Goal: Information Seeking & Learning: Learn about a topic

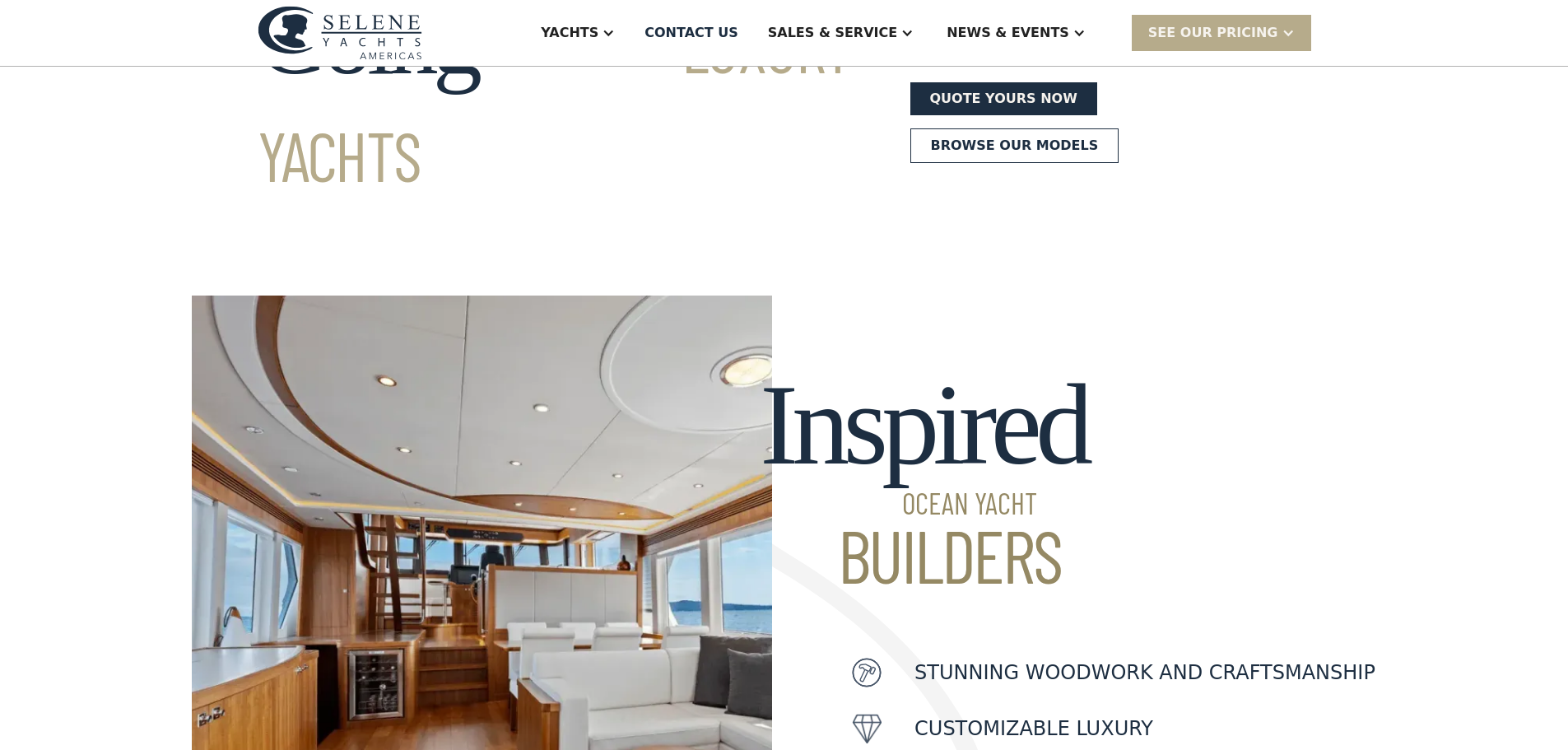
scroll to position [247, 0]
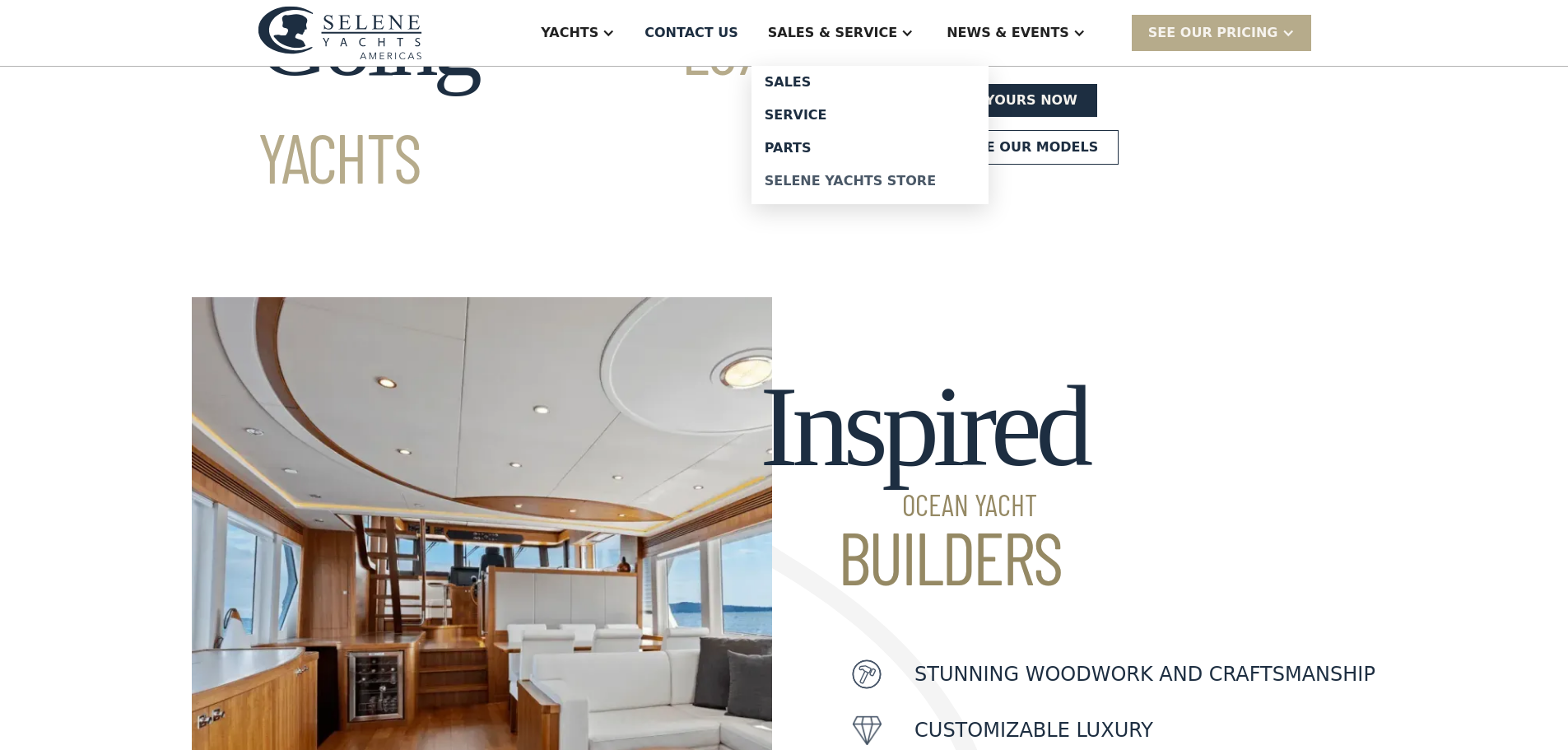
click at [904, 187] on div "Selene Yachts Store" at bounding box center [869, 181] width 211 height 13
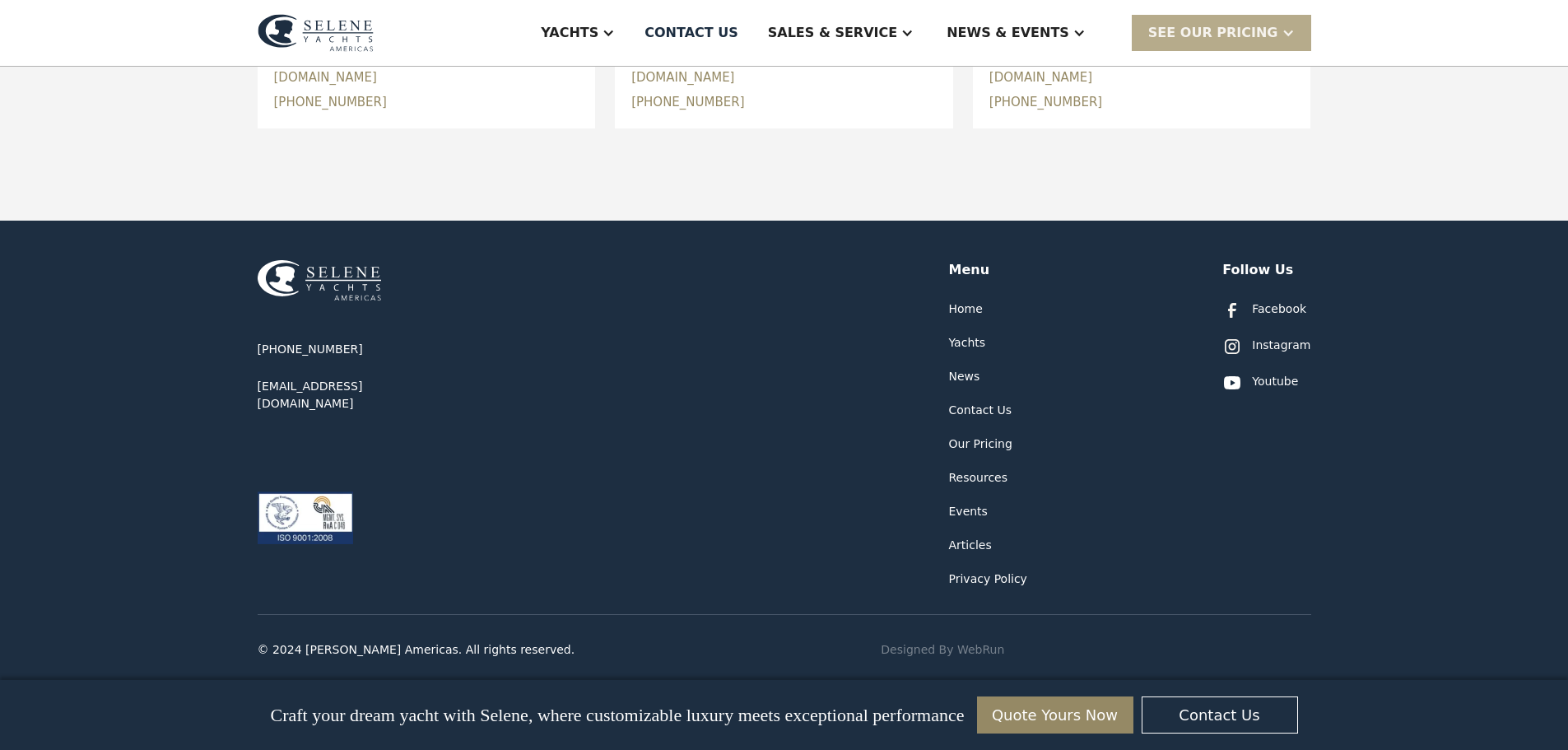
scroll to position [882, 0]
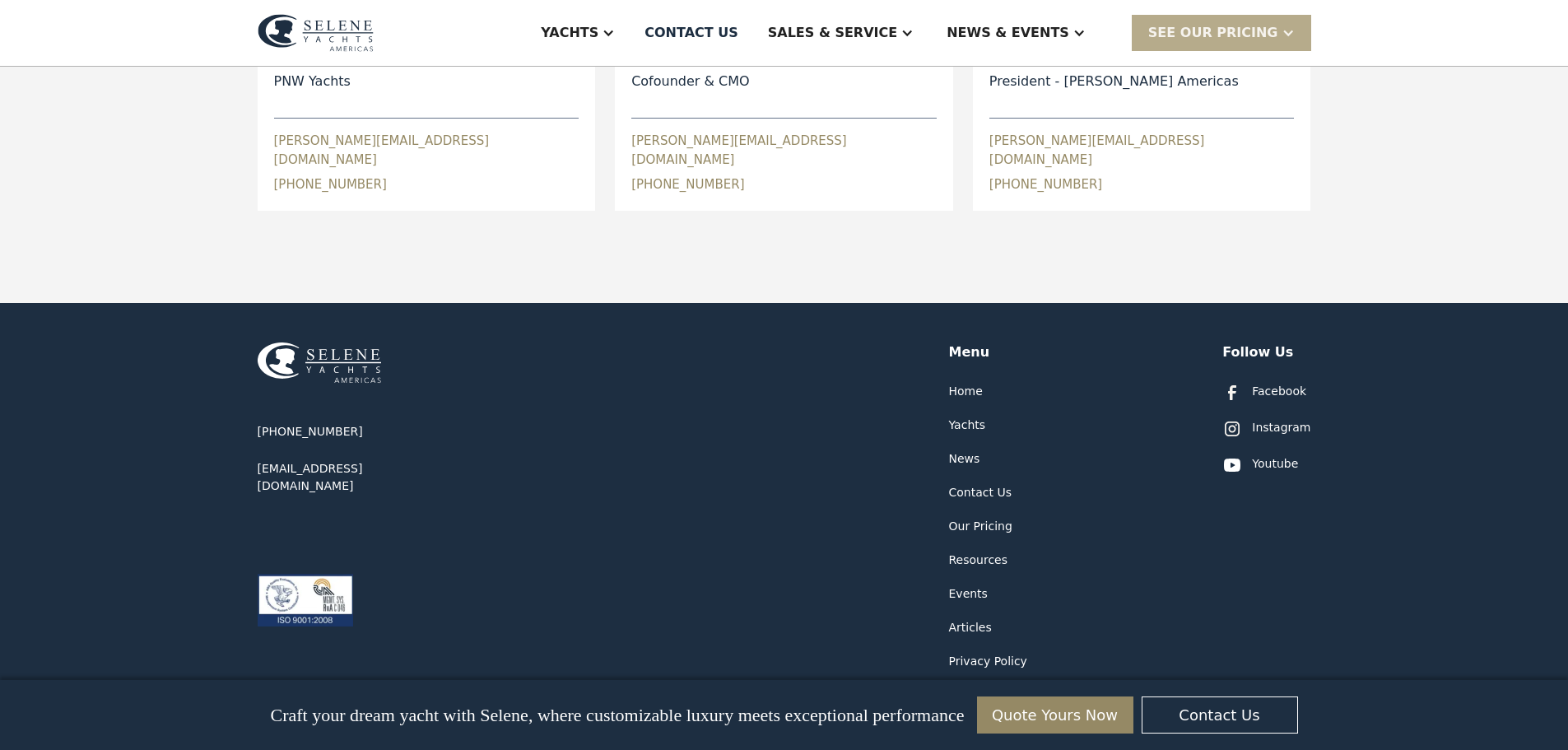
click at [980, 518] on div "Our Pricing" at bounding box center [980, 527] width 63 height 18
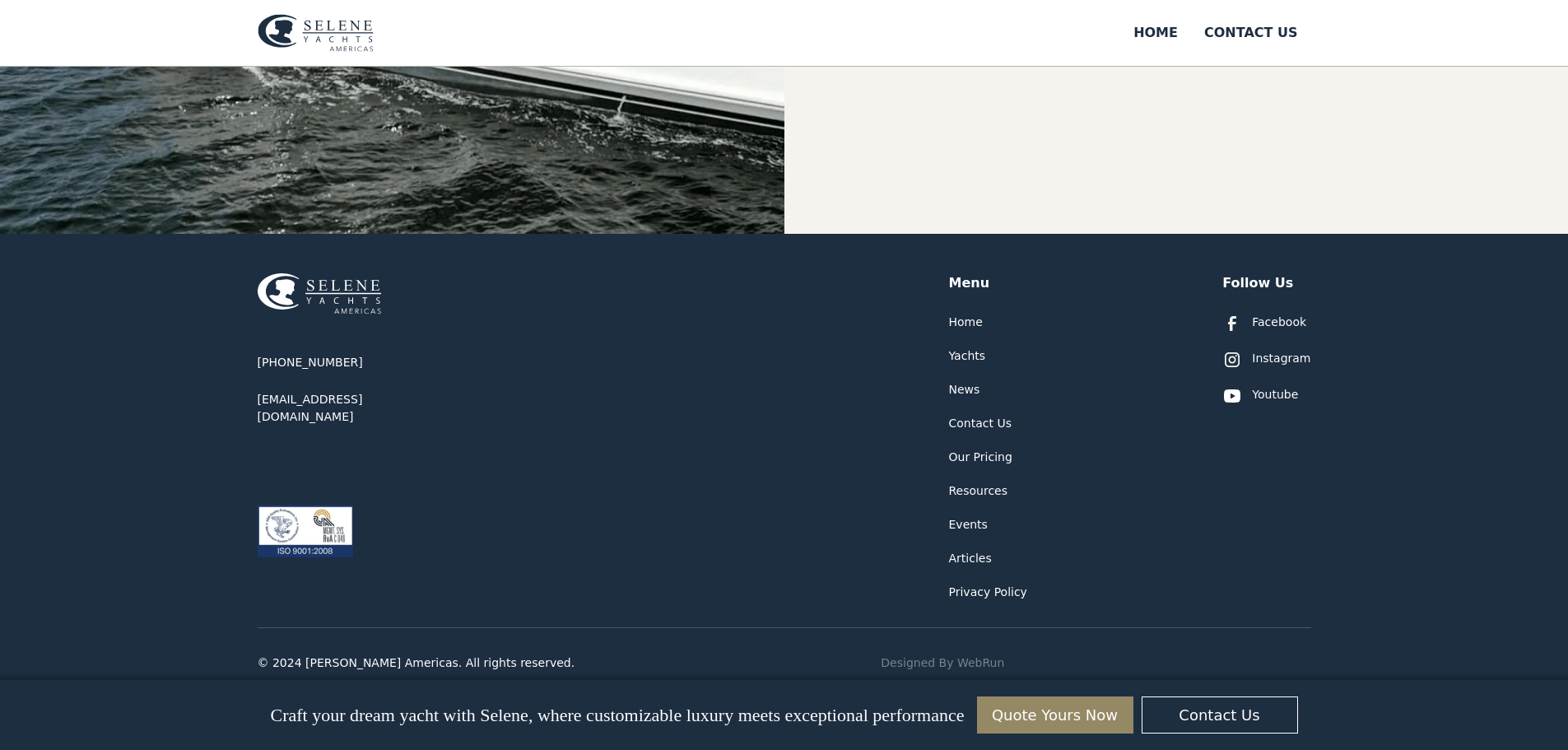
scroll to position [788, 0]
click at [961, 364] on div "Yachts" at bounding box center [967, 355] width 37 height 18
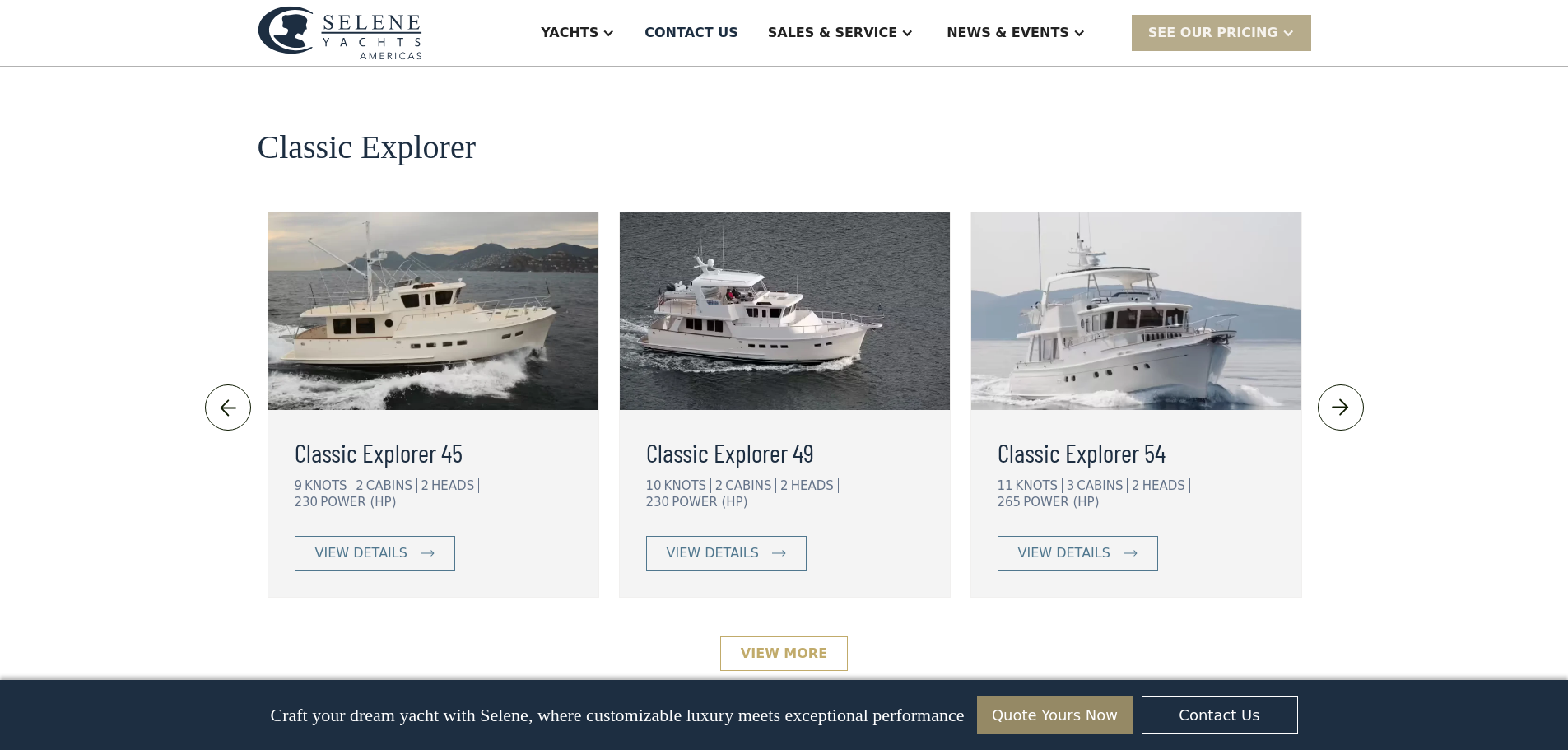
scroll to position [3524, 0]
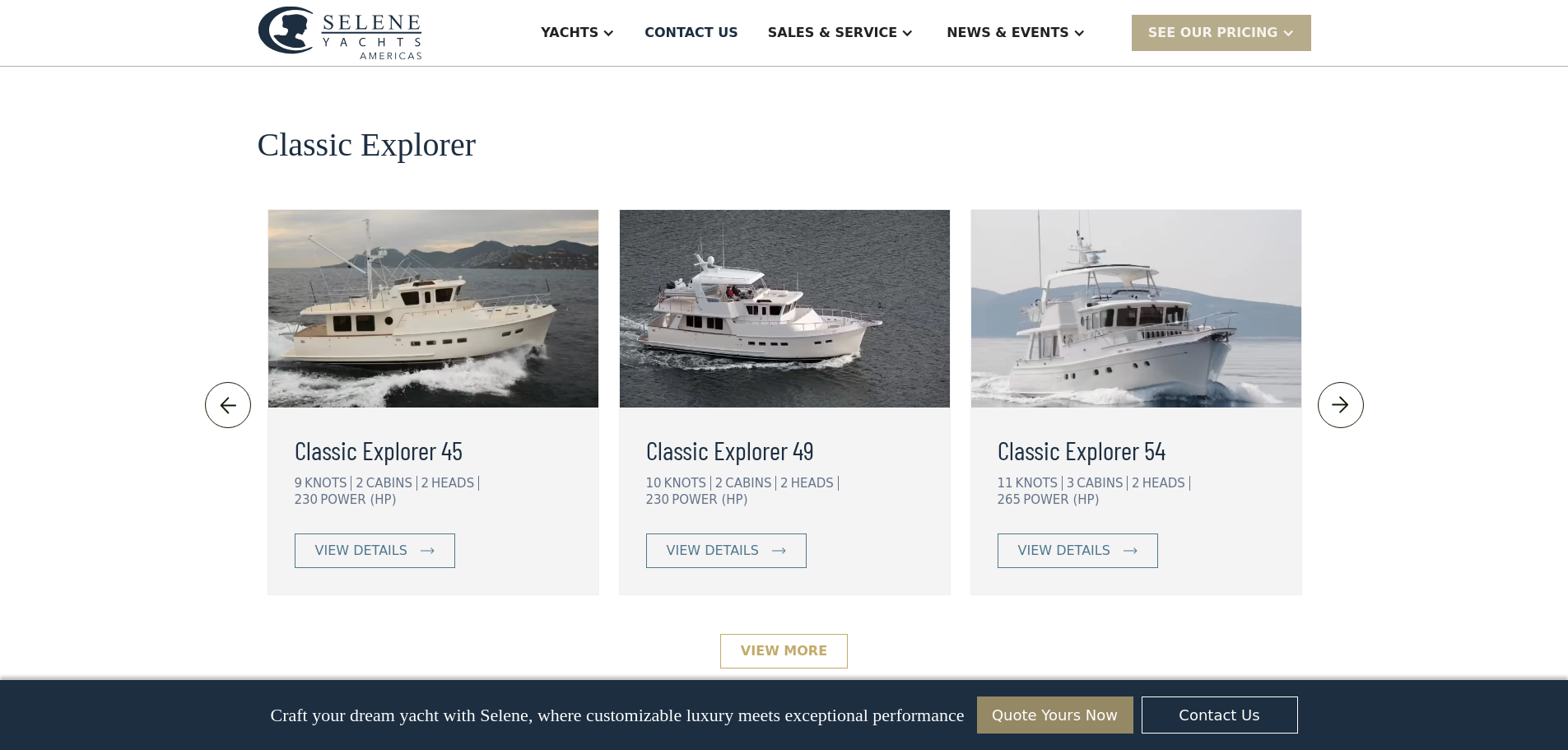
click at [798, 634] on link "View More" at bounding box center [783, 650] width 128 height 34
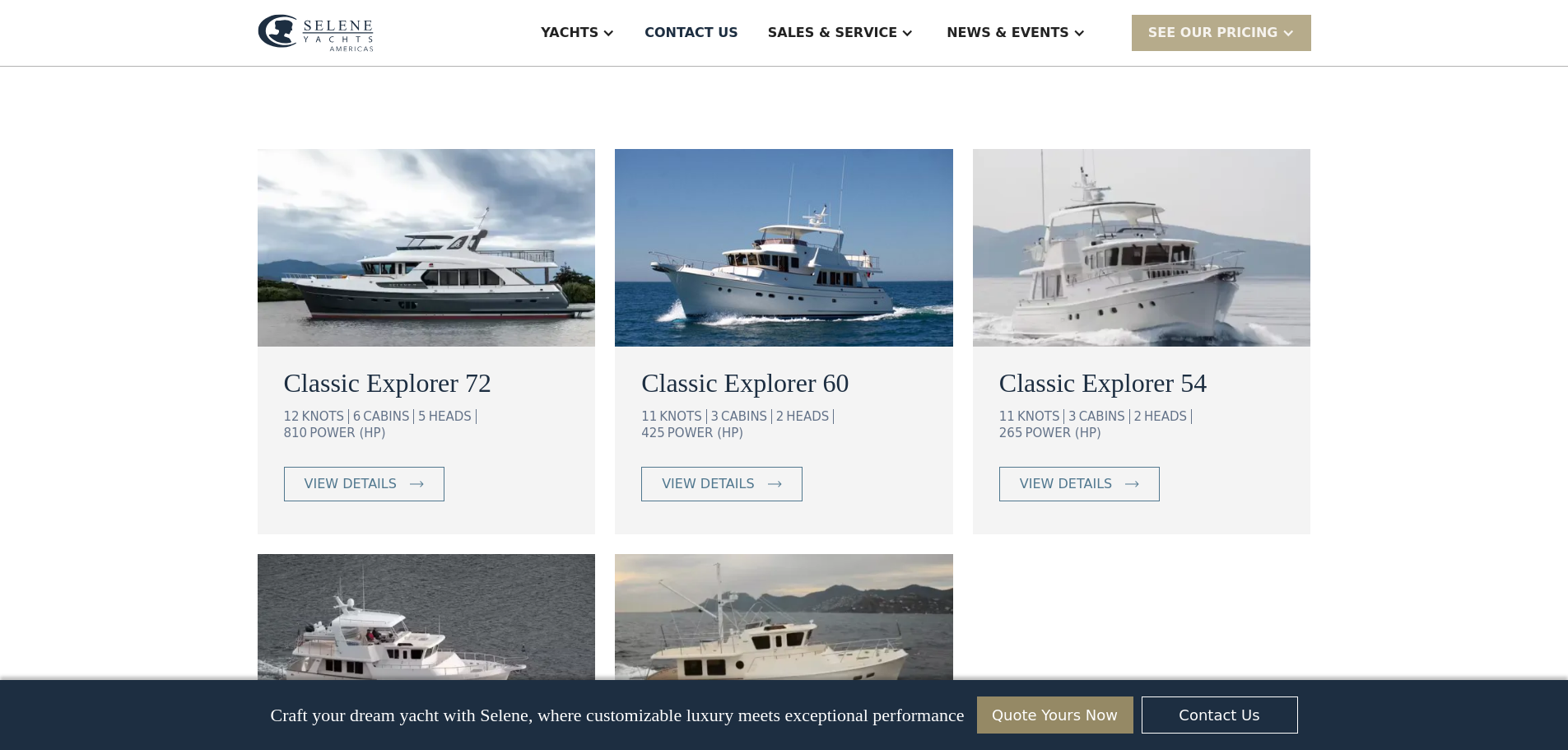
scroll to position [906, 0]
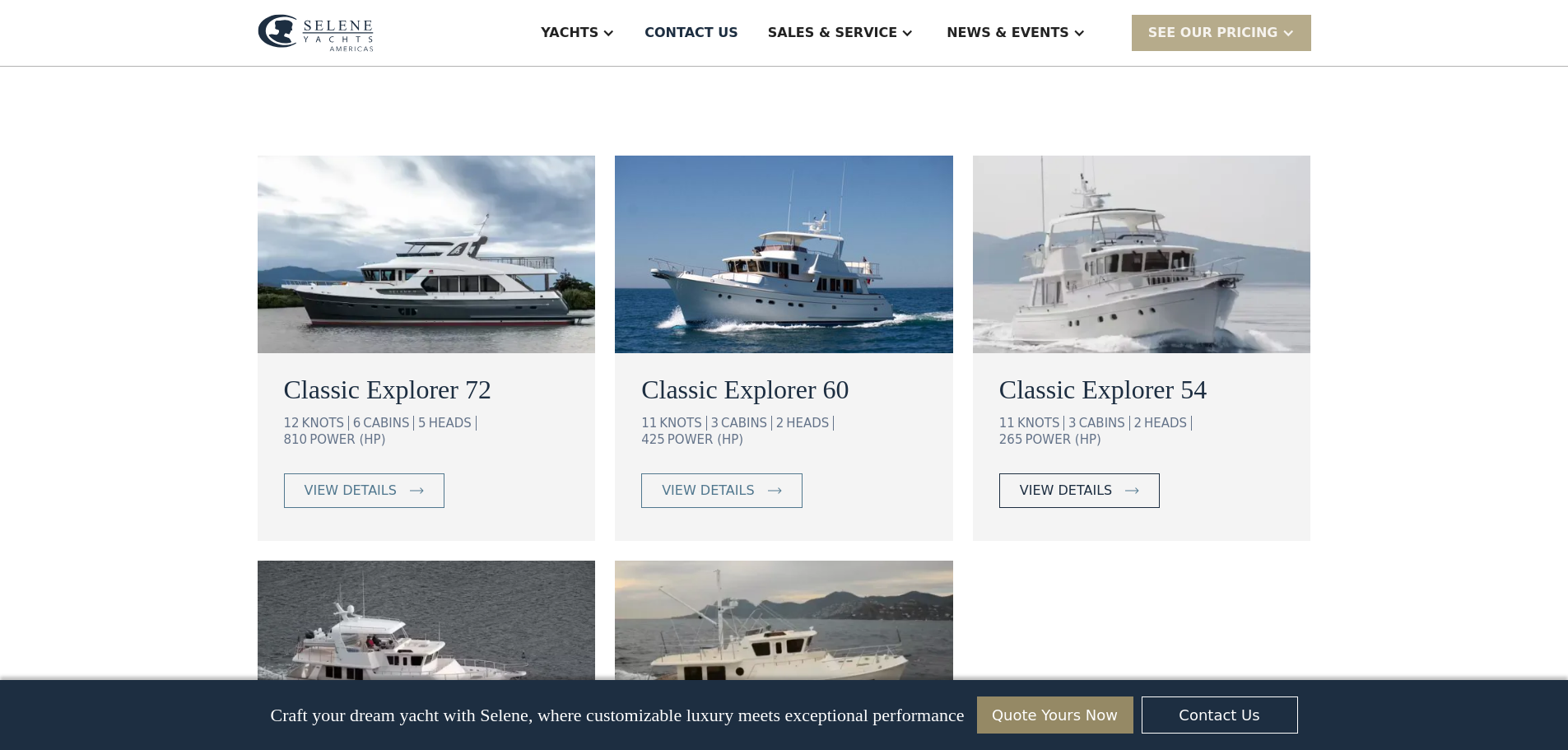
click at [1091, 481] on div "view details" at bounding box center [1066, 491] width 92 height 19
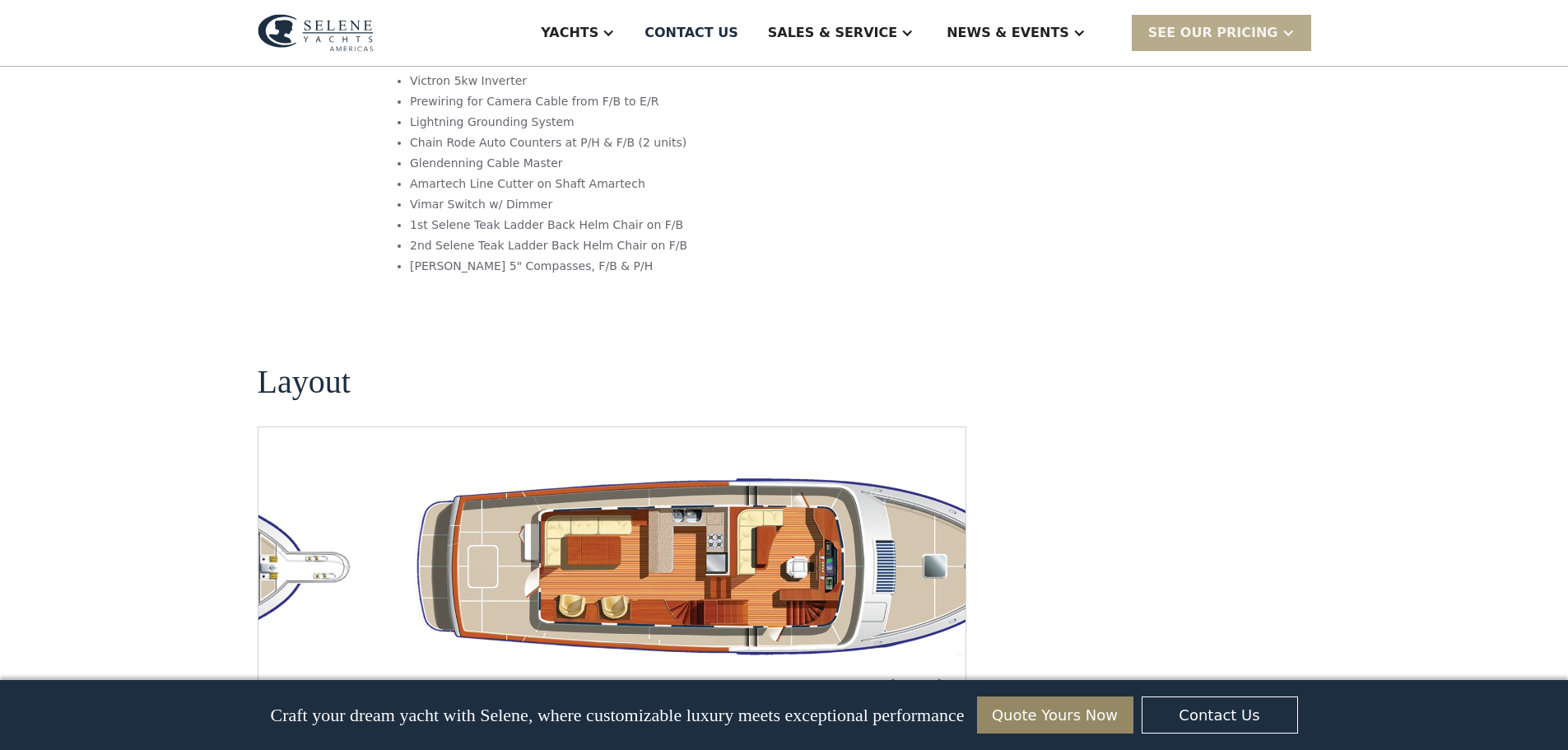
scroll to position [2800, 0]
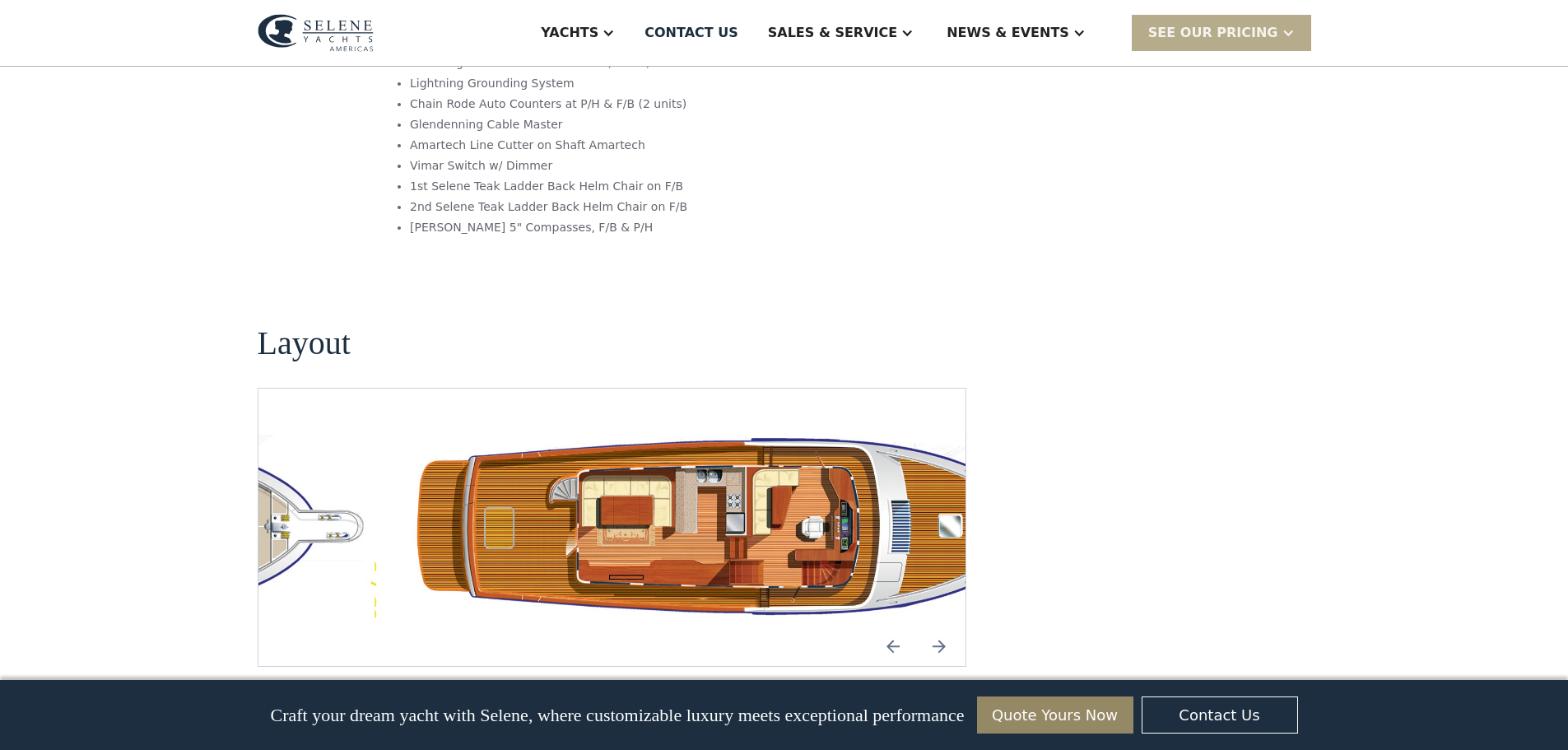
click at [895, 627] on img "Previous slide" at bounding box center [892, 646] width 40 height 40
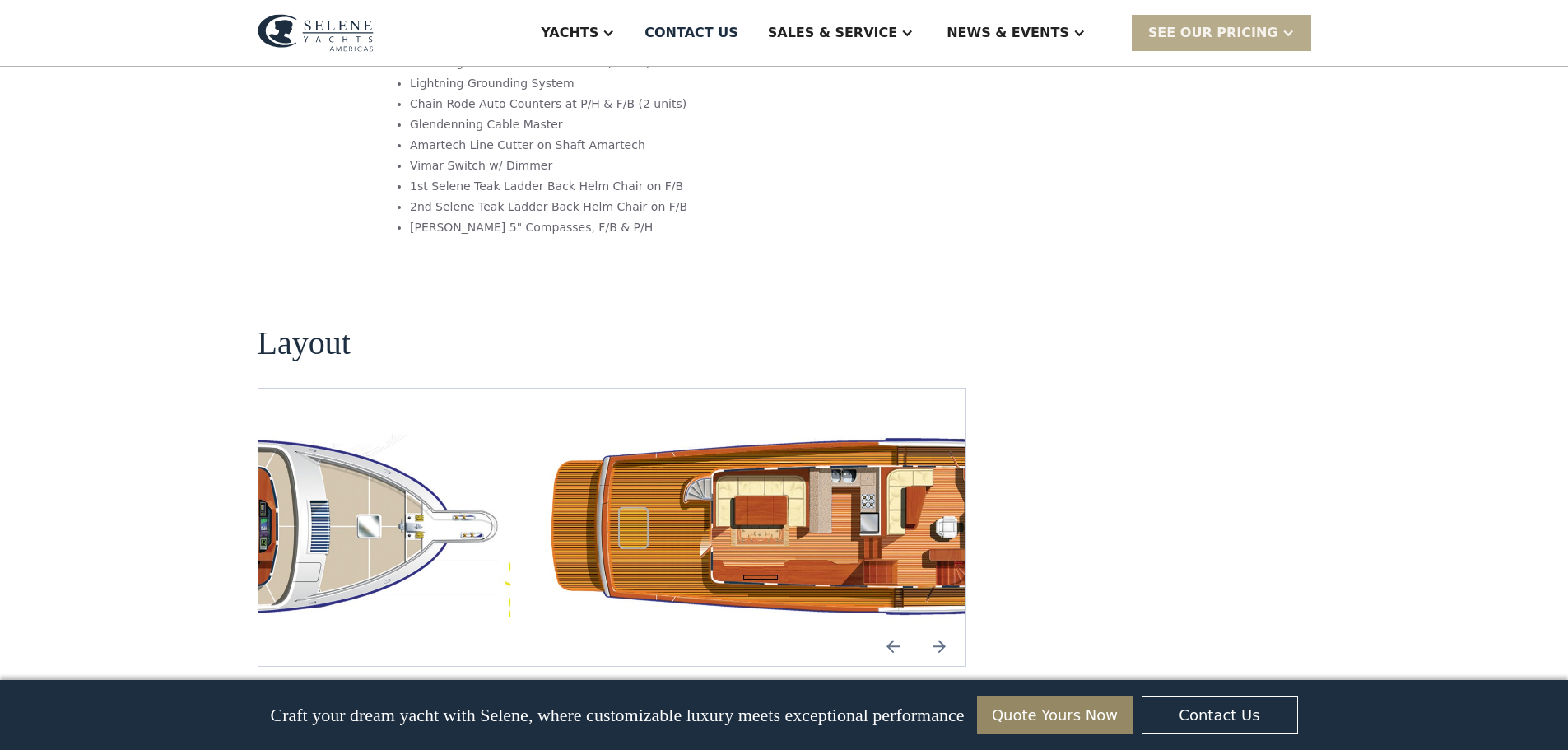
click at [774, 428] on img "open lightbox" at bounding box center [877, 527] width 682 height 198
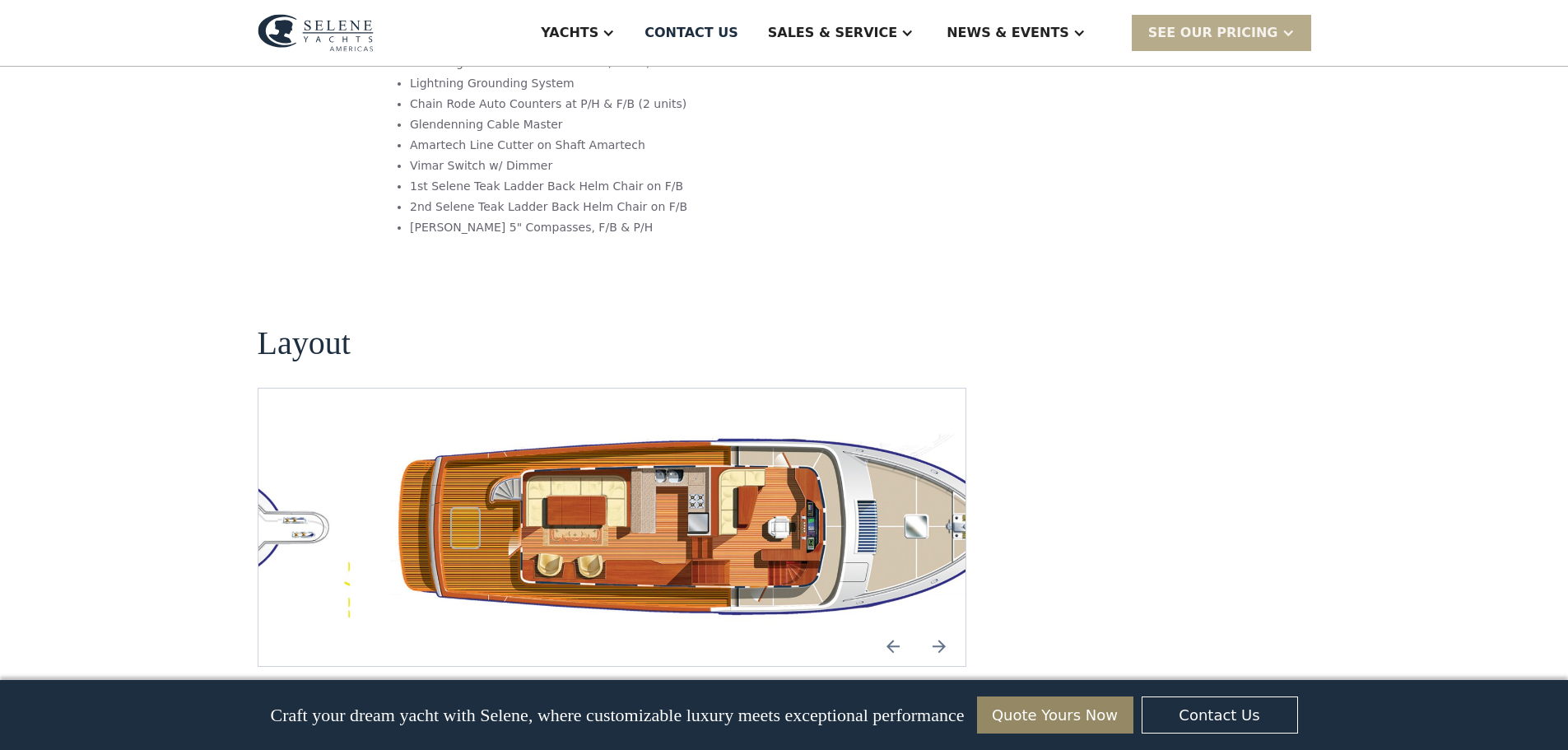
click at [862, 428] on img "open lightbox" at bounding box center [717, 527] width 682 height 198
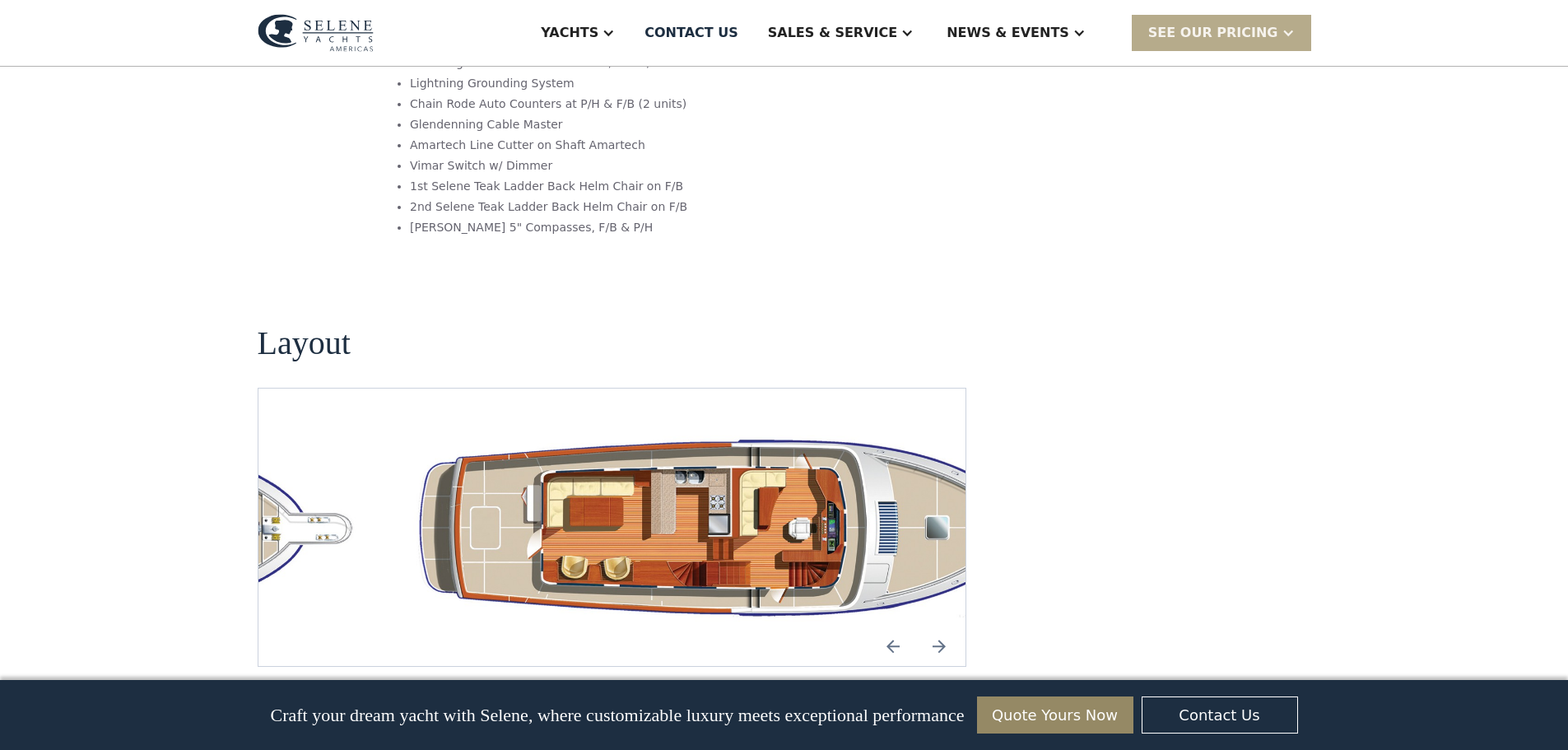
click at [886, 428] on img "open lightbox" at bounding box center [746, 527] width 682 height 198
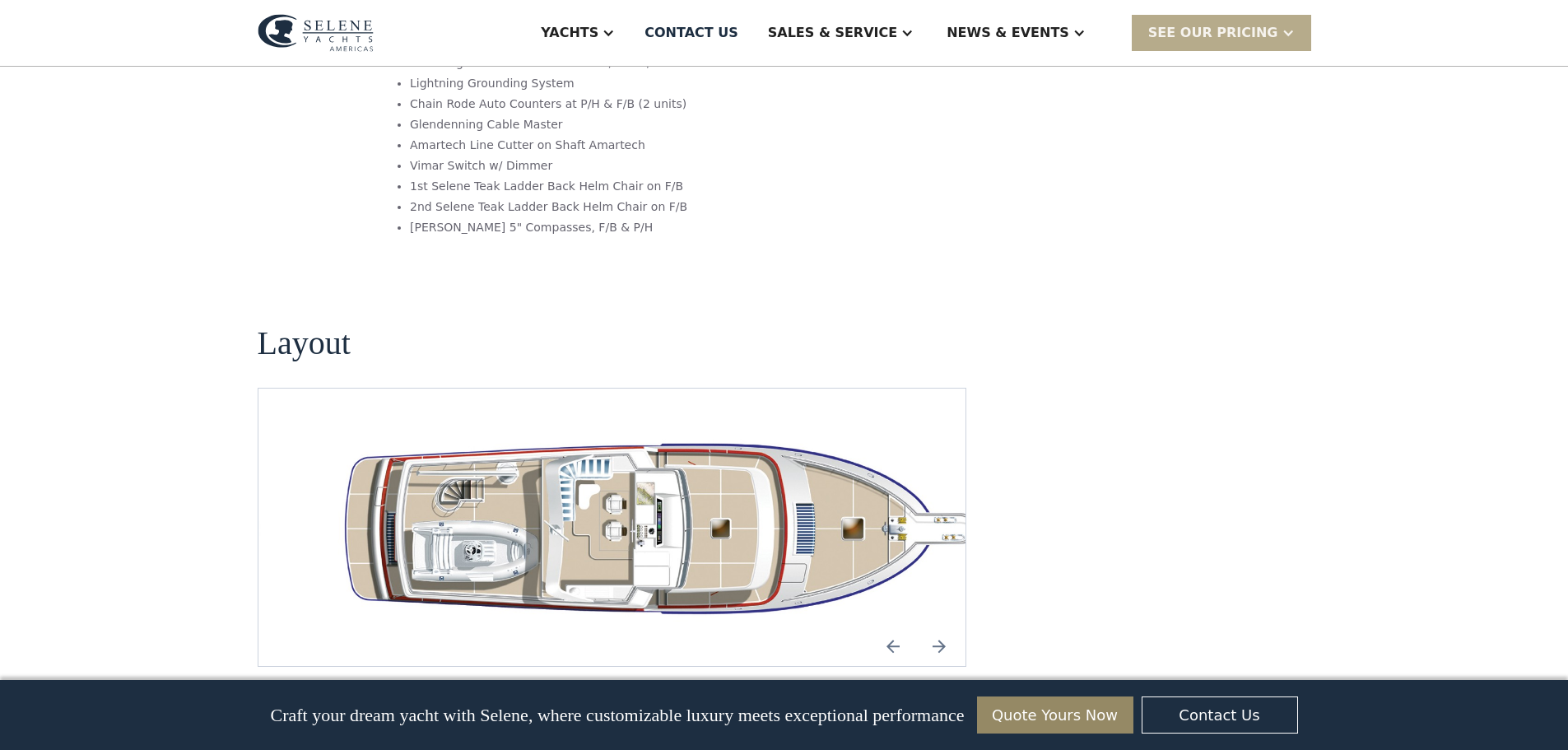
click at [734, 428] on img "open lightbox" at bounding box center [664, 527] width 682 height 198
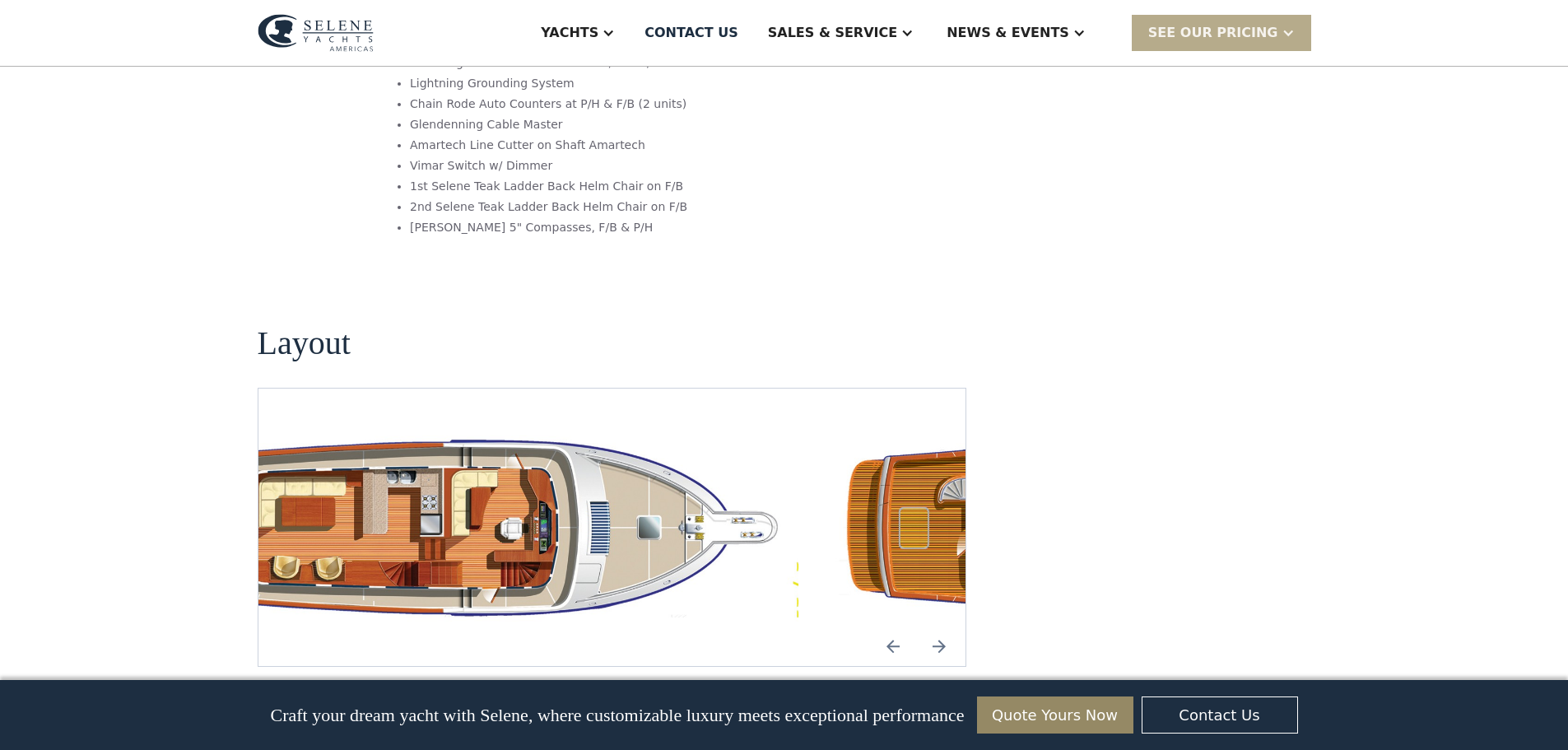
click at [484, 428] on img "open lightbox" at bounding box center [458, 527] width 682 height 198
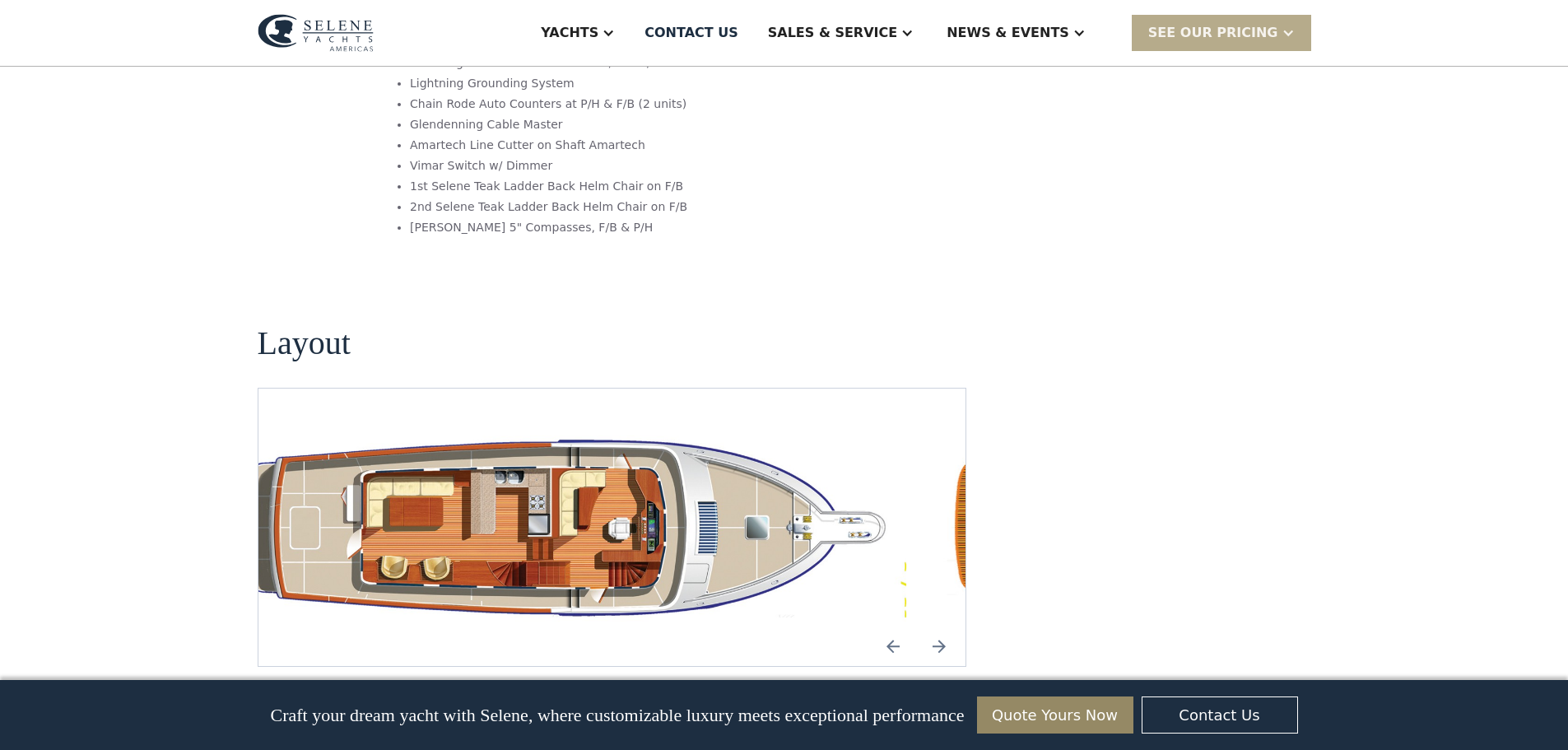
click at [354, 428] on img "open lightbox" at bounding box center [566, 527] width 682 height 198
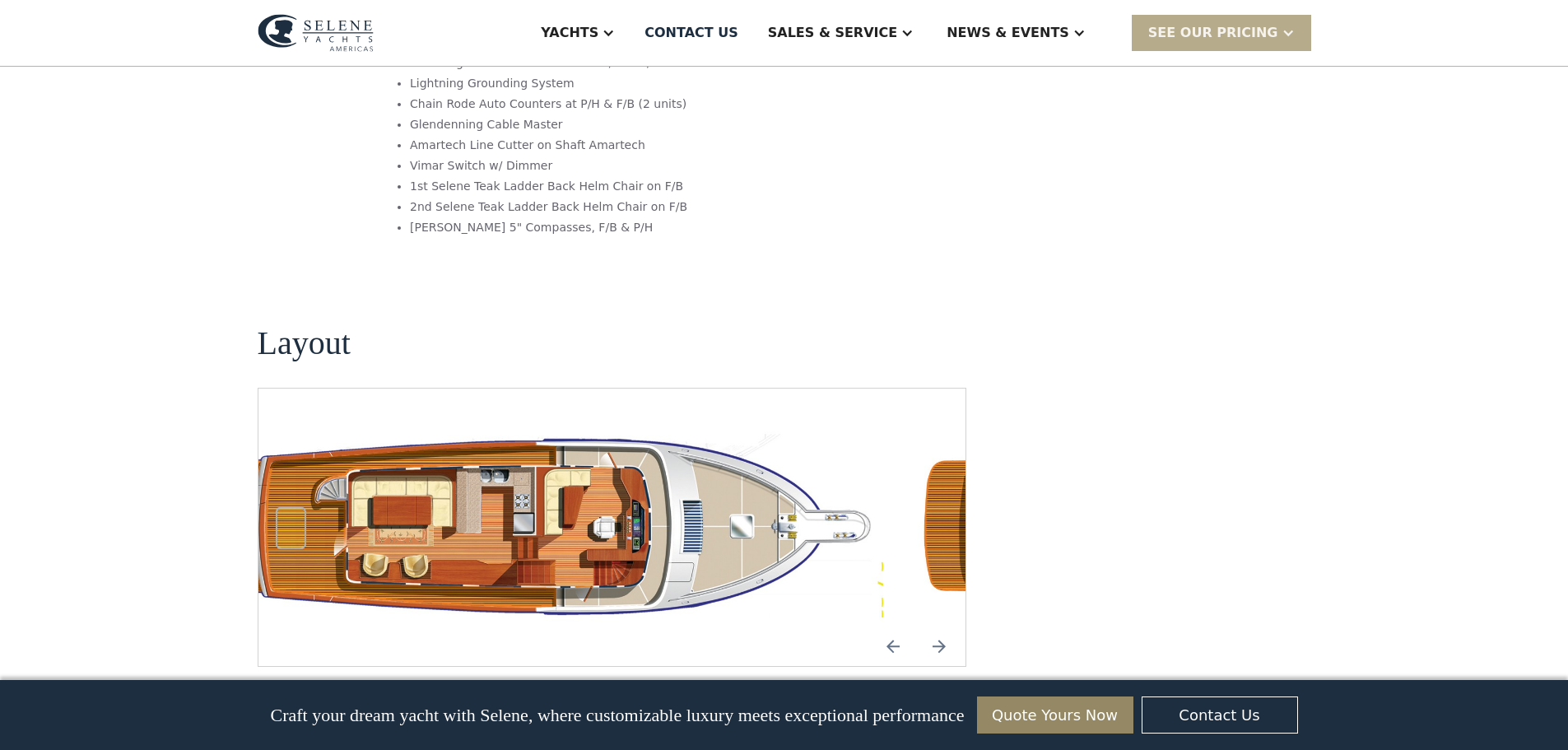
click at [316, 428] on img "open lightbox" at bounding box center [543, 527] width 682 height 198
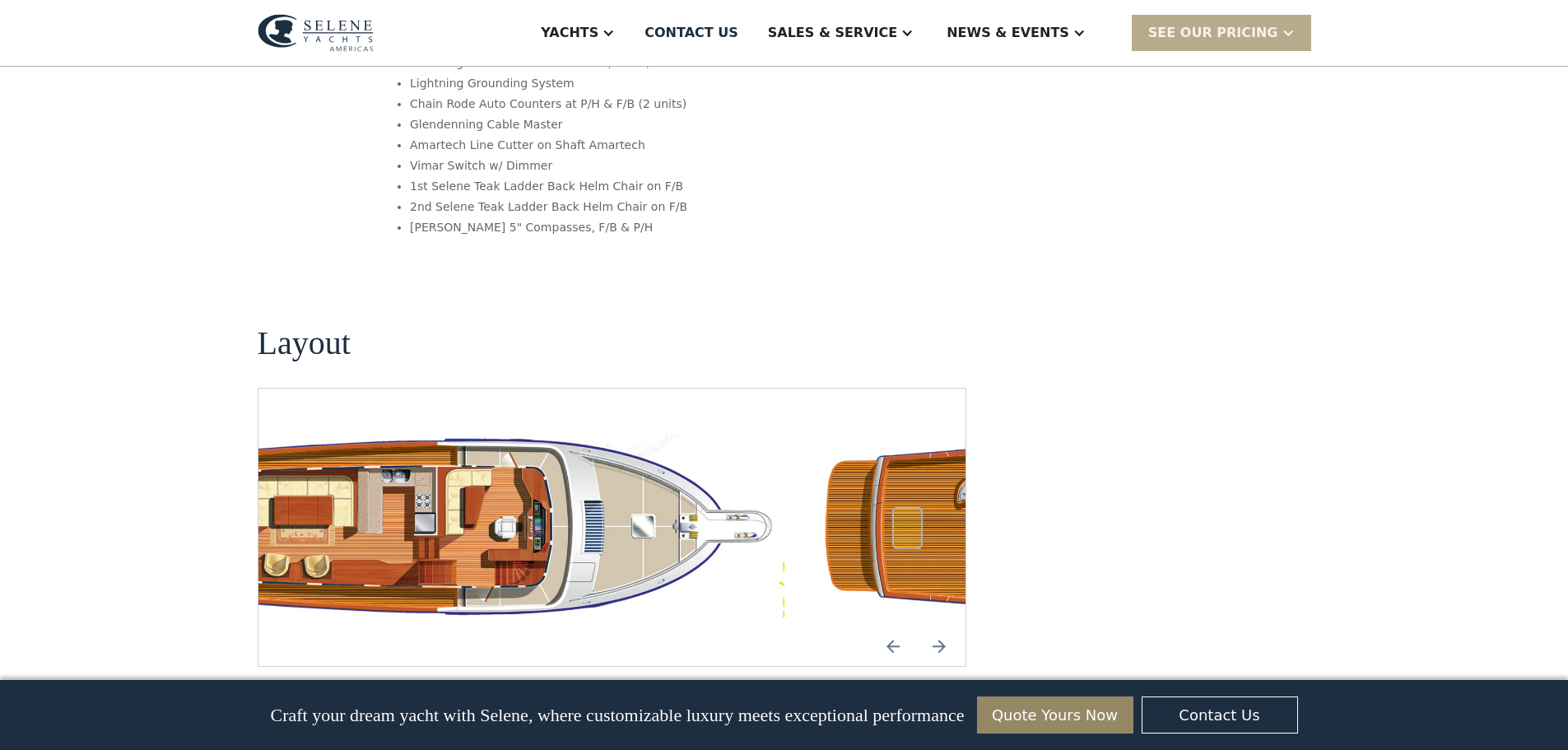
click at [885, 428] on img "open lightbox" at bounding box center [1151, 527] width 682 height 198
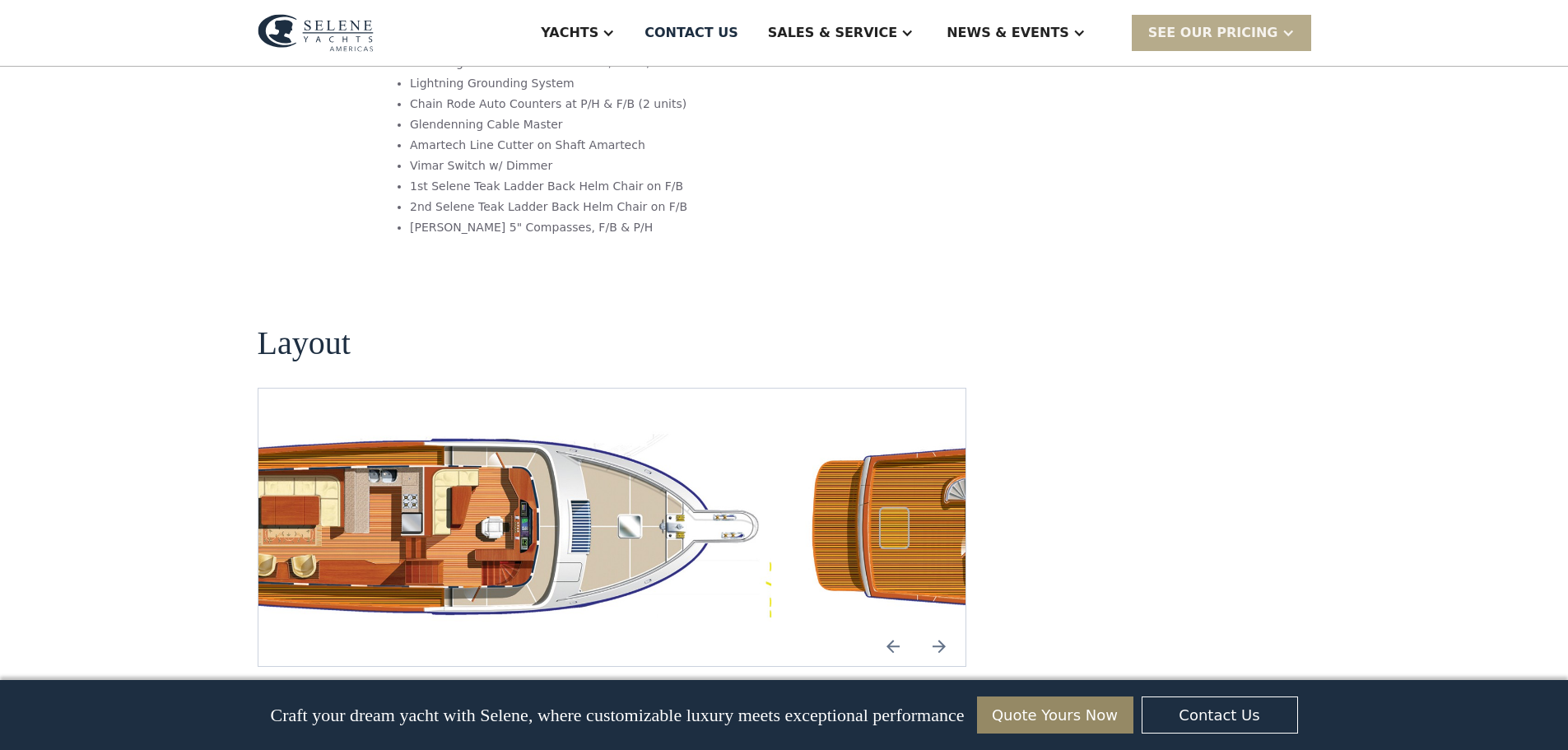
click at [418, 428] on img "open lightbox" at bounding box center [431, 527] width 682 height 198
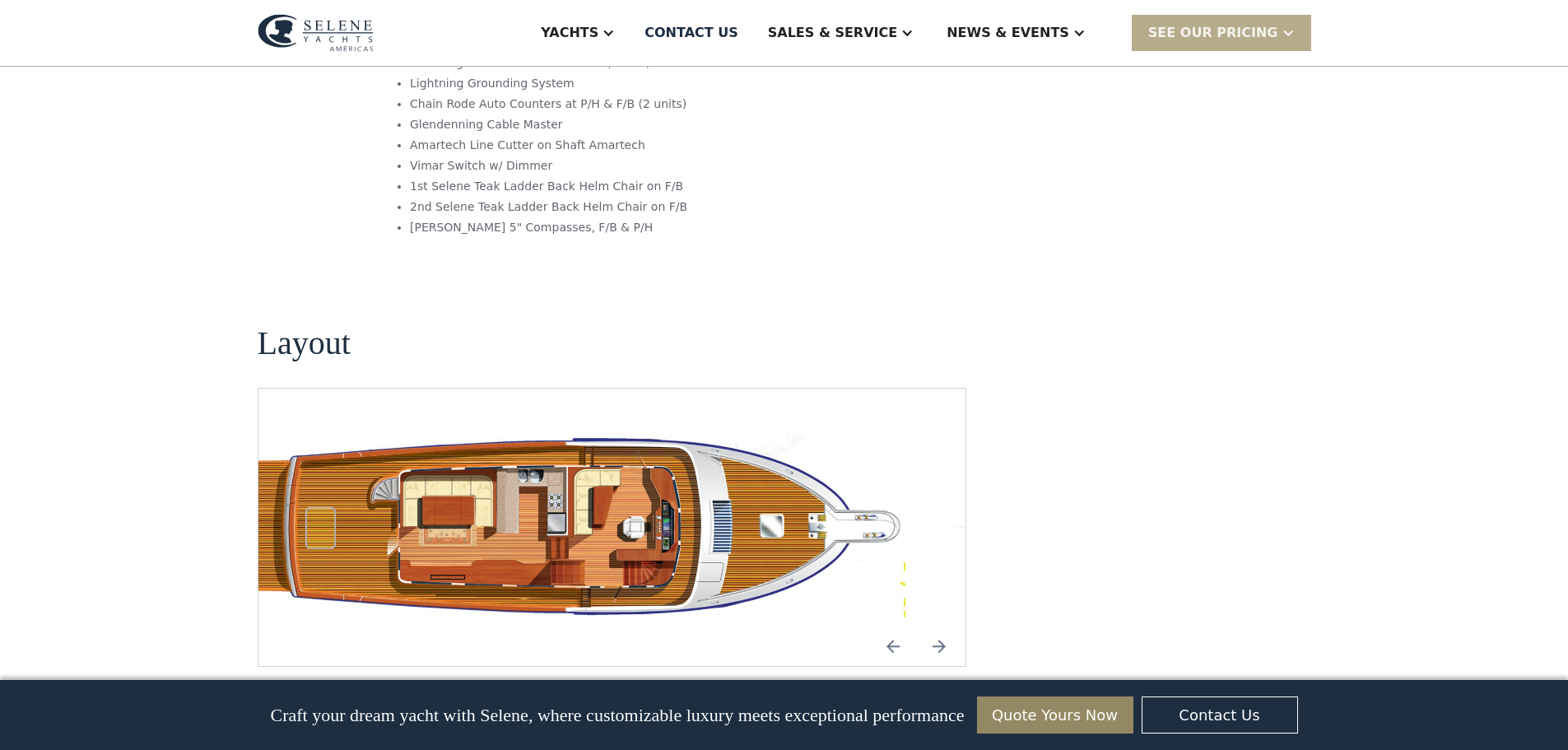
click at [370, 428] on img "open lightbox" at bounding box center [565, 527] width 682 height 198
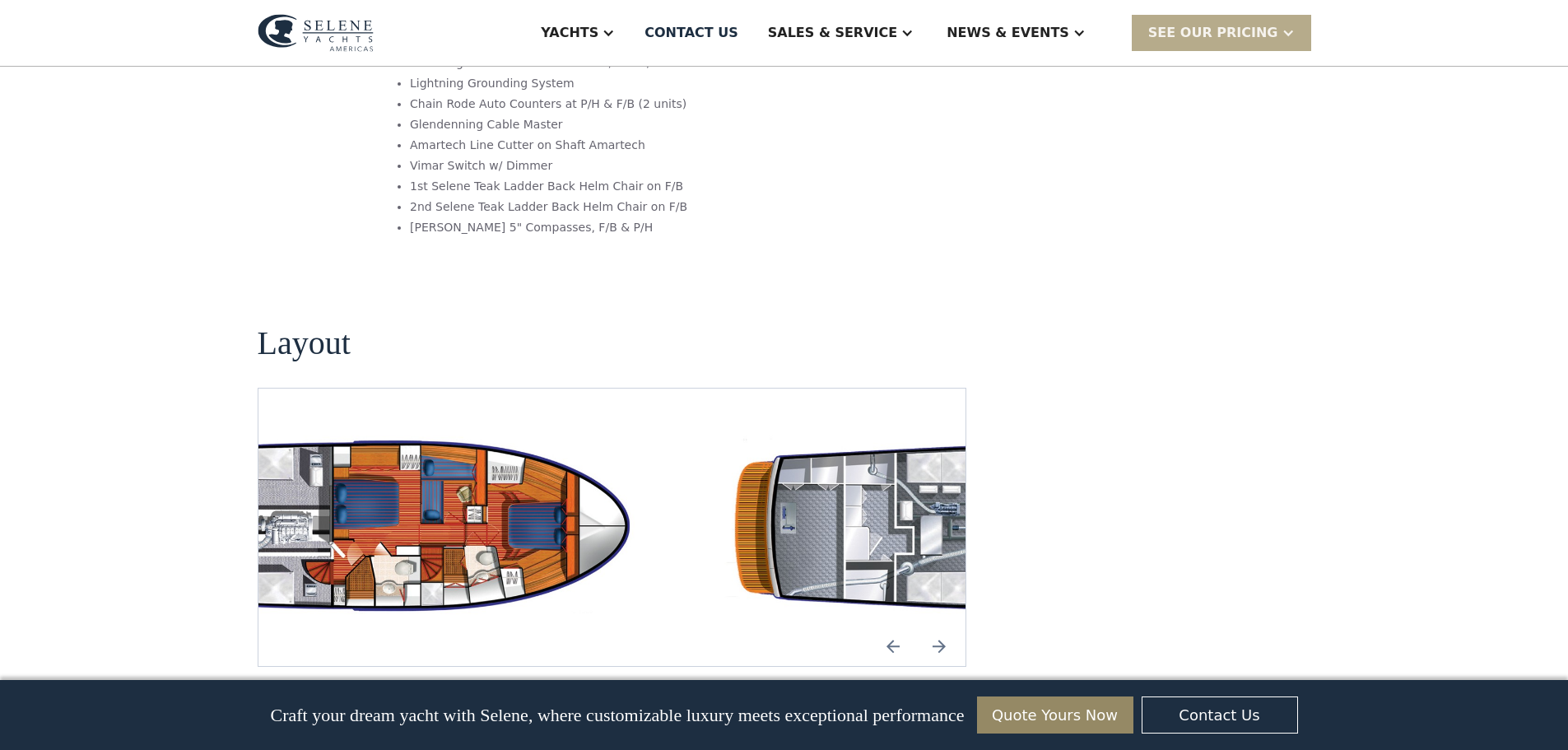
click at [294, 428] on img "open lightbox" at bounding box center [335, 527] width 682 height 198
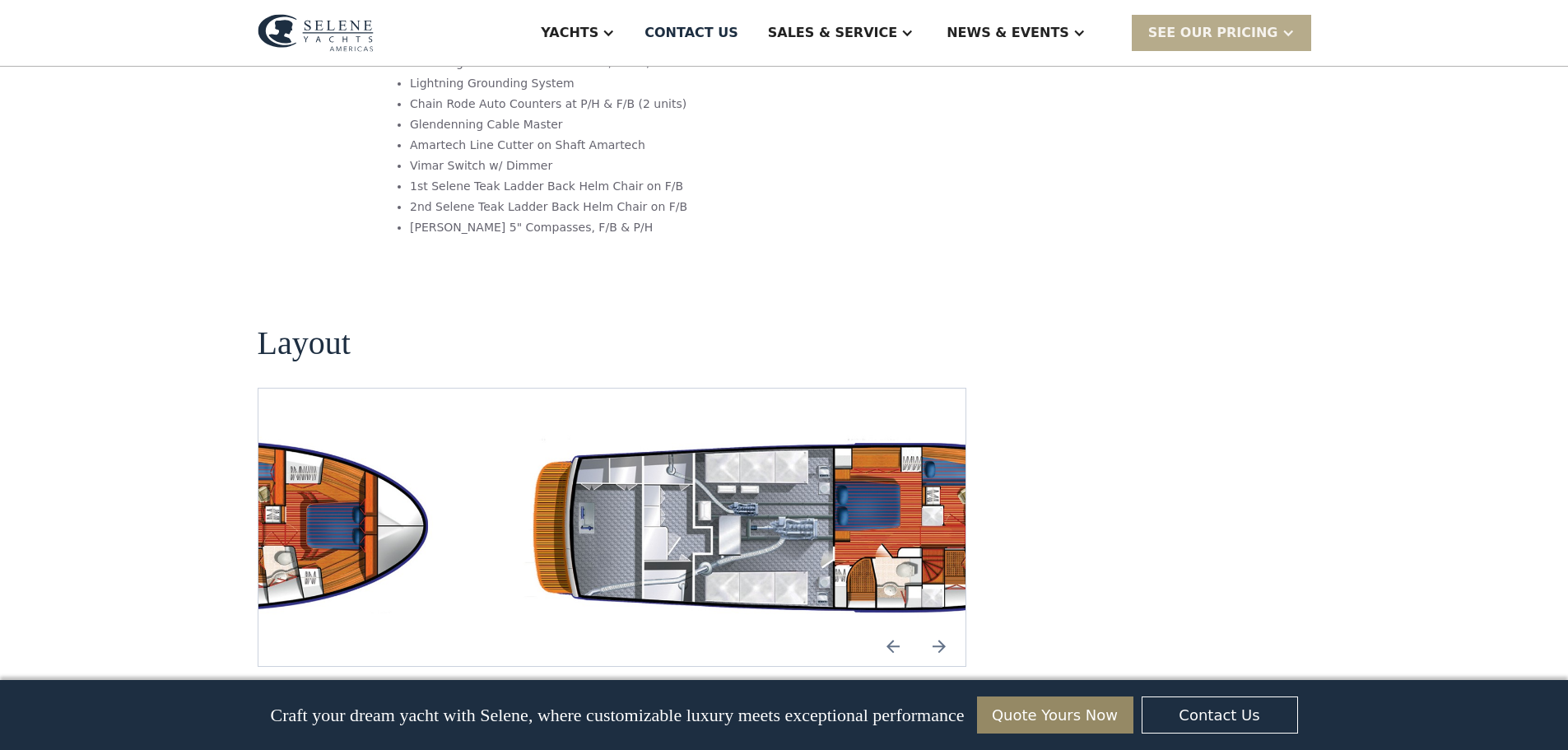
click at [787, 428] on img "open lightbox" at bounding box center [841, 527] width 682 height 198
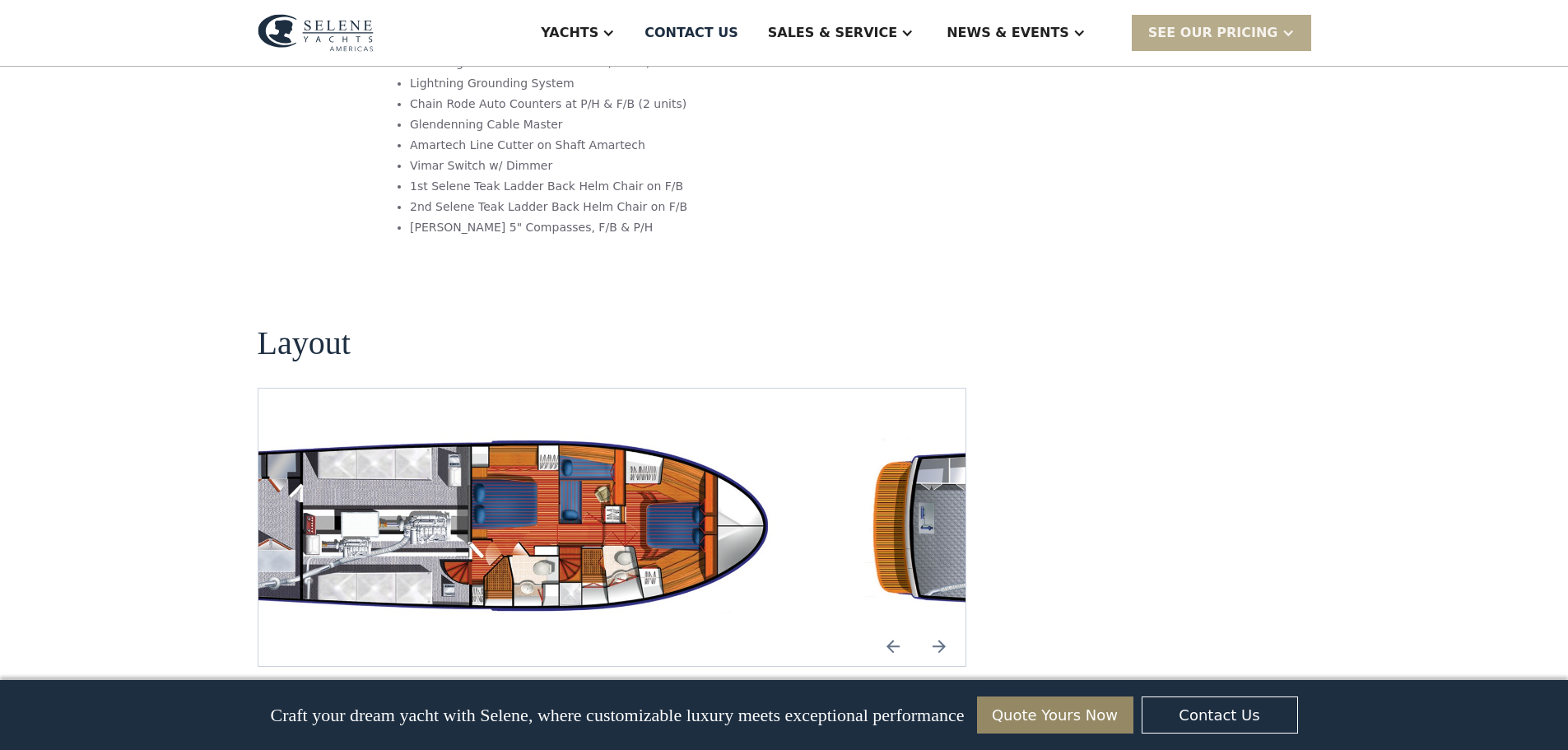
click at [411, 428] on img "open lightbox" at bounding box center [473, 527] width 682 height 198
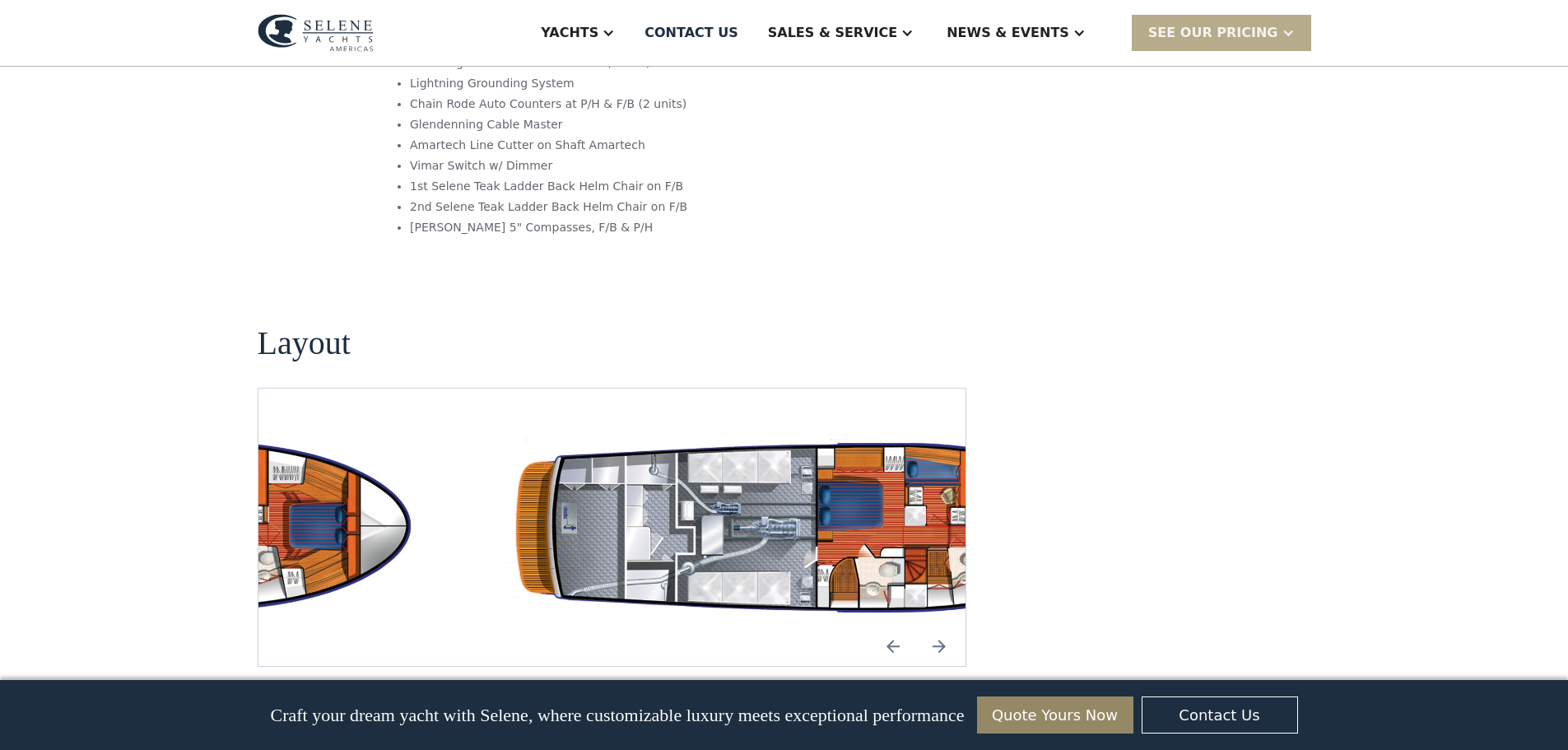
click at [840, 428] on img "open lightbox" at bounding box center [824, 527] width 682 height 198
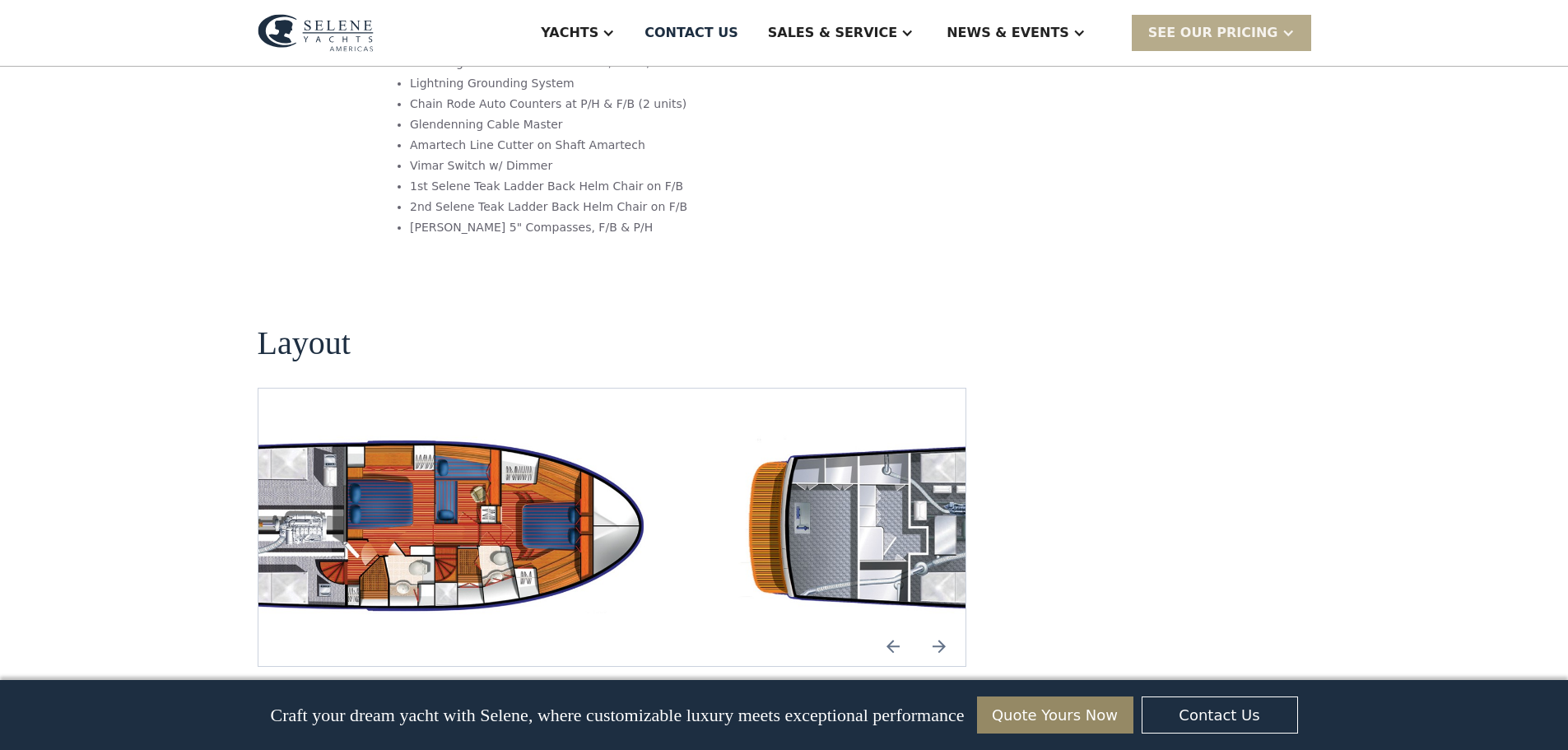
click at [411, 428] on img "open lightbox" at bounding box center [349, 527] width 682 height 198
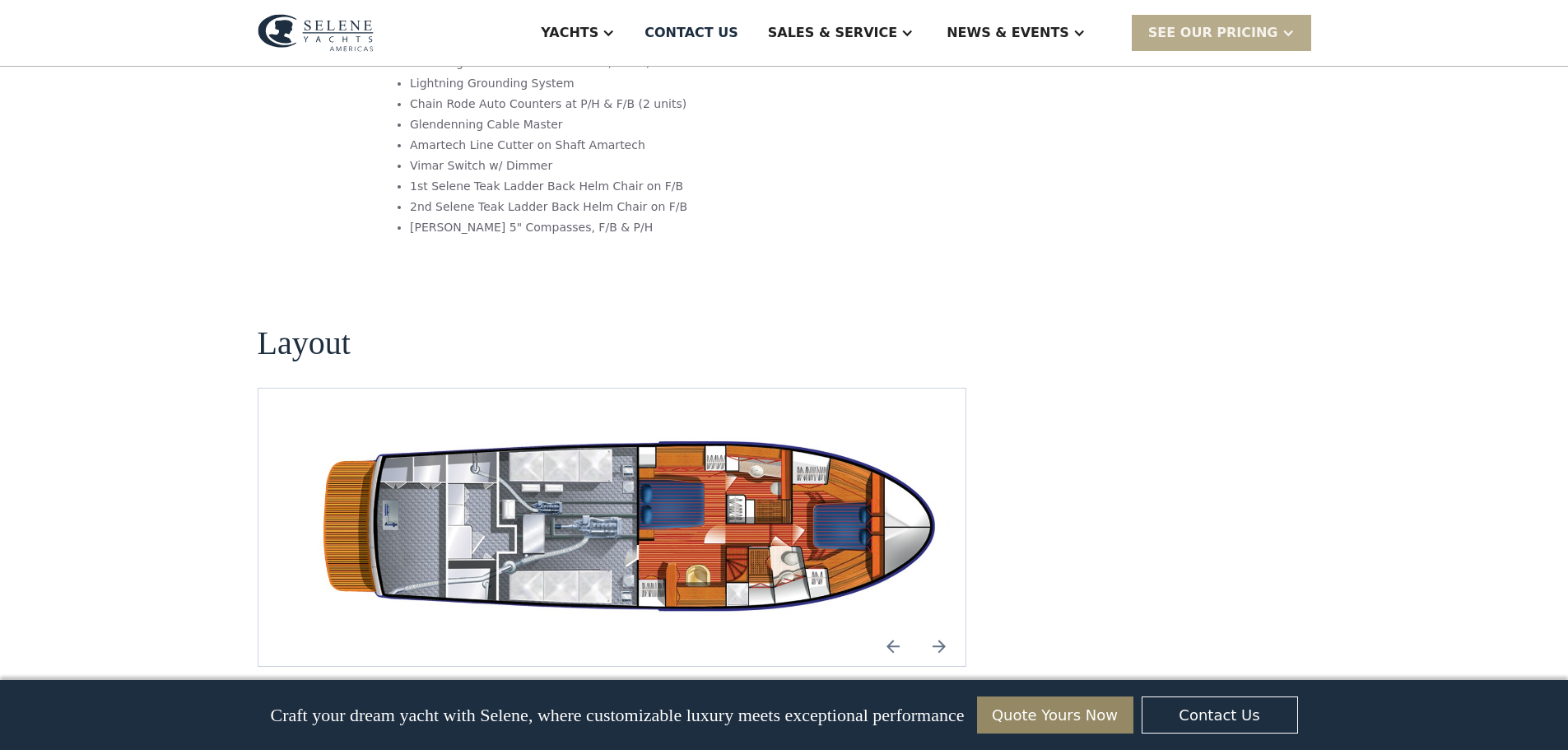
click at [521, 428] on img "open lightbox" at bounding box center [645, 527] width 682 height 198
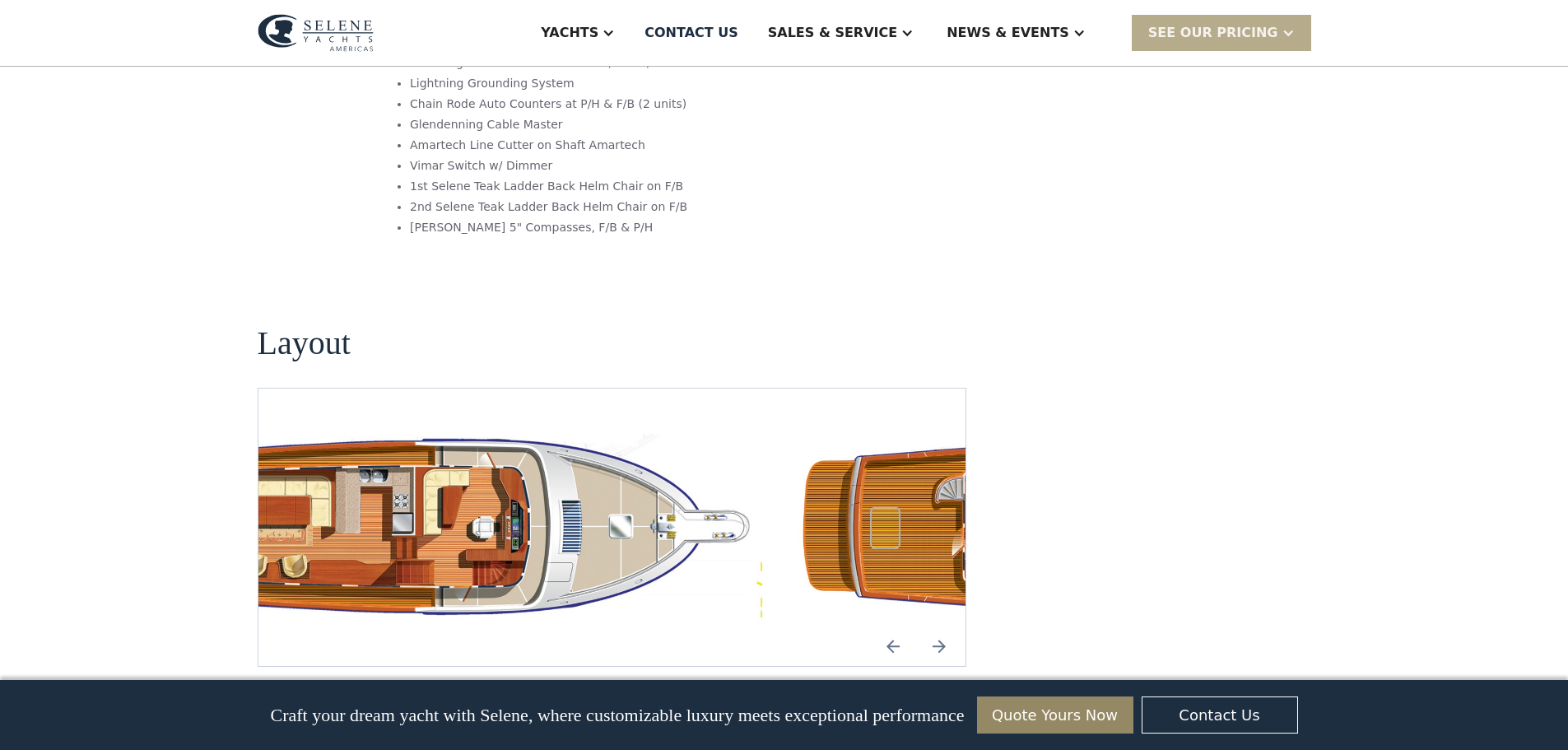
click at [359, 428] on img "open lightbox" at bounding box center [422, 527] width 682 height 198
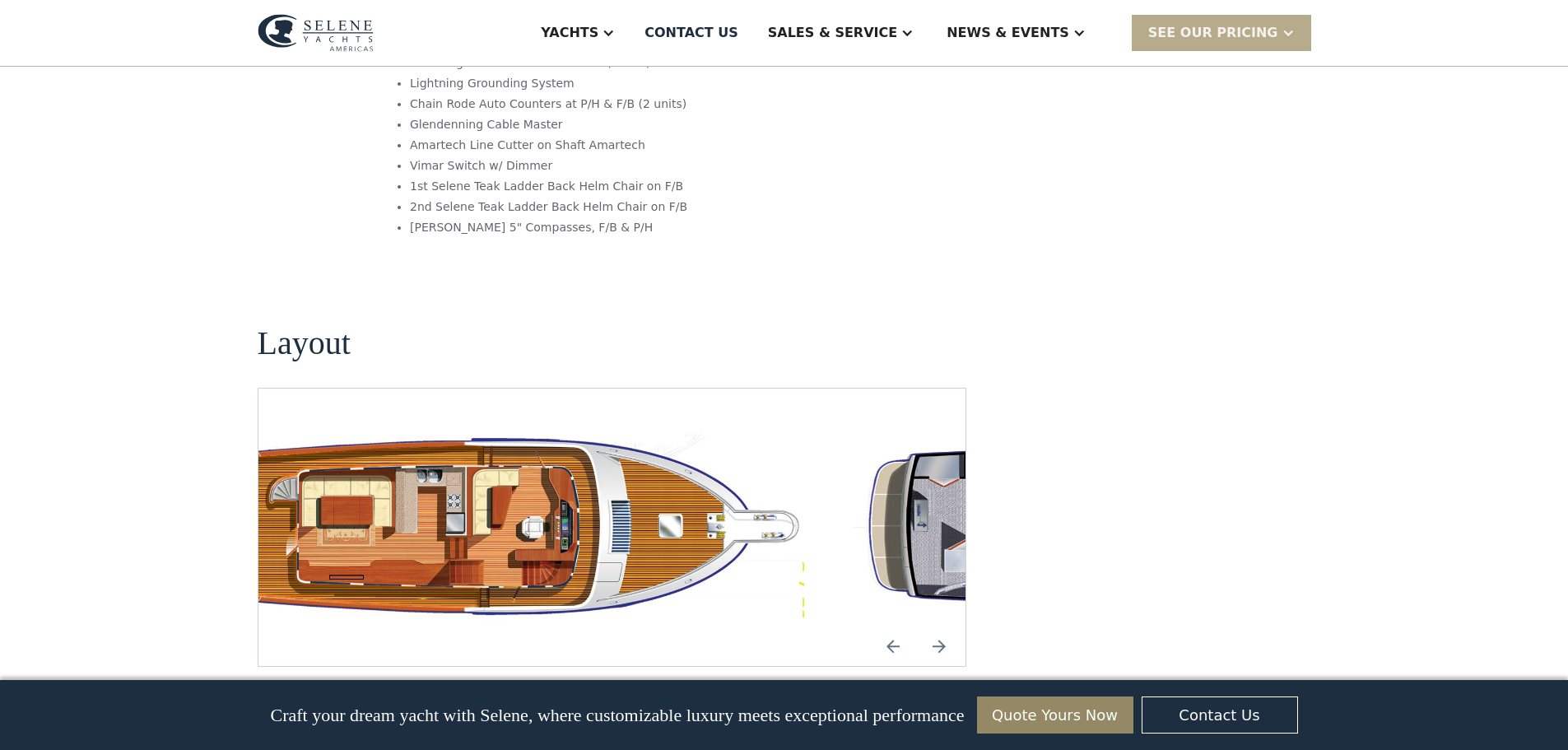
click at [418, 428] on img "open lightbox" at bounding box center [463, 527] width 682 height 198
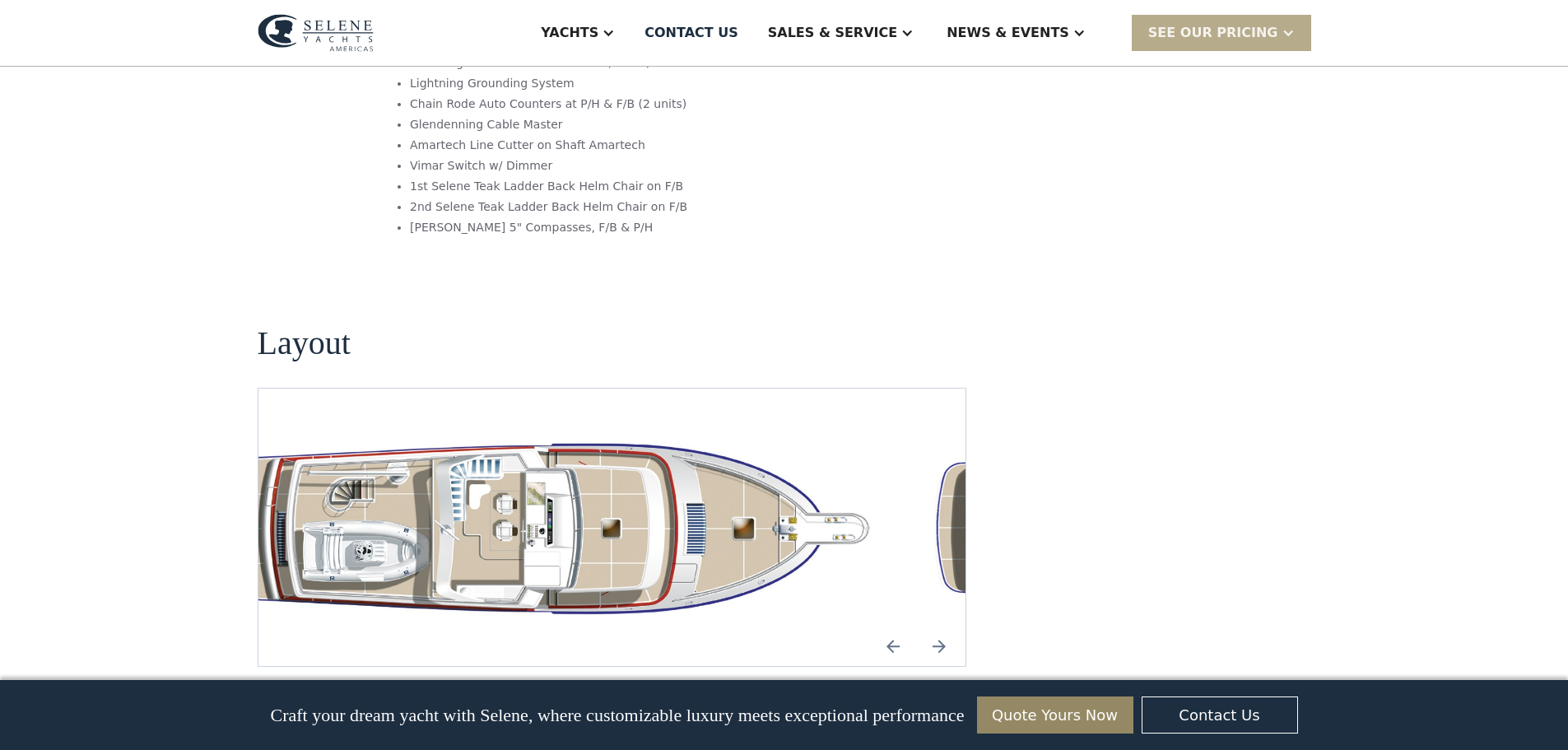
click at [304, 428] on img "open lightbox" at bounding box center [555, 527] width 682 height 198
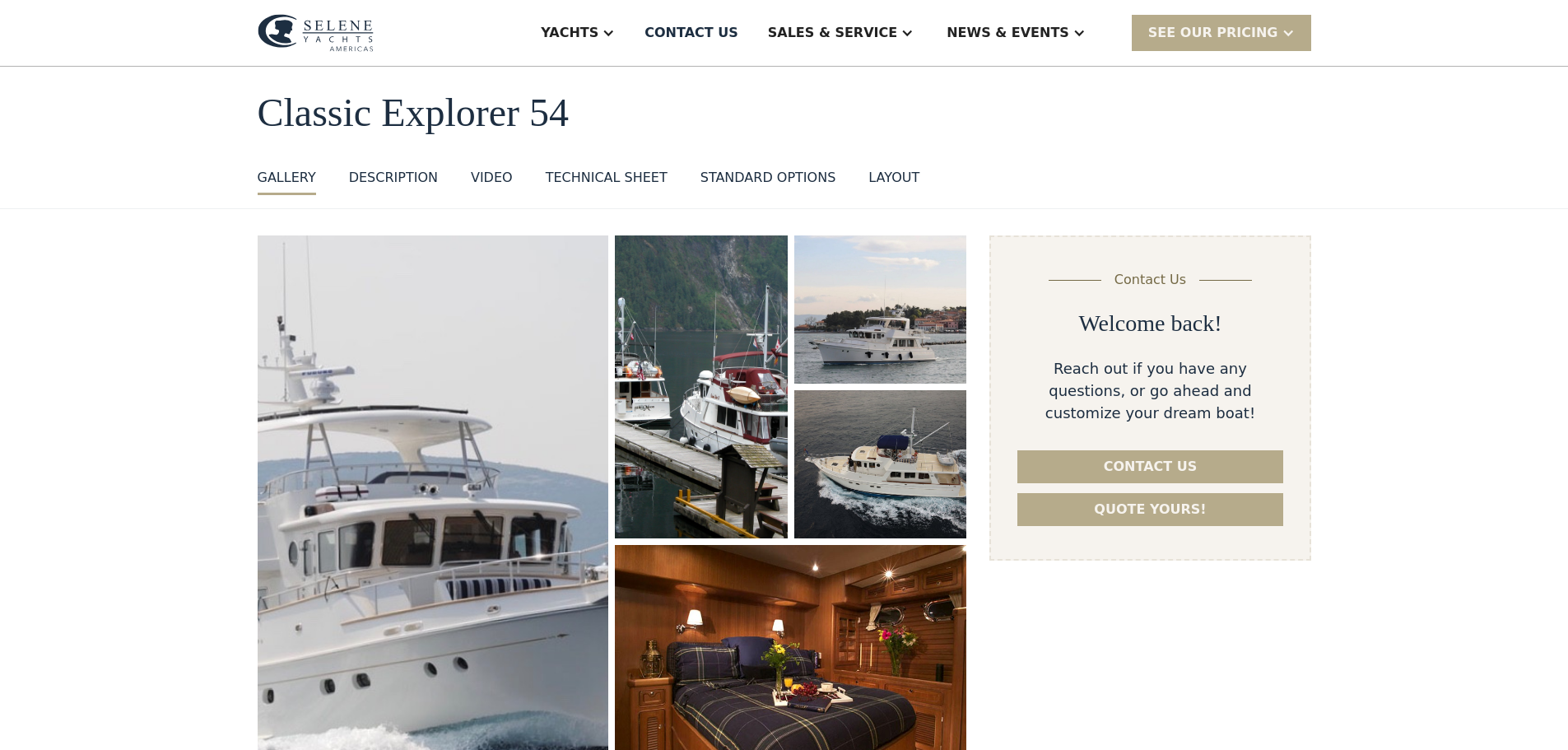
scroll to position [0, 0]
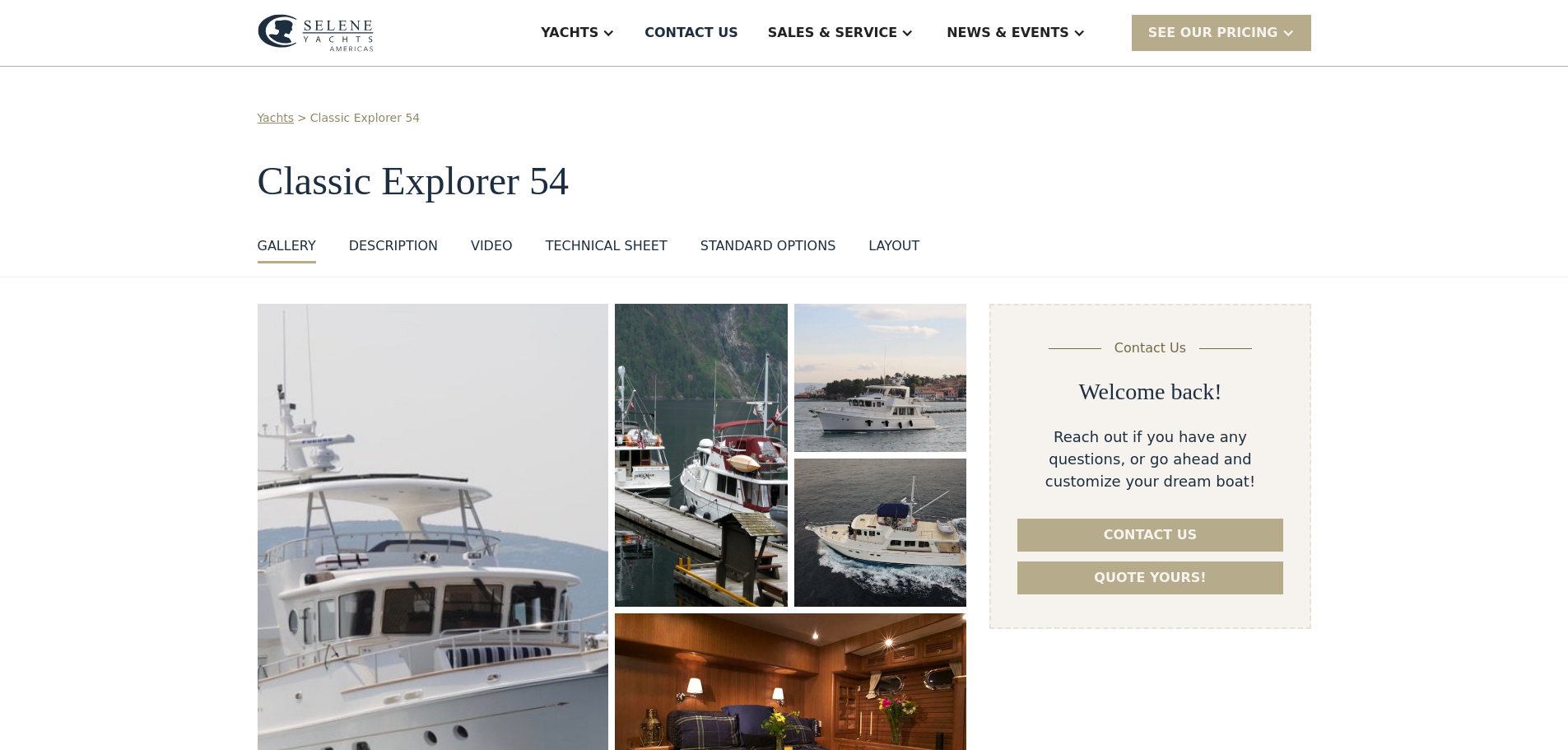
click at [567, 244] on div "Technical sheet" at bounding box center [606, 246] width 122 height 19
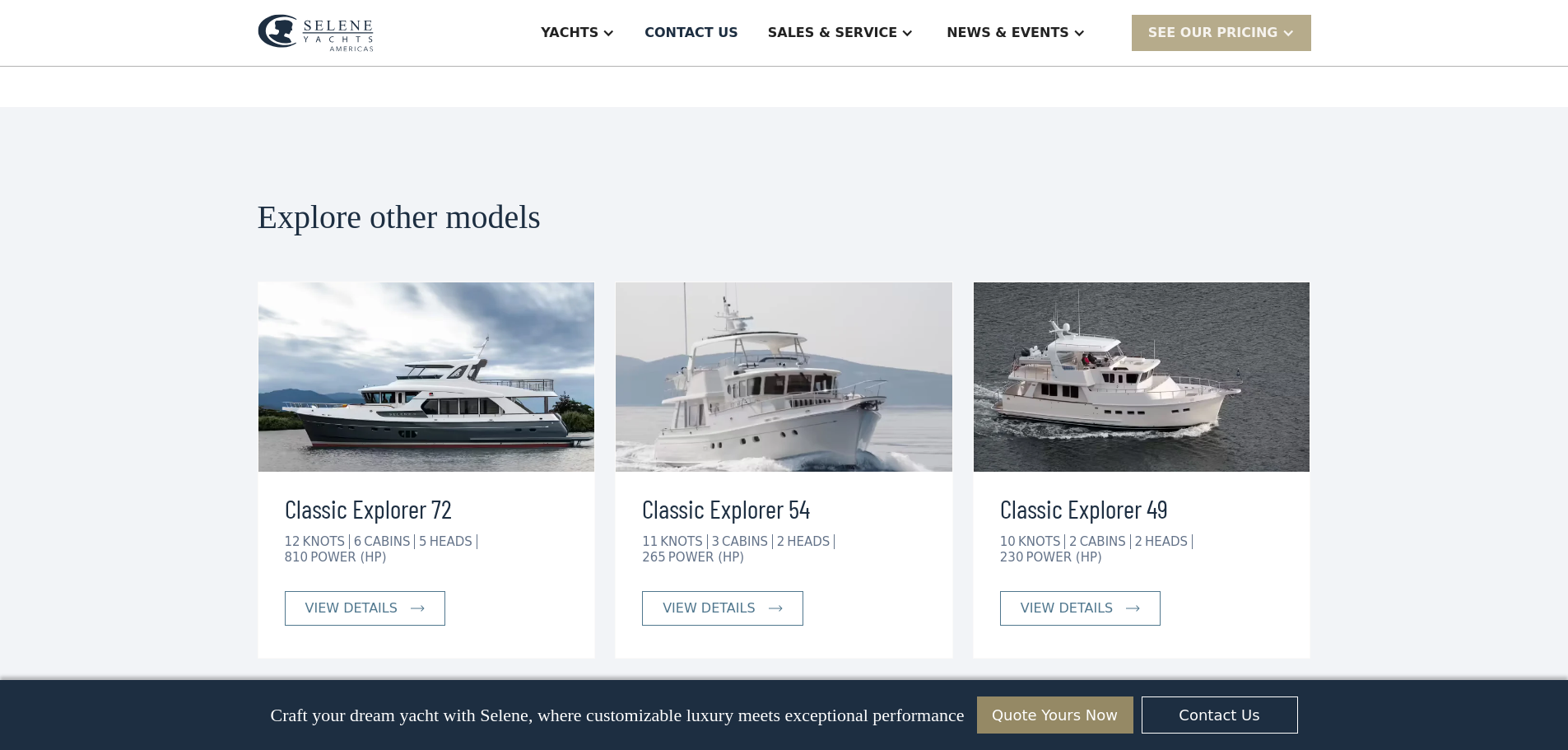
scroll to position [3329, 0]
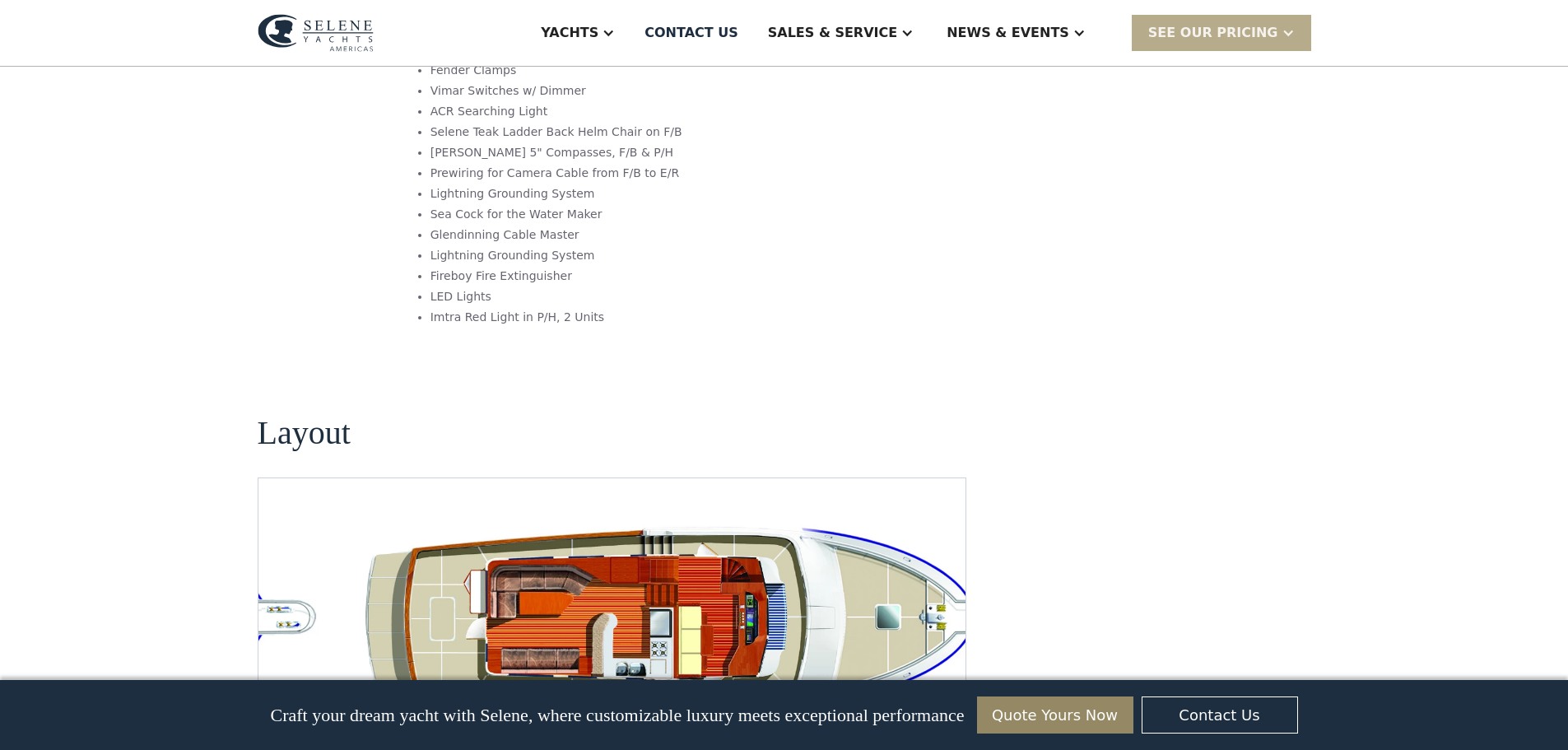
scroll to position [2964, 0]
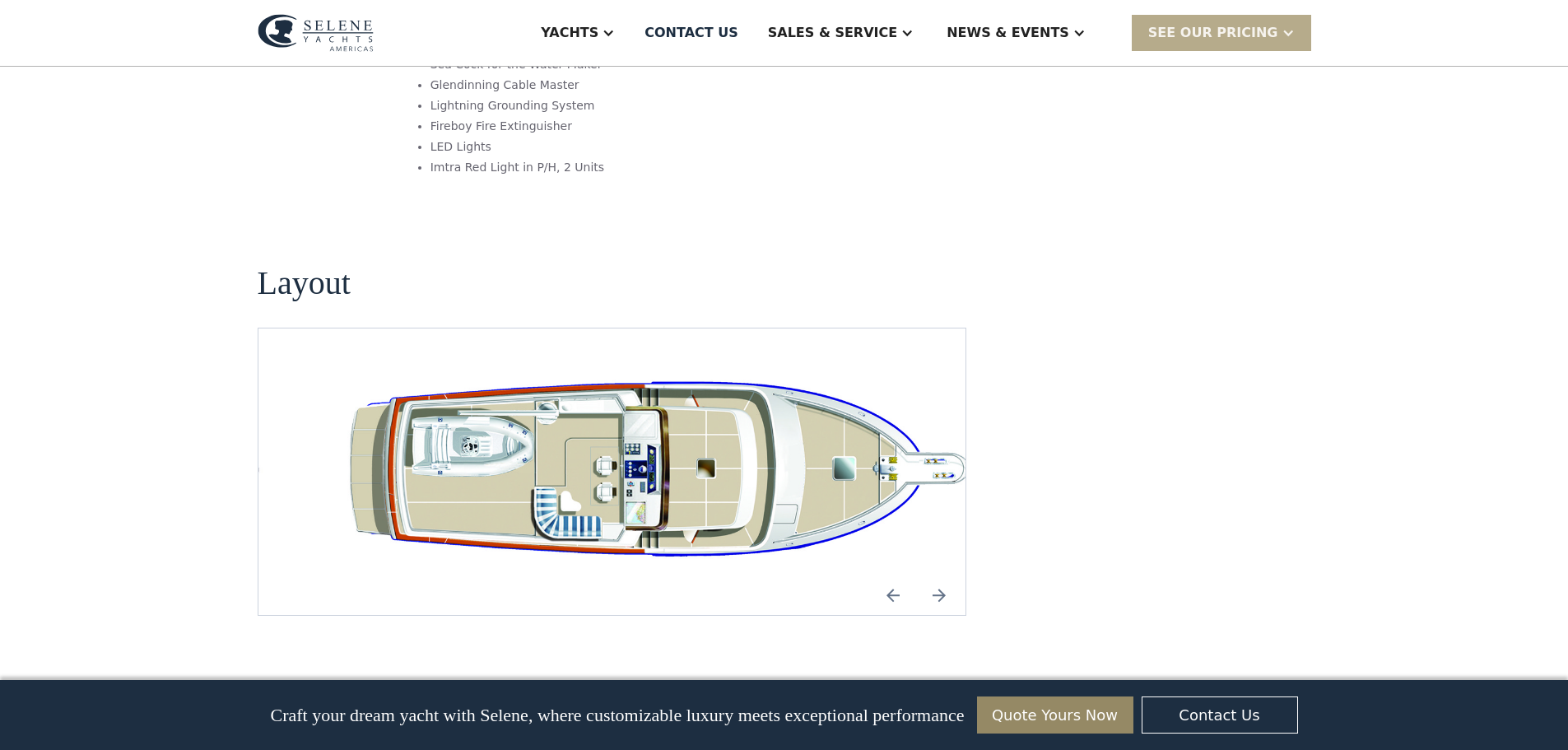
click at [564, 419] on img "open lightbox" at bounding box center [661, 472] width 682 height 207
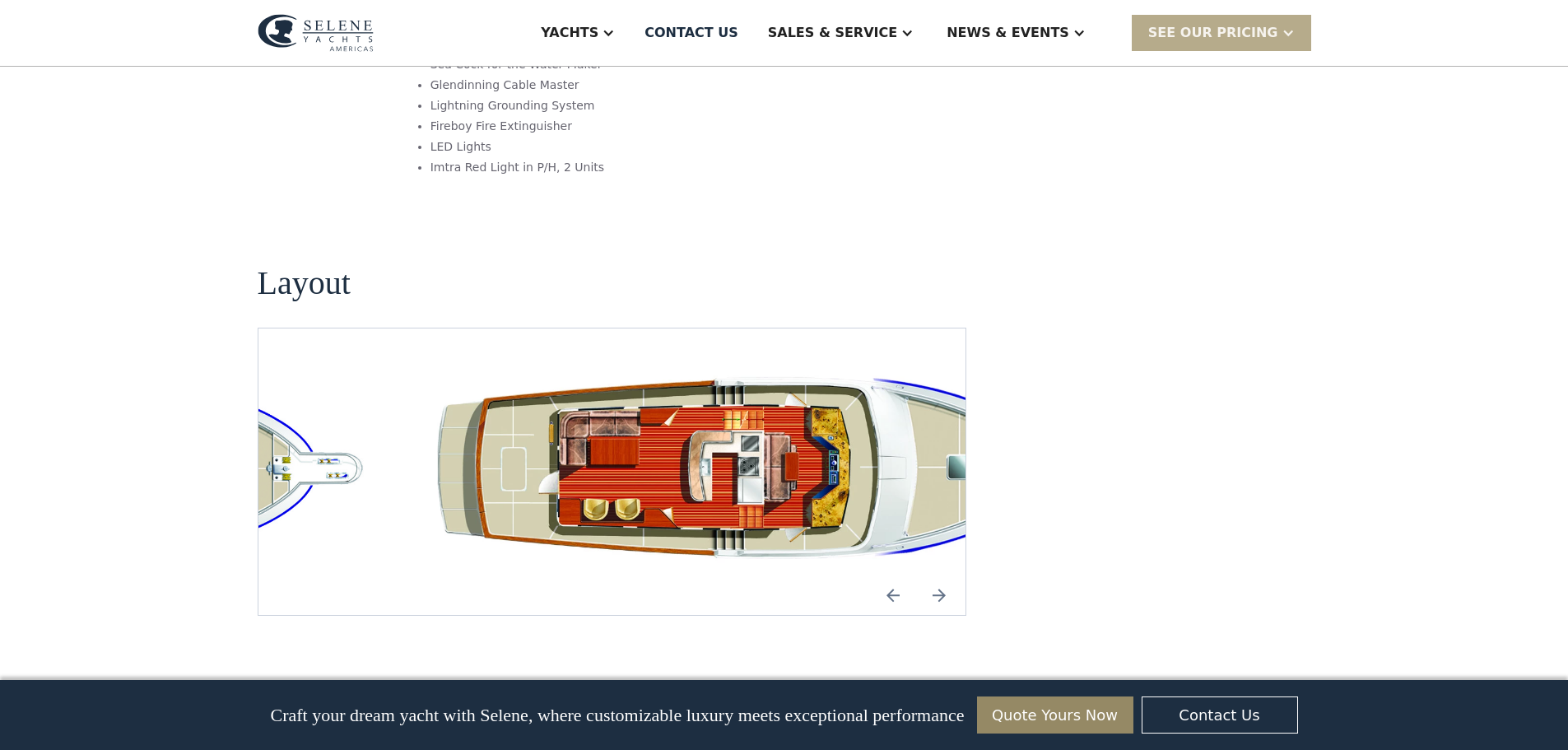
click at [945, 369] on img "open lightbox" at bounding box center [762, 472] width 682 height 207
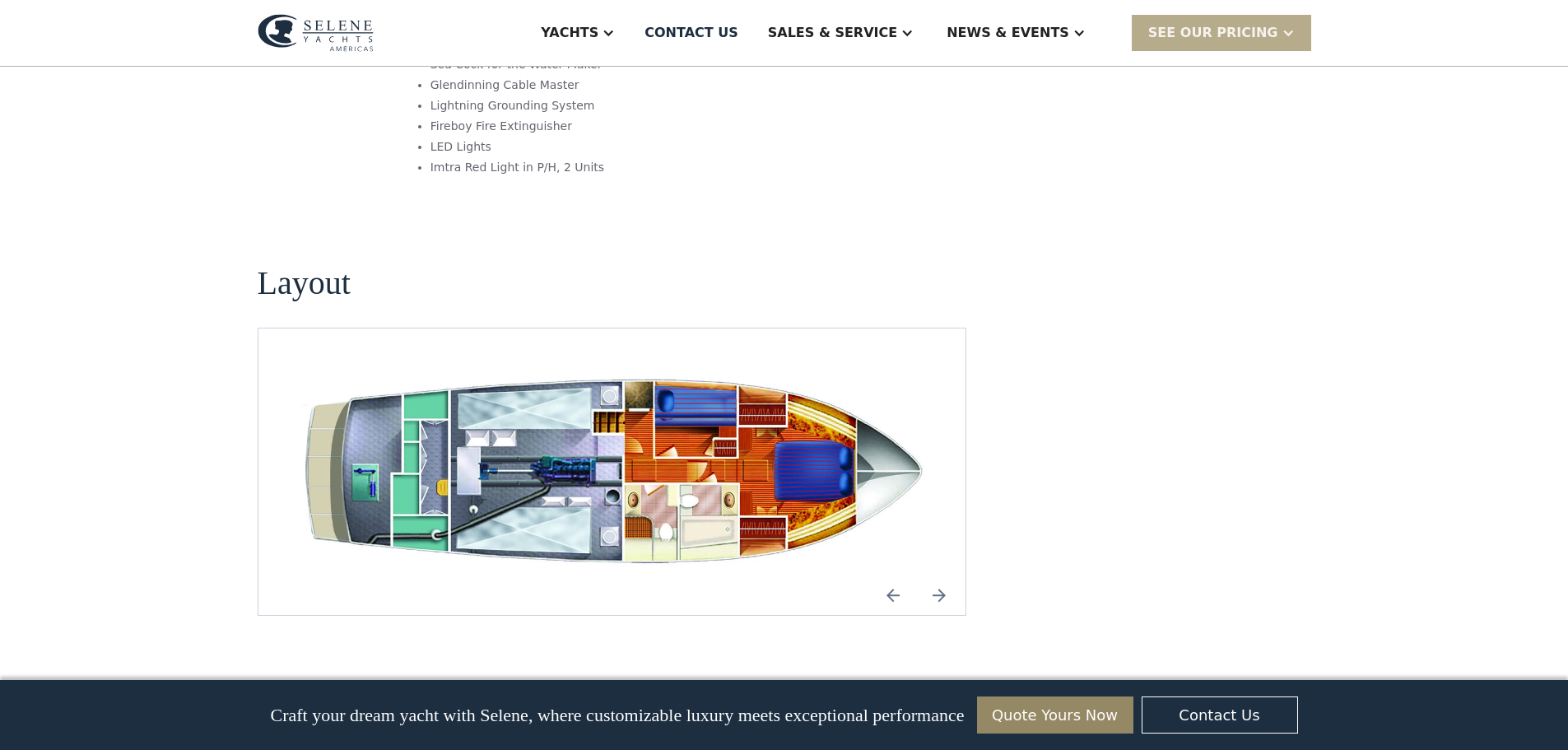
click at [953, 368] on img "open lightbox" at bounding box center [612, 472] width 682 height 207
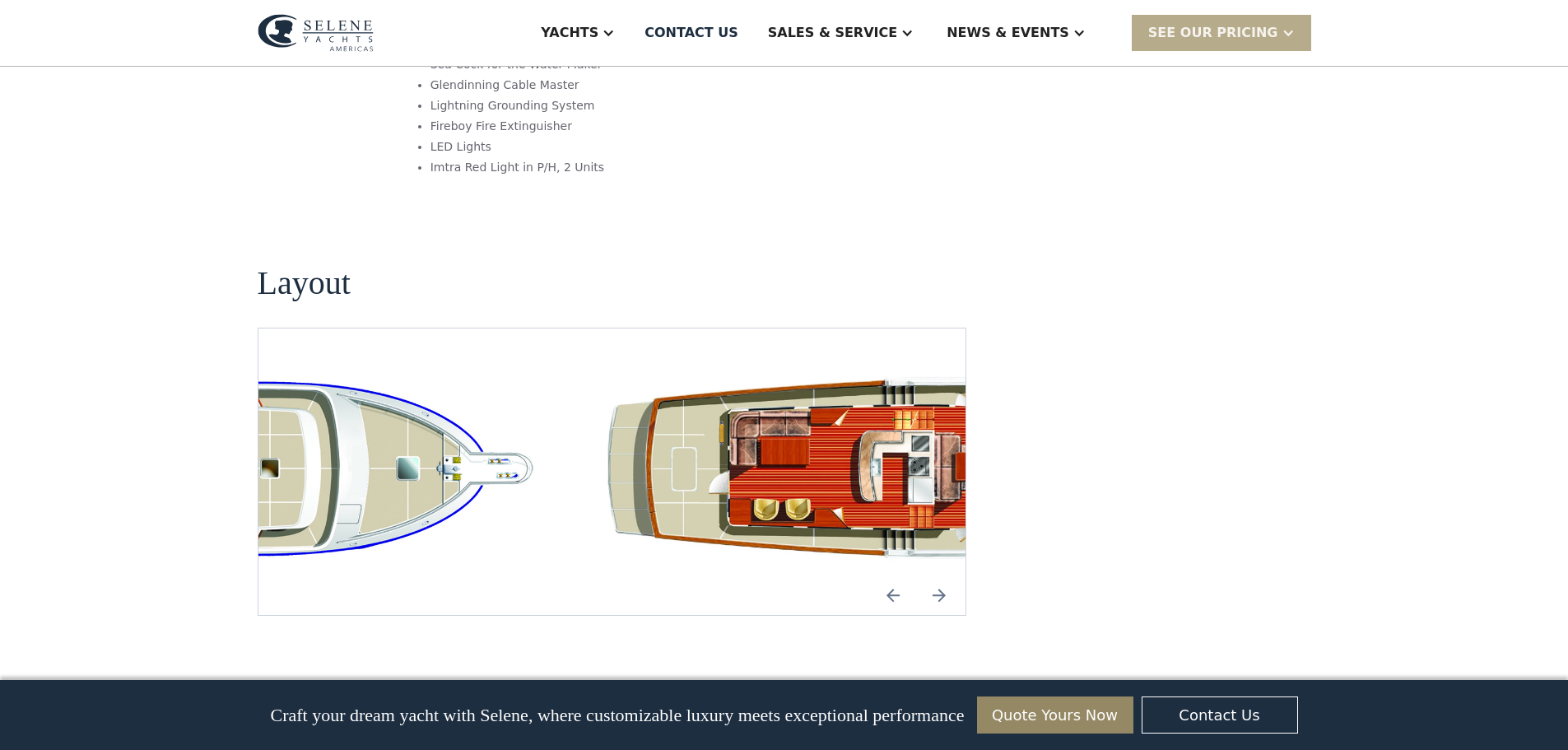
click at [449, 381] on img "open lightbox" at bounding box center [225, 472] width 682 height 207
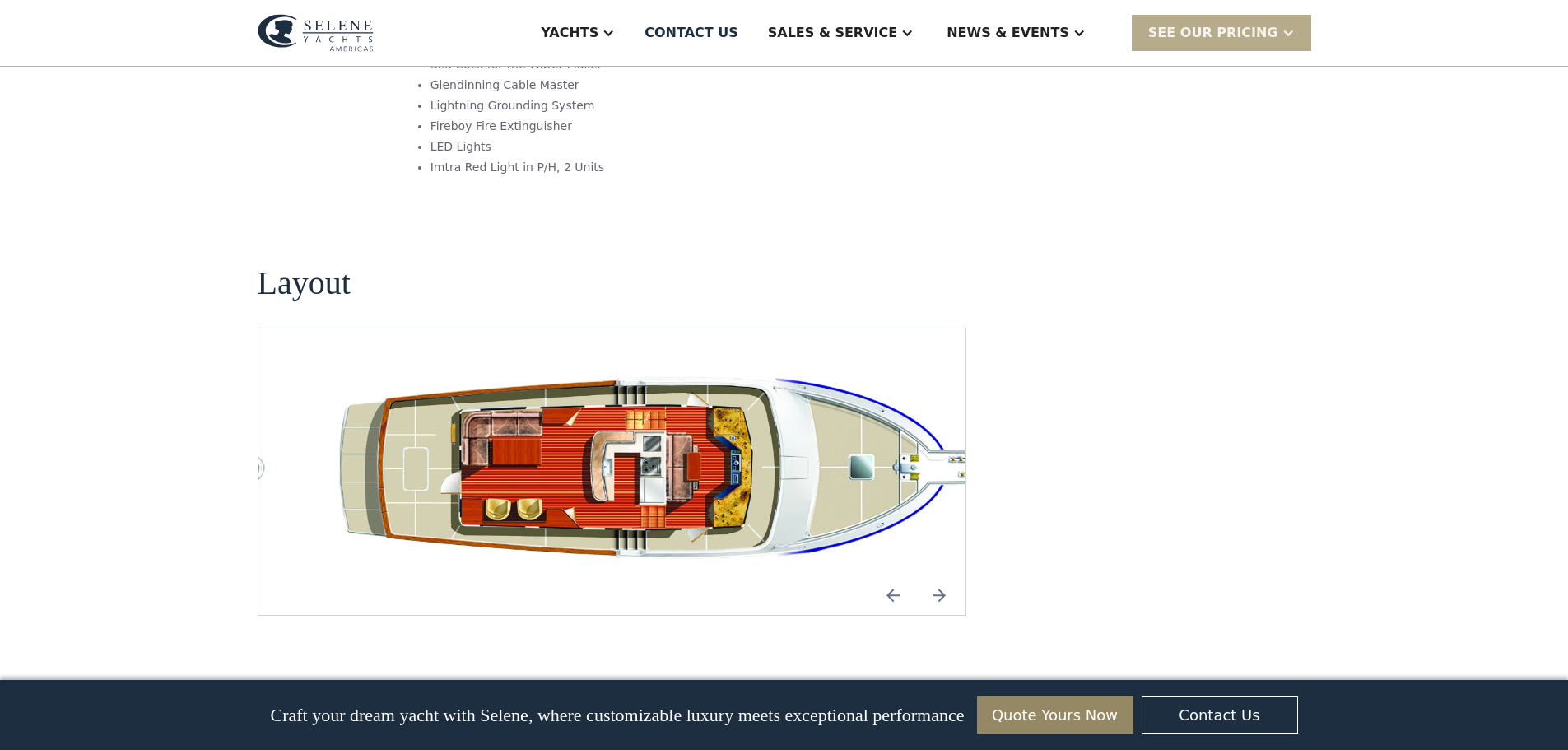
click at [474, 368] on img "open lightbox" at bounding box center [664, 472] width 682 height 207
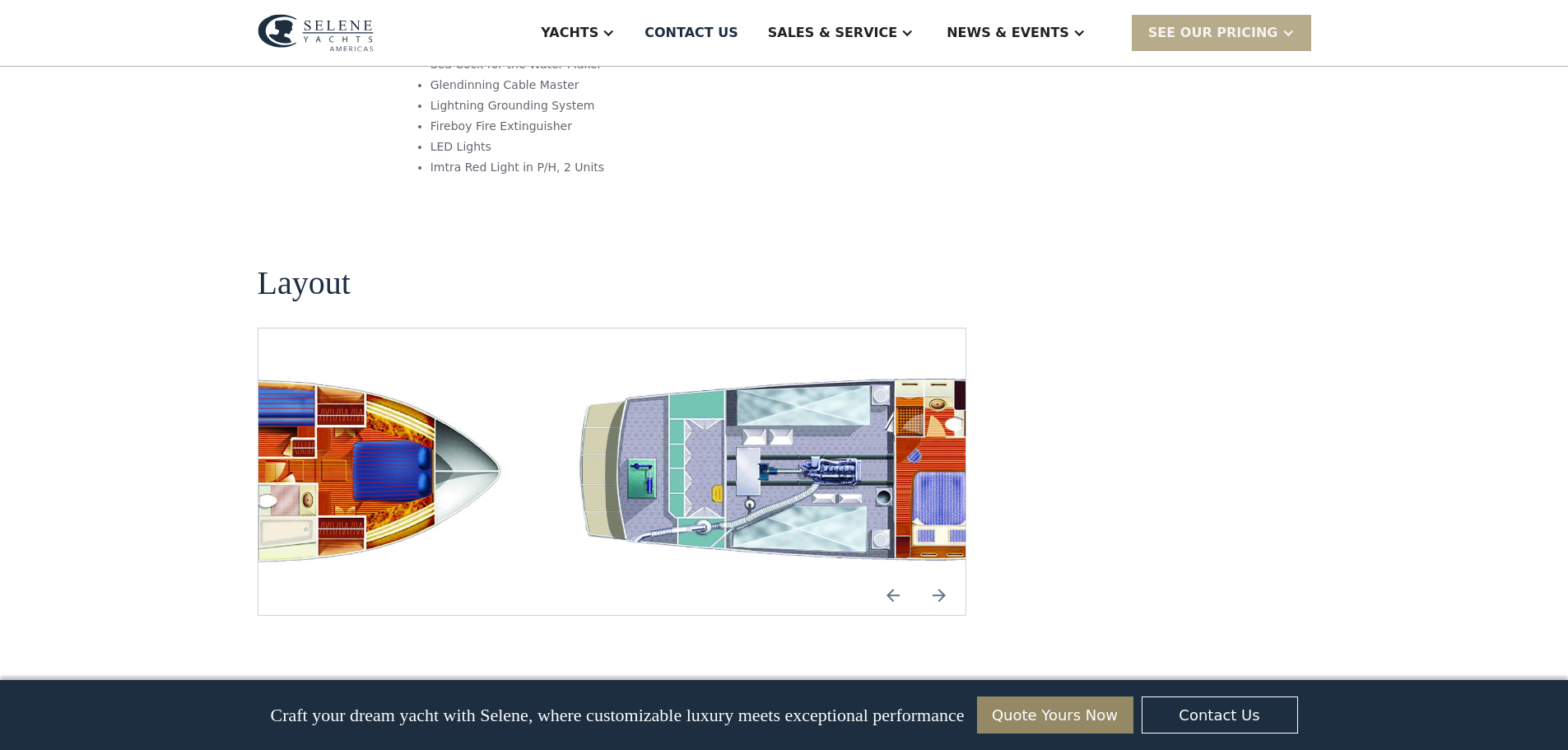
click at [306, 369] on img "open lightbox" at bounding box center [190, 472] width 682 height 207
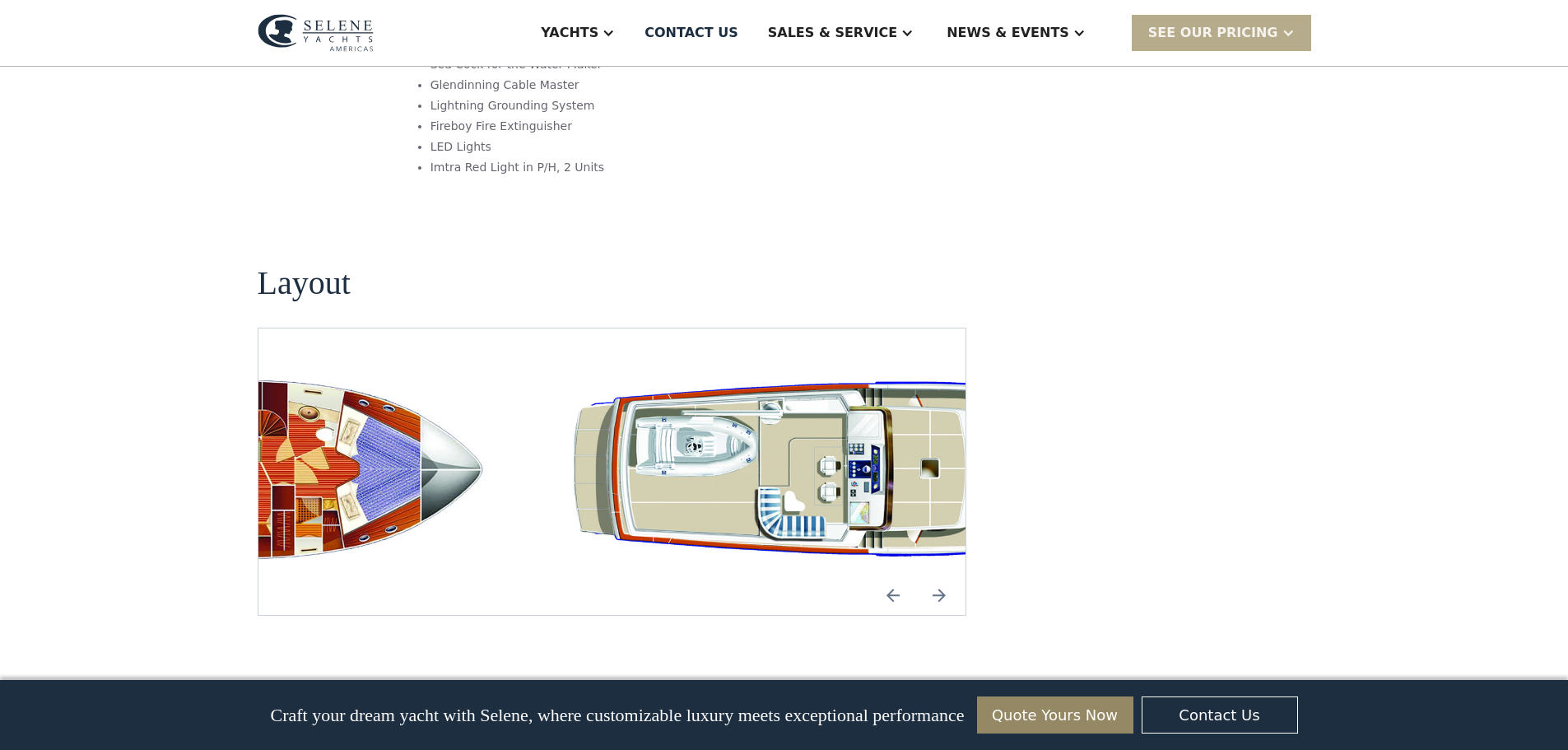
click at [331, 368] on img "open lightbox" at bounding box center [177, 472] width 682 height 207
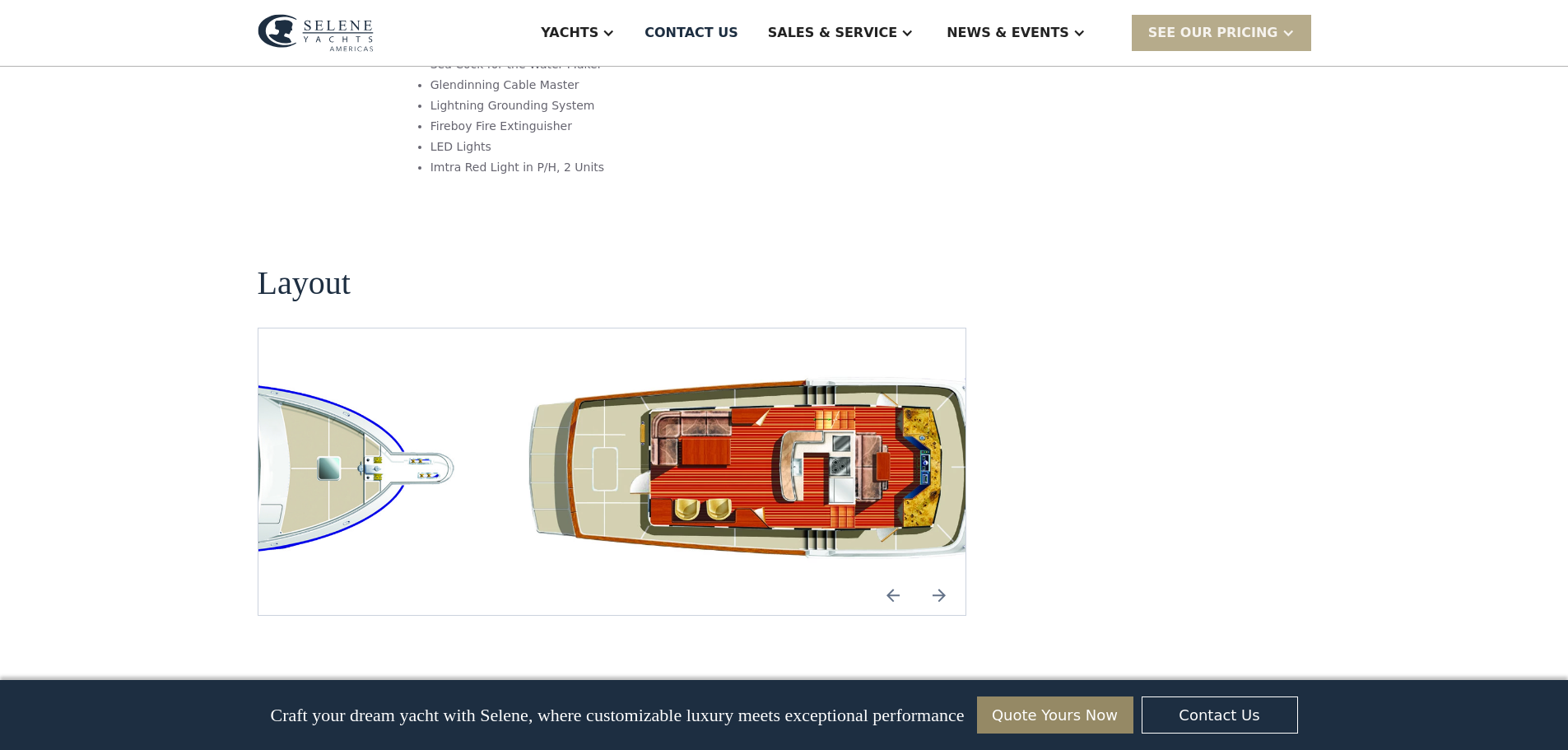
click at [277, 368] on img "open lightbox" at bounding box center [146, 472] width 682 height 207
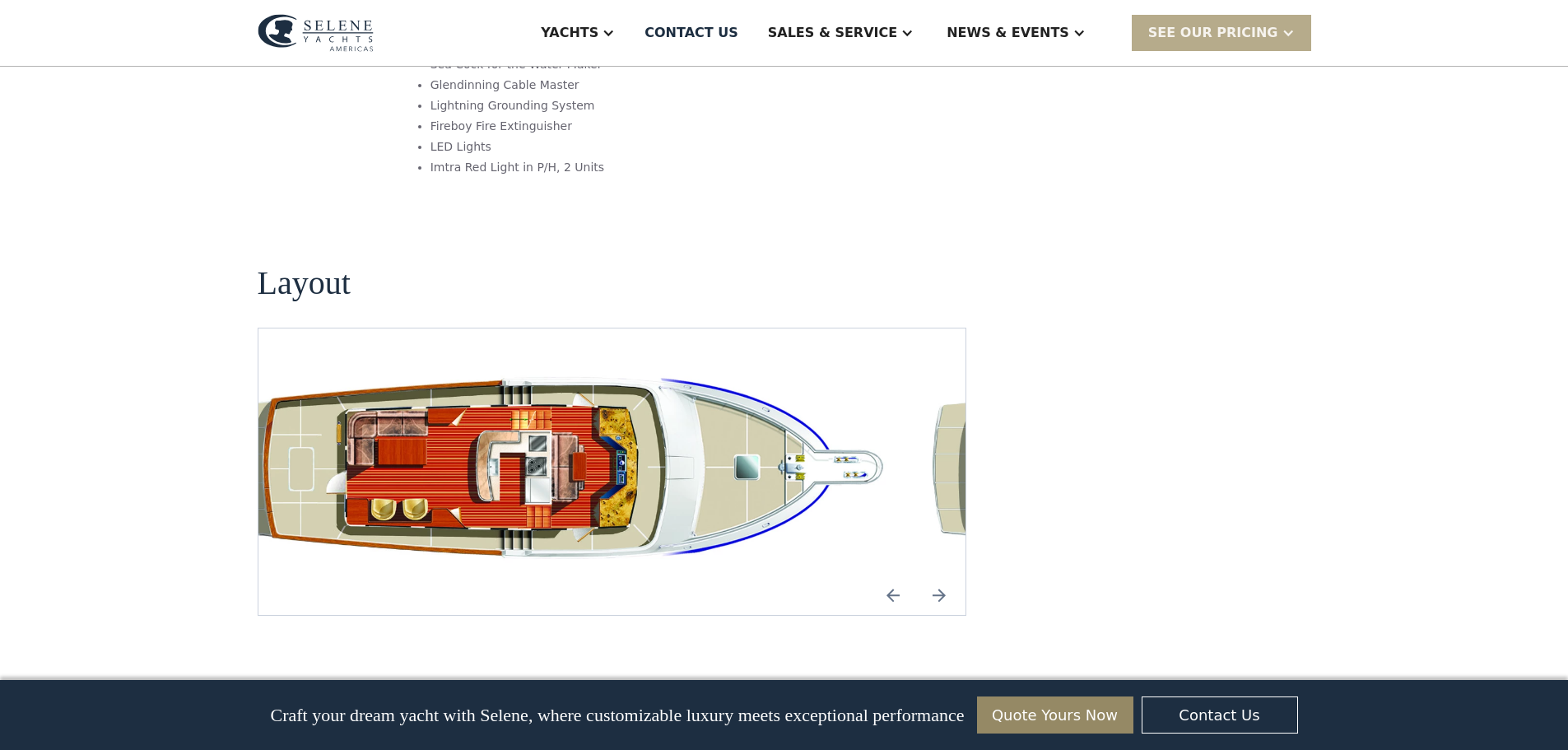
click at [367, 368] on img "open lightbox" at bounding box center [550, 472] width 682 height 207
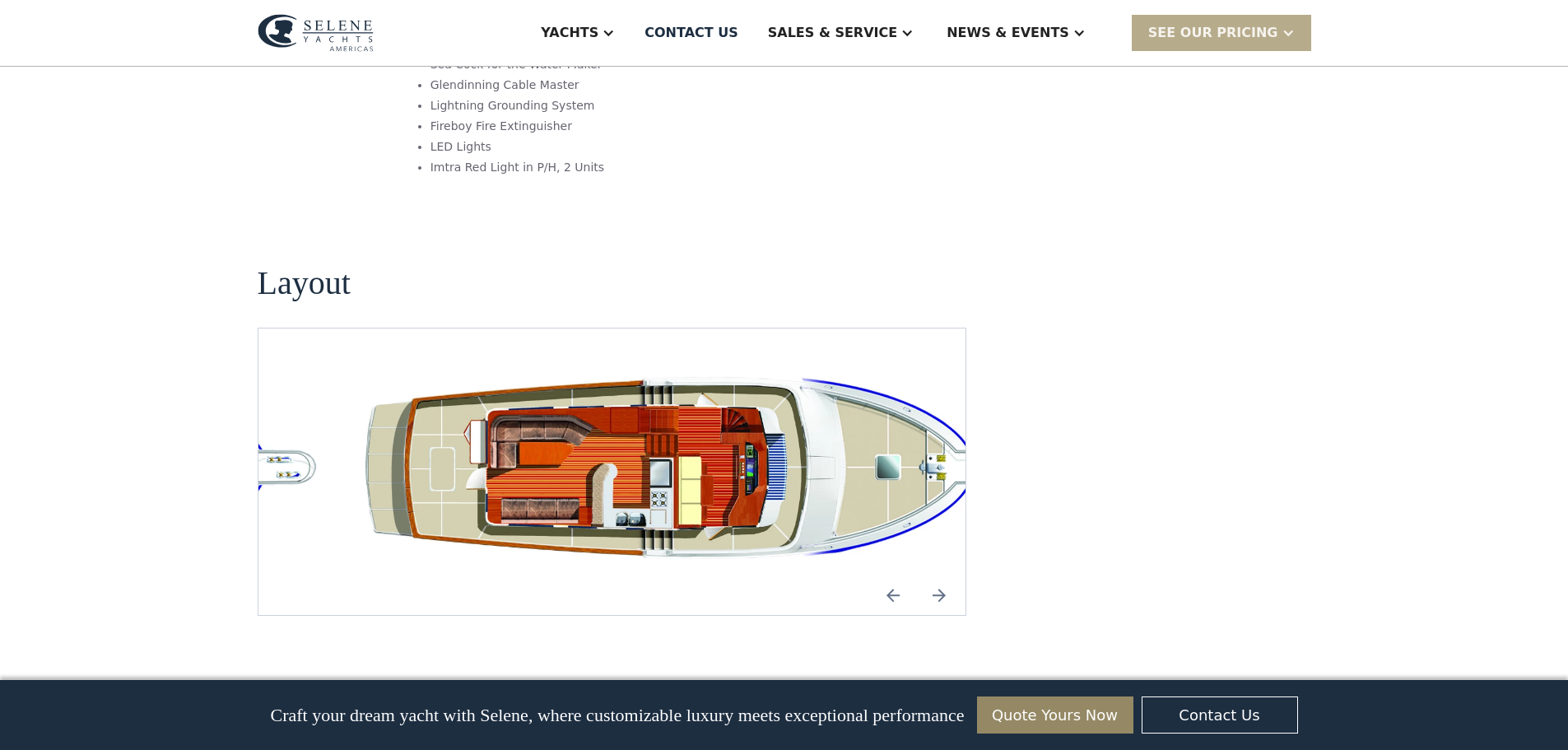
click at [350, 368] on img "open lightbox" at bounding box center [691, 472] width 682 height 207
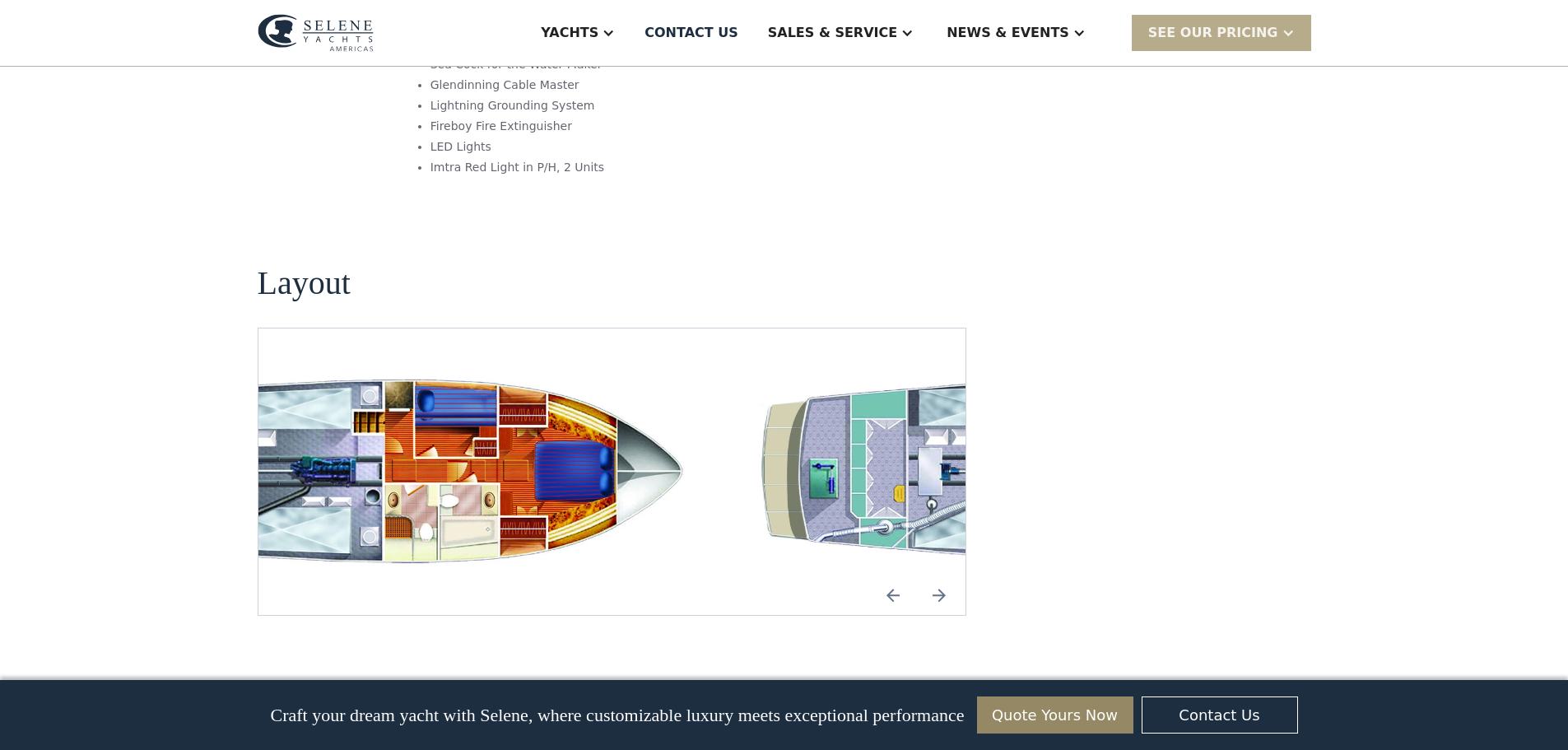
click at [344, 368] on img "open lightbox" at bounding box center [373, 472] width 682 height 207
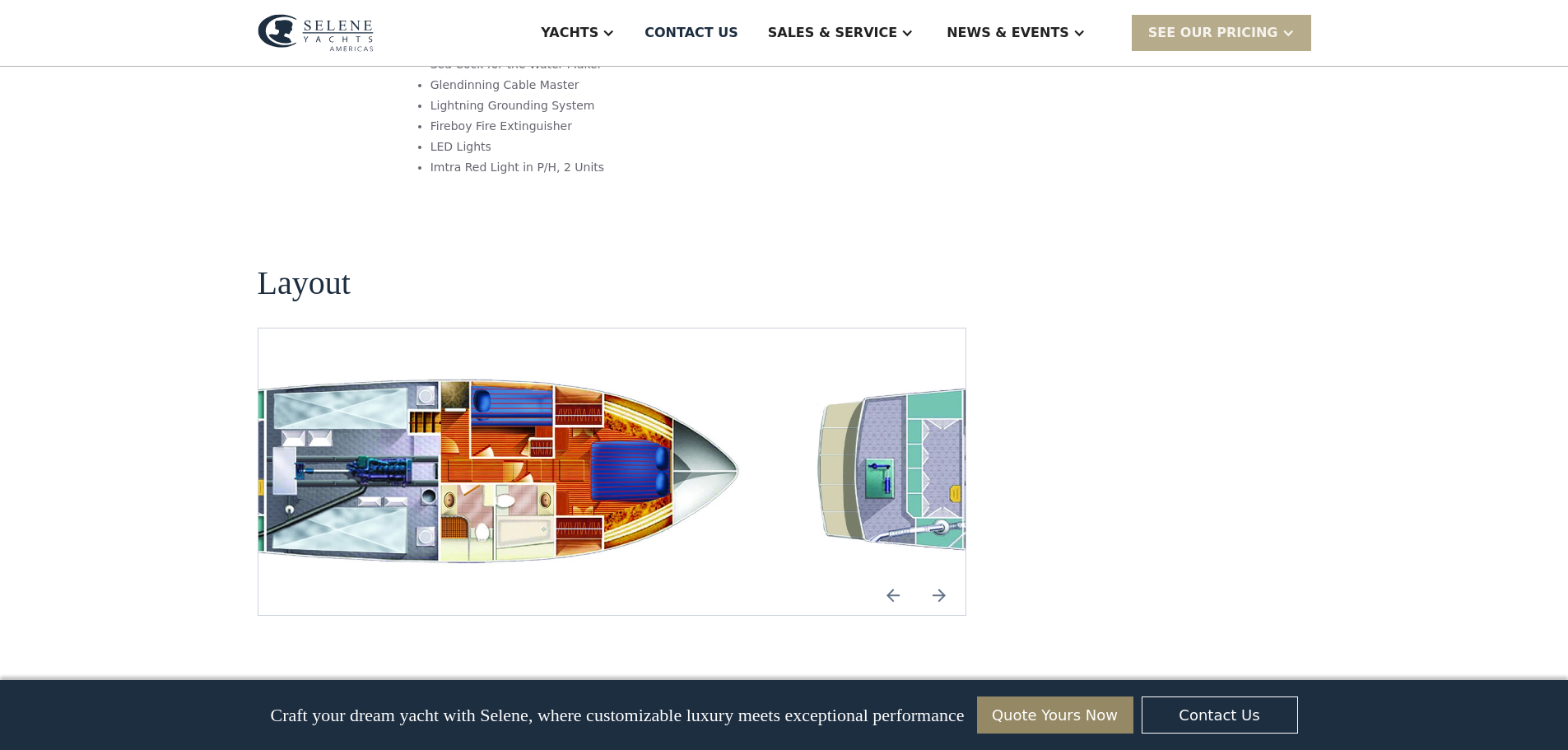
click at [364, 368] on img "open lightbox" at bounding box center [428, 472] width 682 height 207
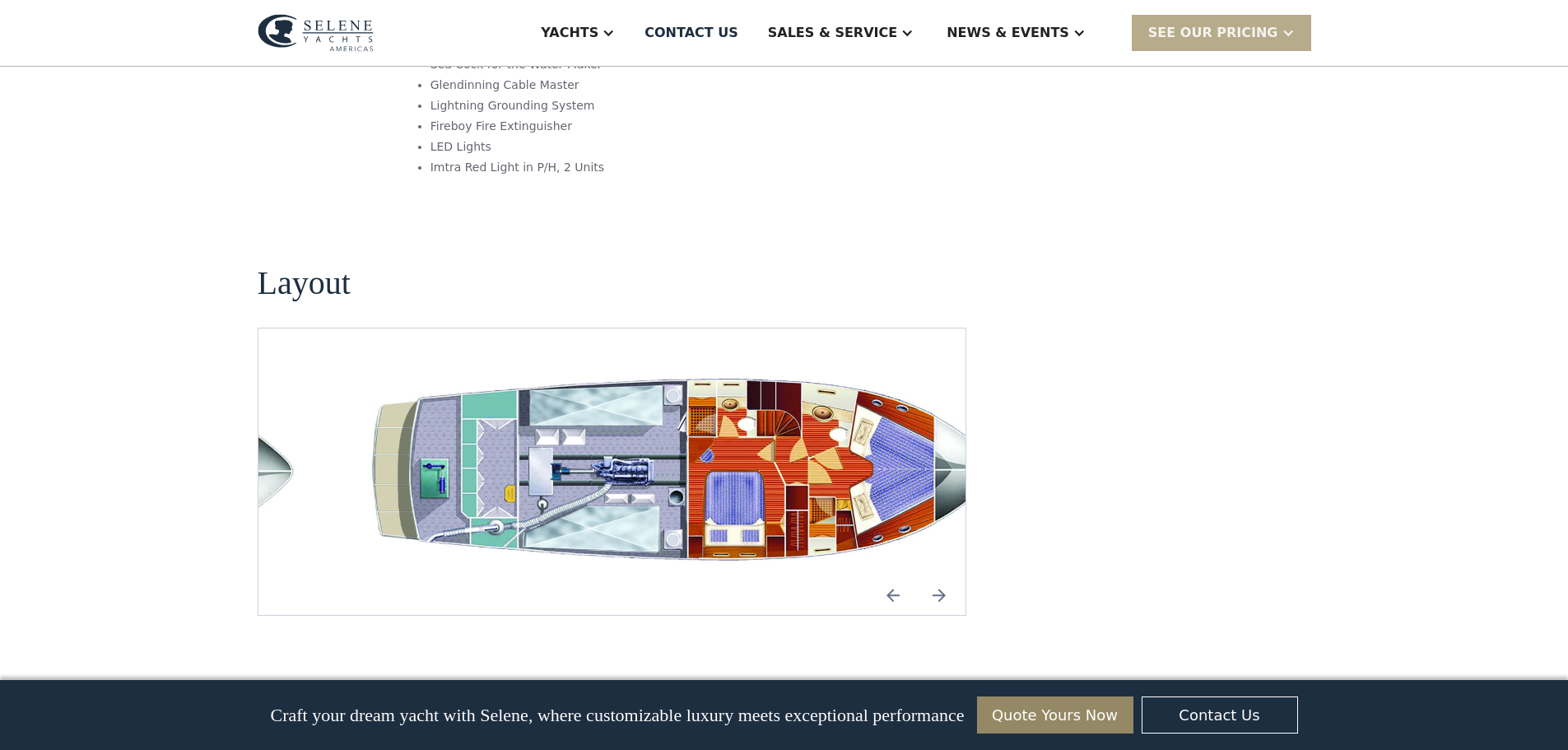
click at [350, 368] on img "open lightbox" at bounding box center [691, 472] width 682 height 207
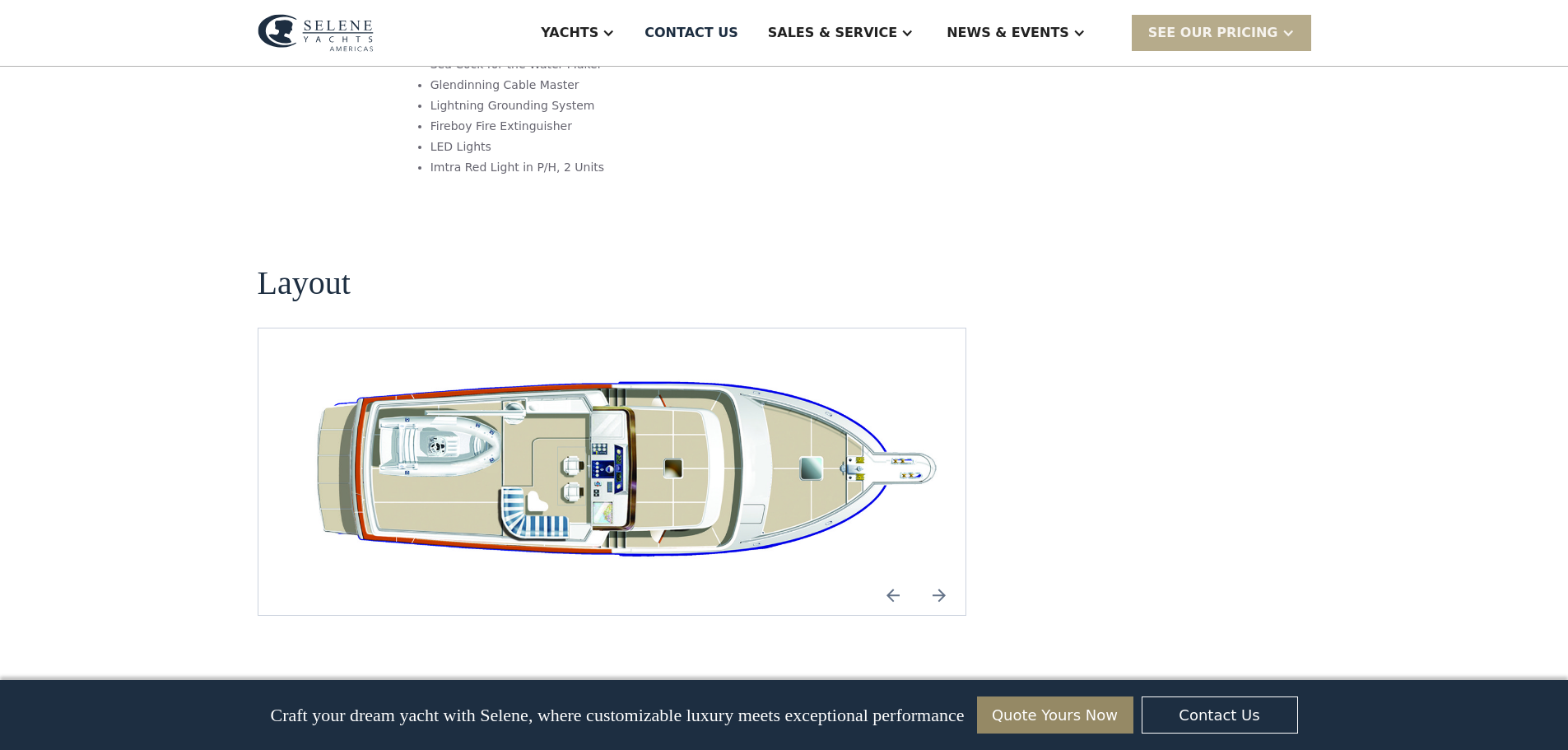
click at [319, 368] on img "open lightbox" at bounding box center [628, 472] width 682 height 207
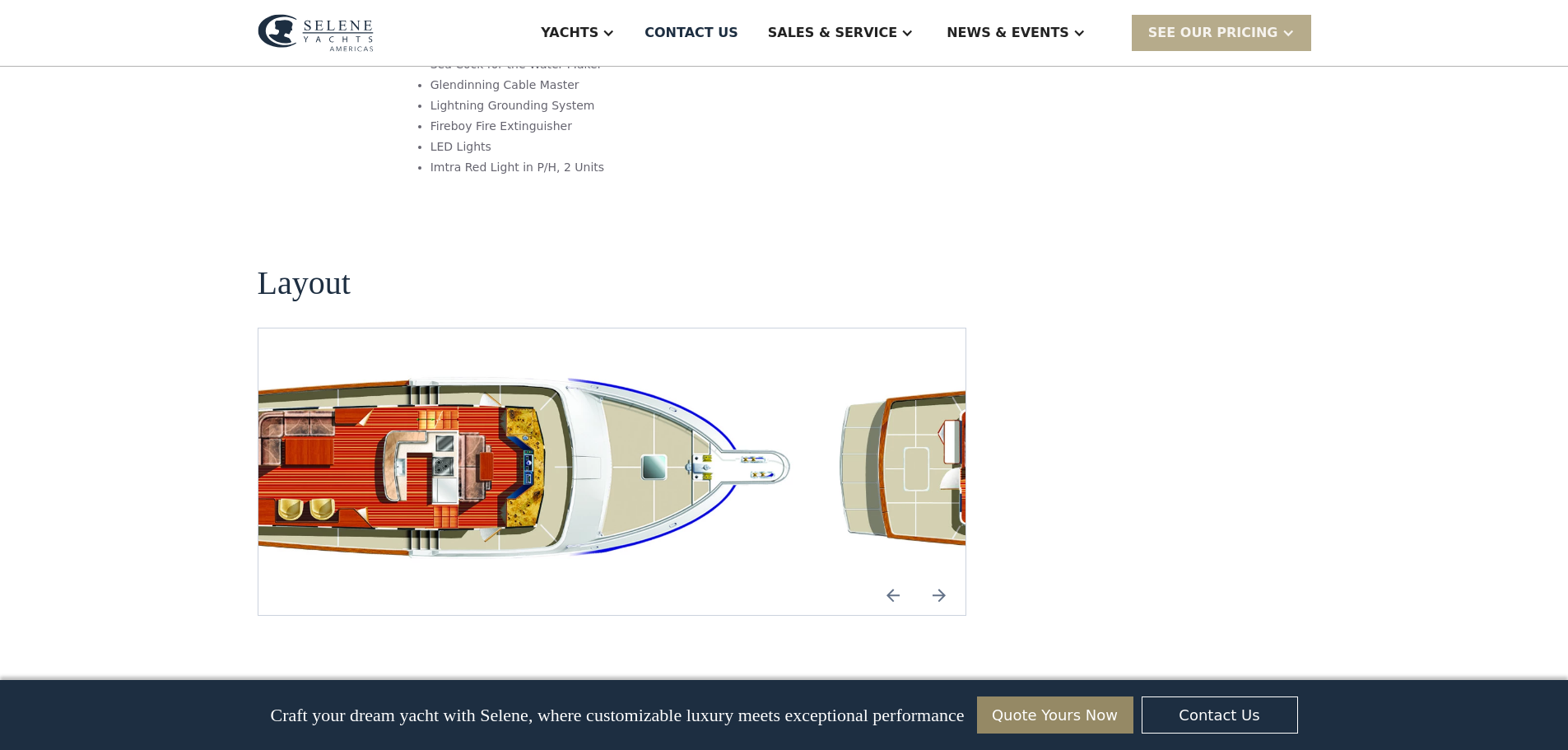
click at [361, 368] on img "open lightbox" at bounding box center [457, 472] width 682 height 207
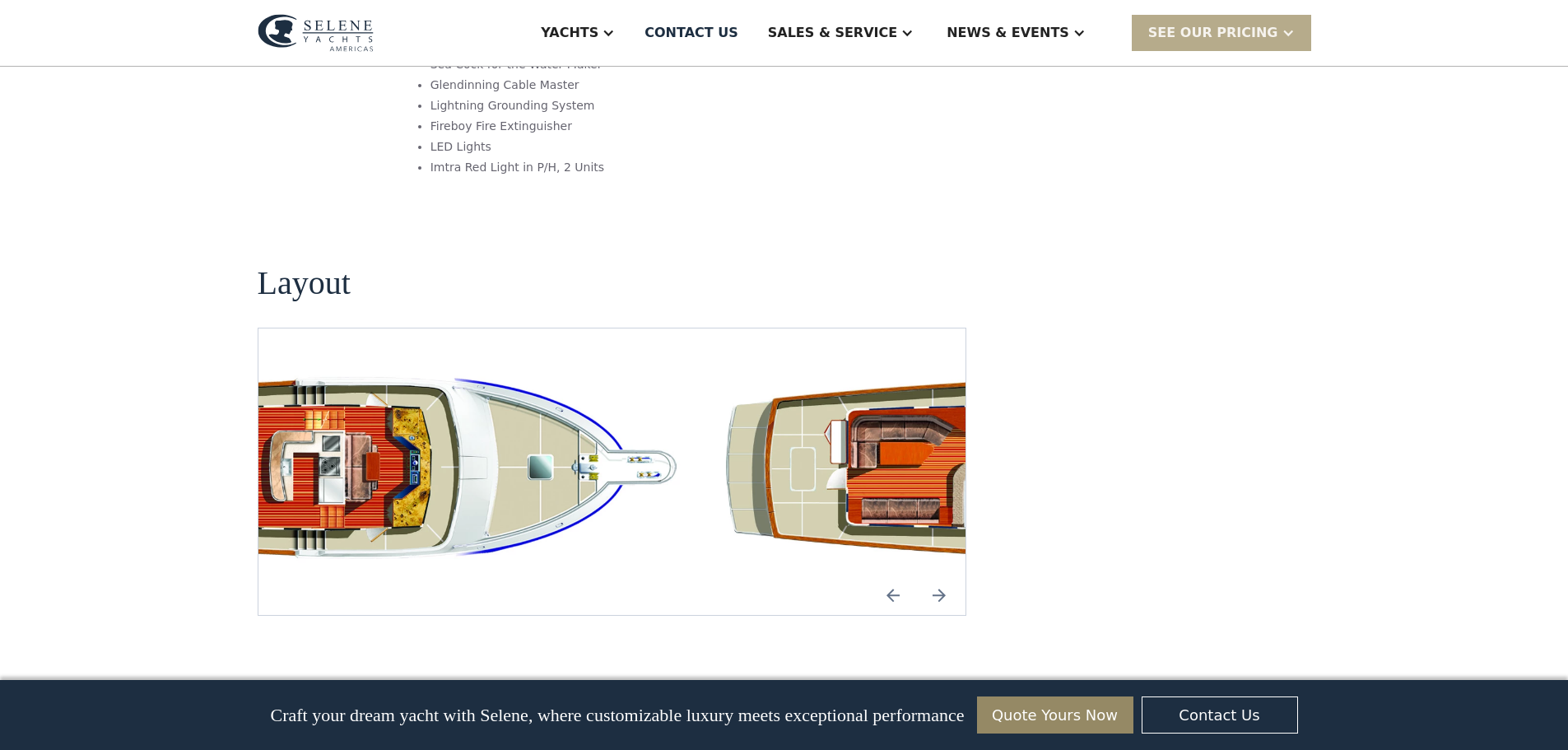
click at [873, 368] on img "open lightbox" at bounding box center [1051, 472] width 682 height 207
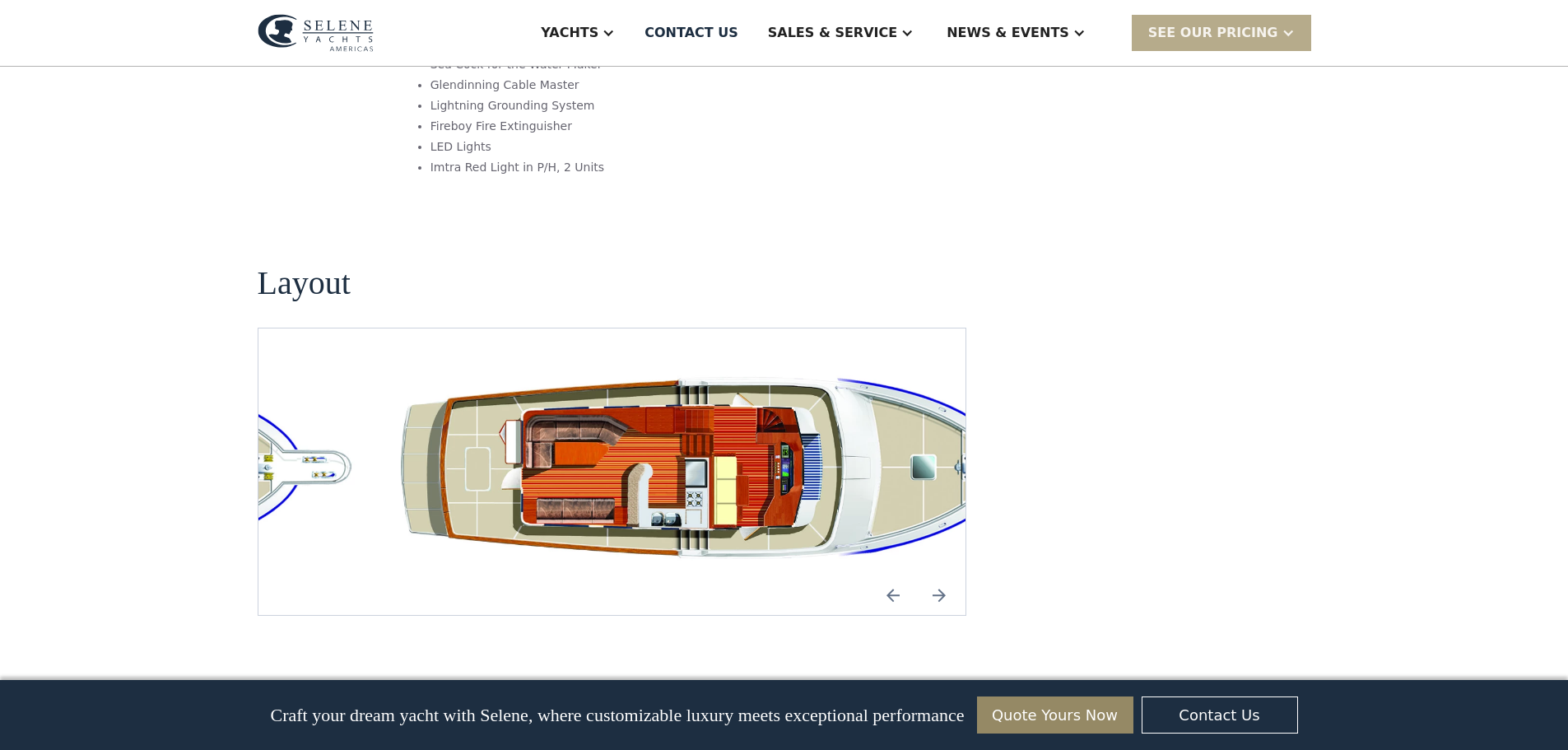
click at [613, 368] on img "open lightbox" at bounding box center [726, 472] width 682 height 207
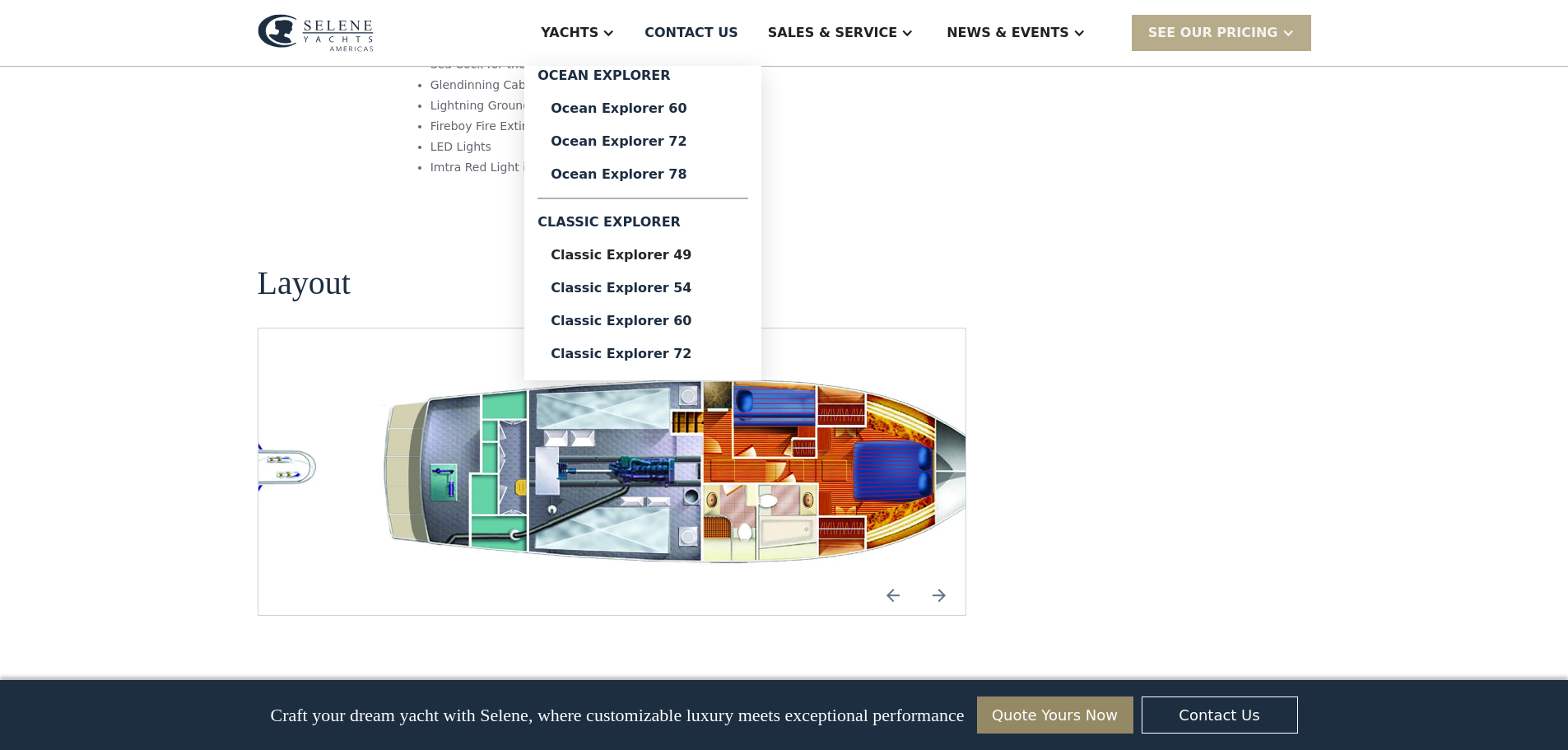
click at [698, 226] on div "Classic Explorer" at bounding box center [642, 222] width 211 height 33
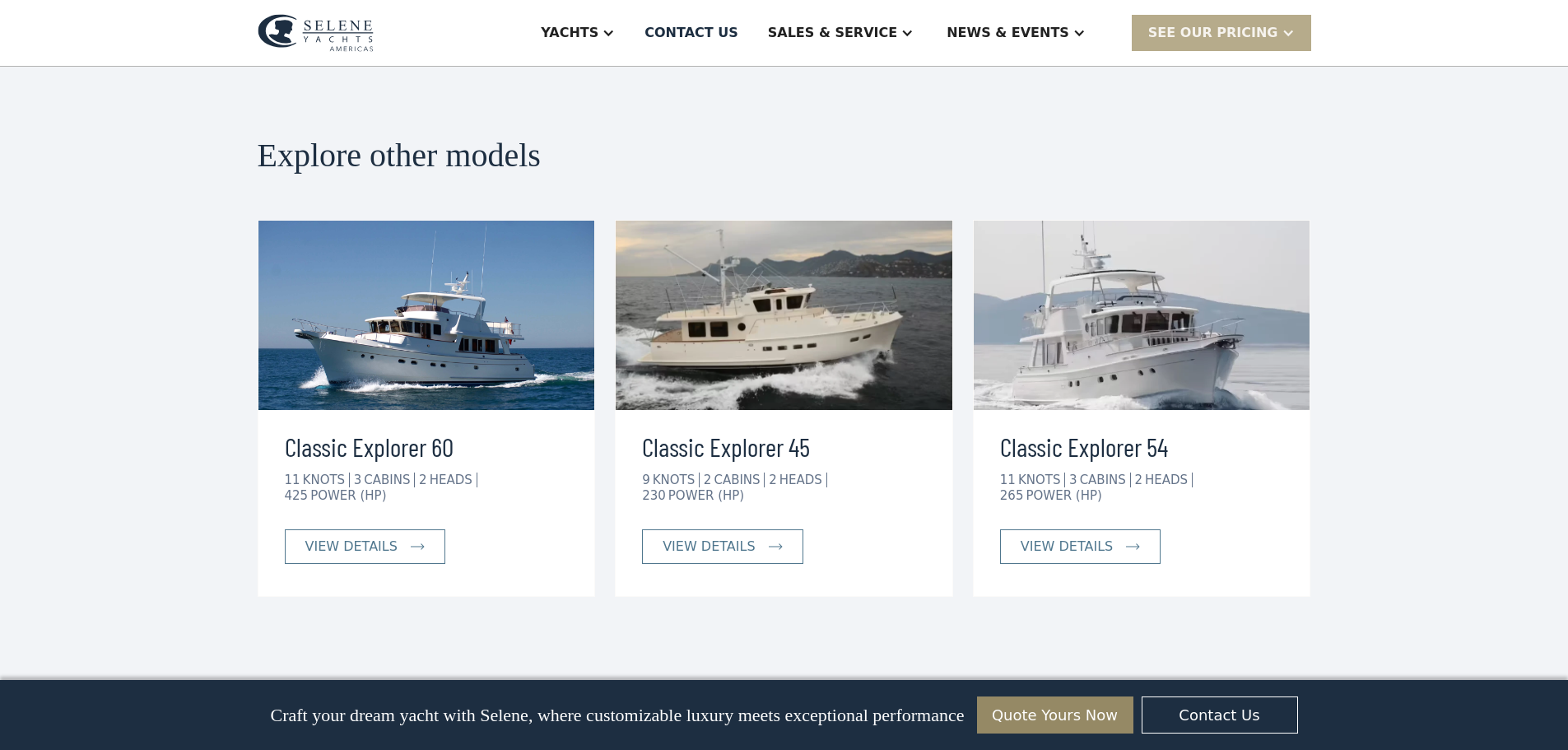
scroll to position [3704, 0]
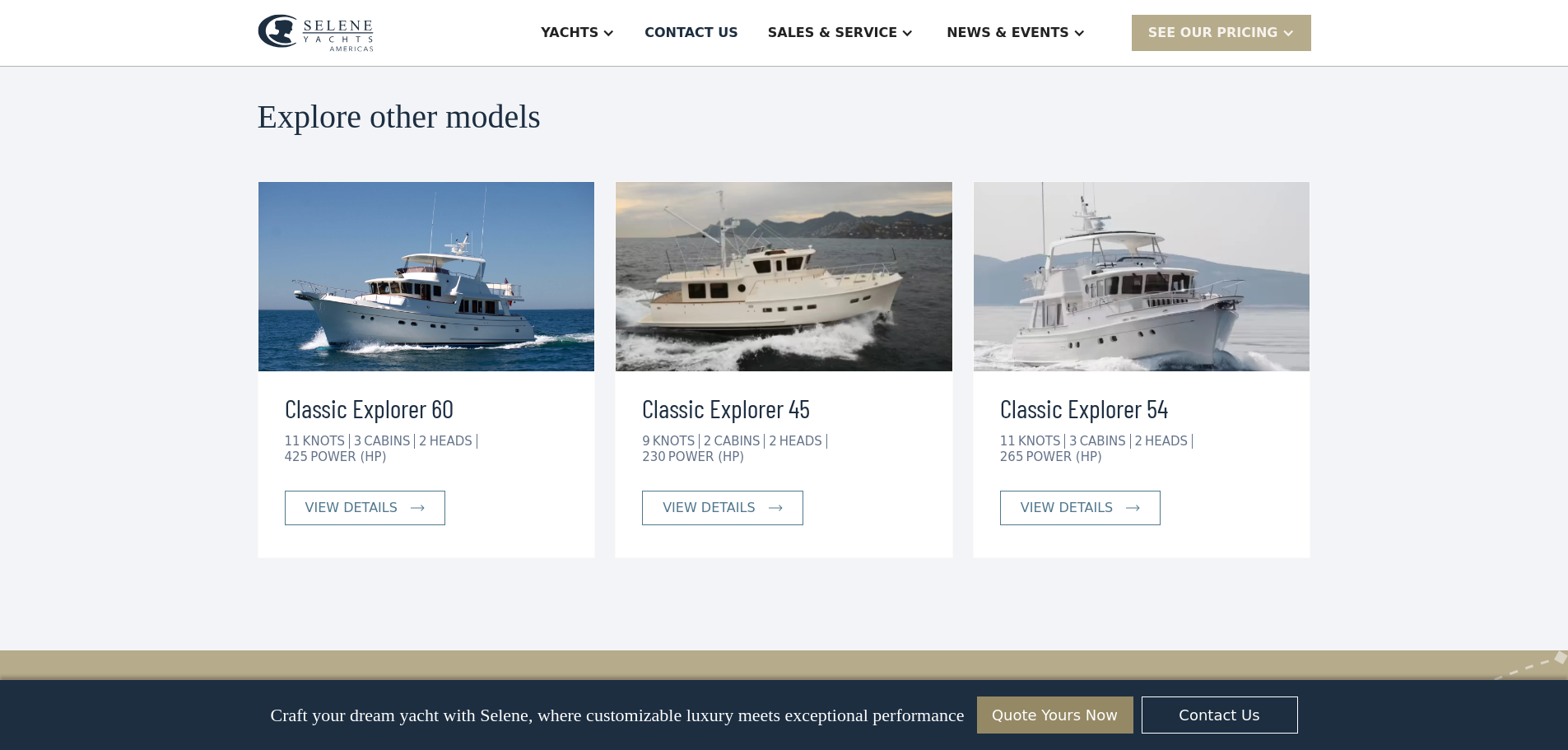
click at [770, 242] on img at bounding box center [784, 276] width 337 height 189
click at [732, 498] on div "view details" at bounding box center [708, 508] width 92 height 19
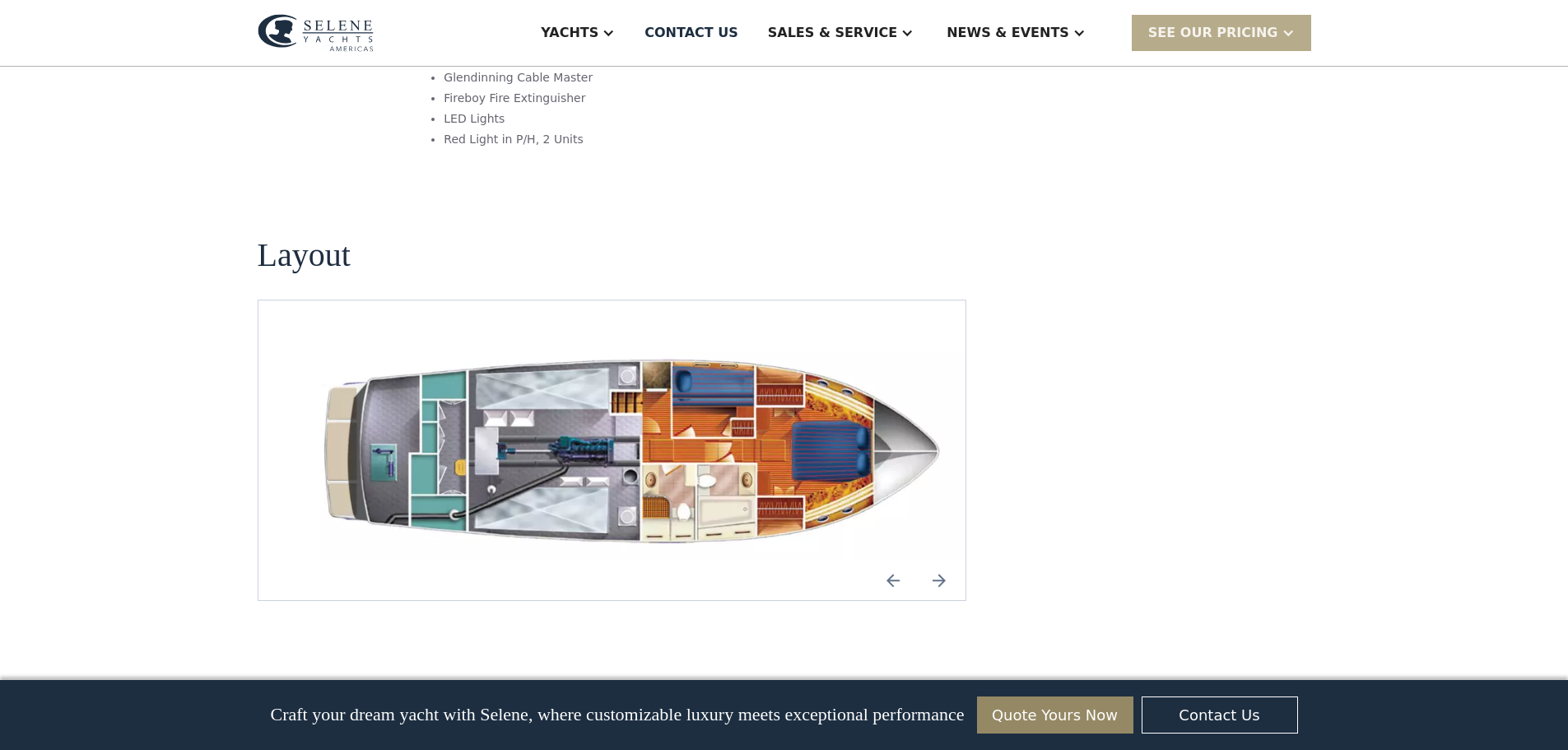
scroll to position [2224, 0]
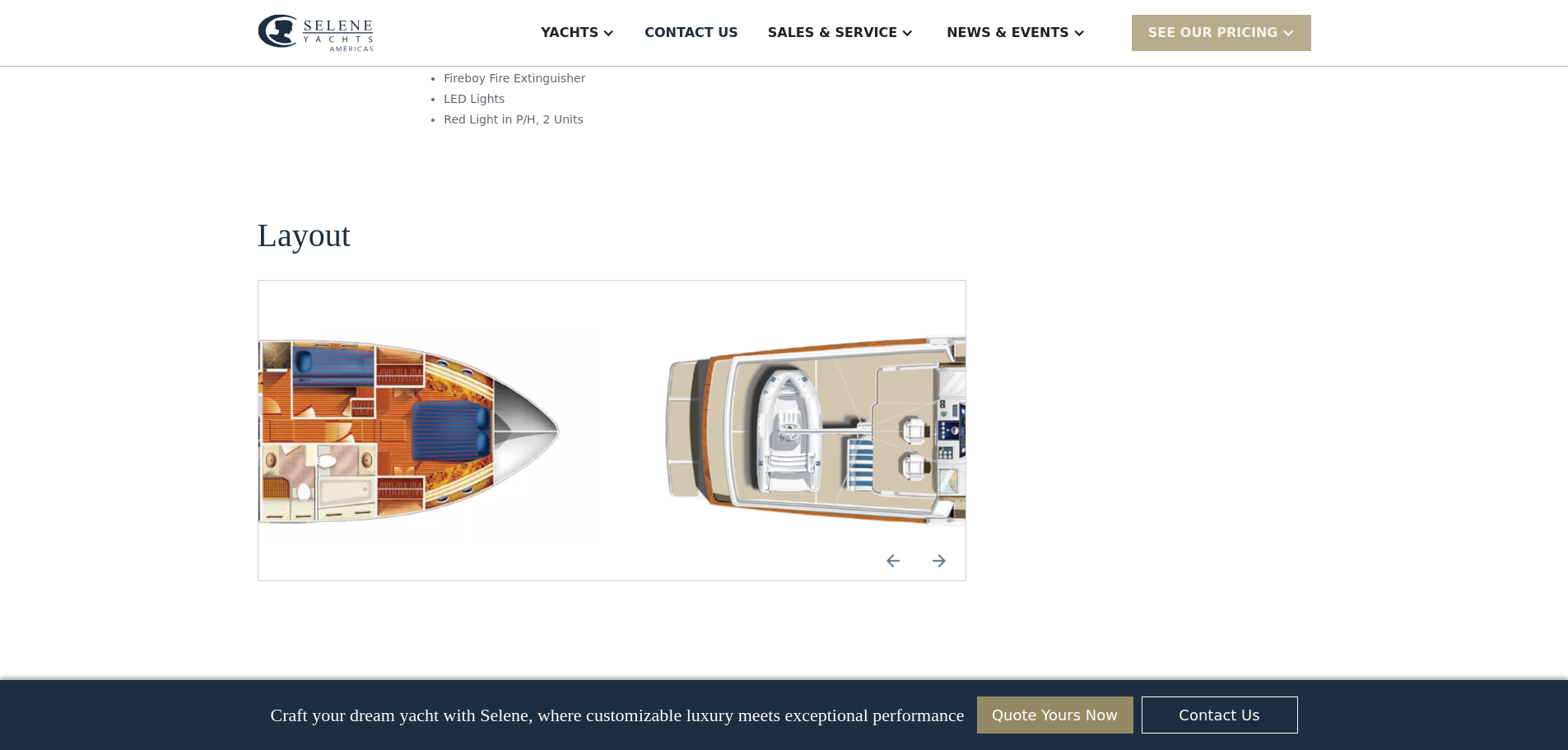
click at [884, 350] on img "open lightbox" at bounding box center [965, 430] width 682 height 220
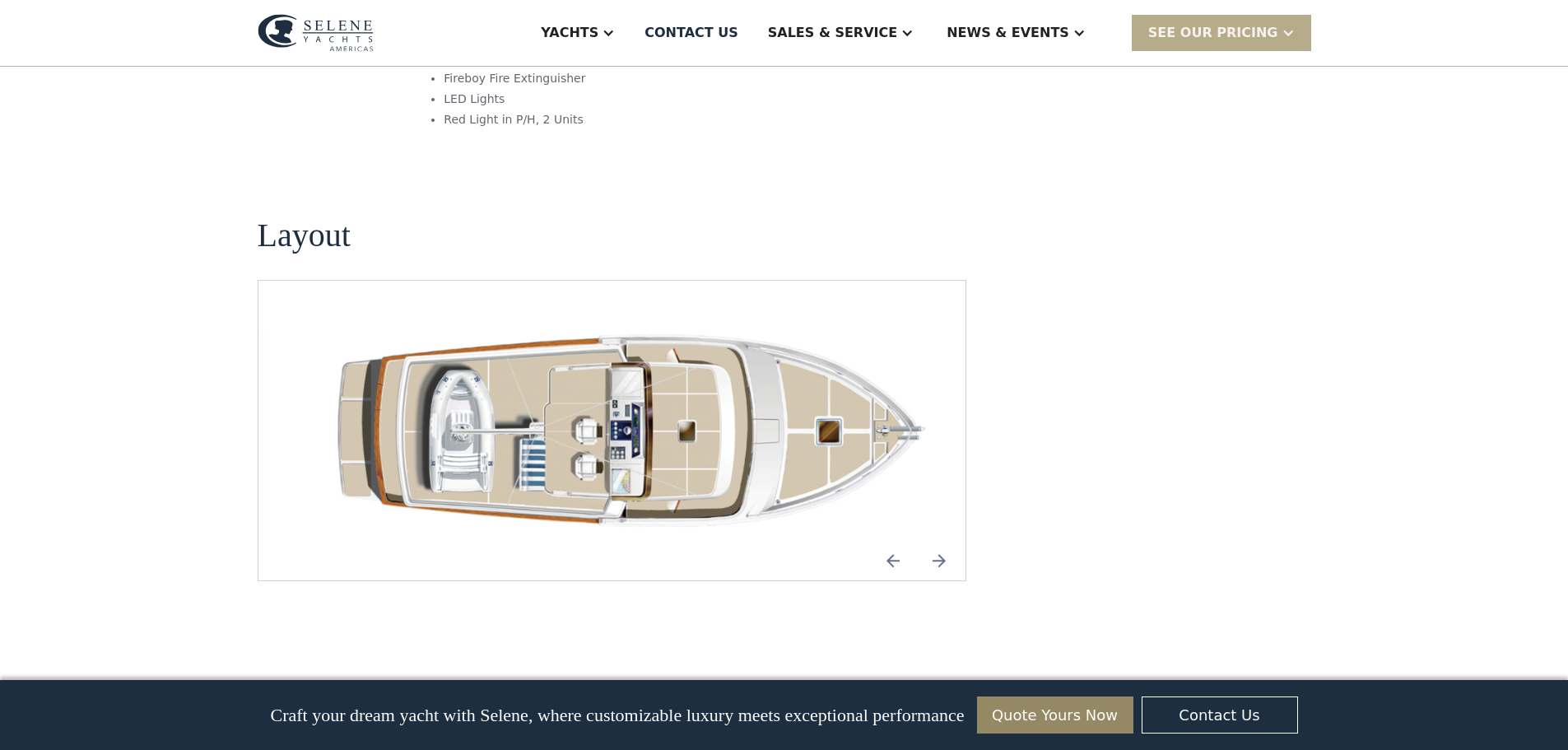
click at [552, 351] on img "open lightbox" at bounding box center [638, 430] width 682 height 220
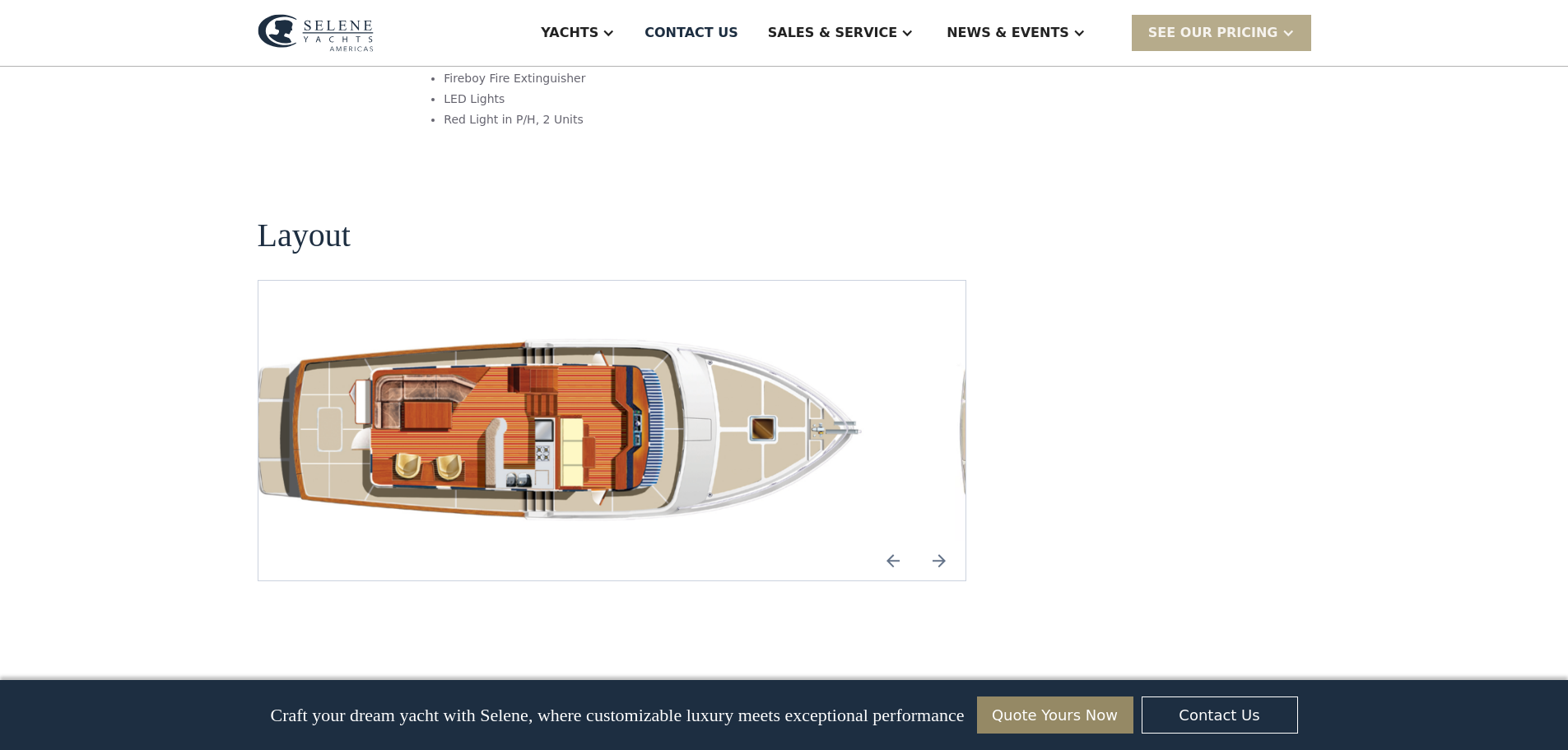
click at [348, 329] on img "open lightbox" at bounding box center [566, 430] width 682 height 220
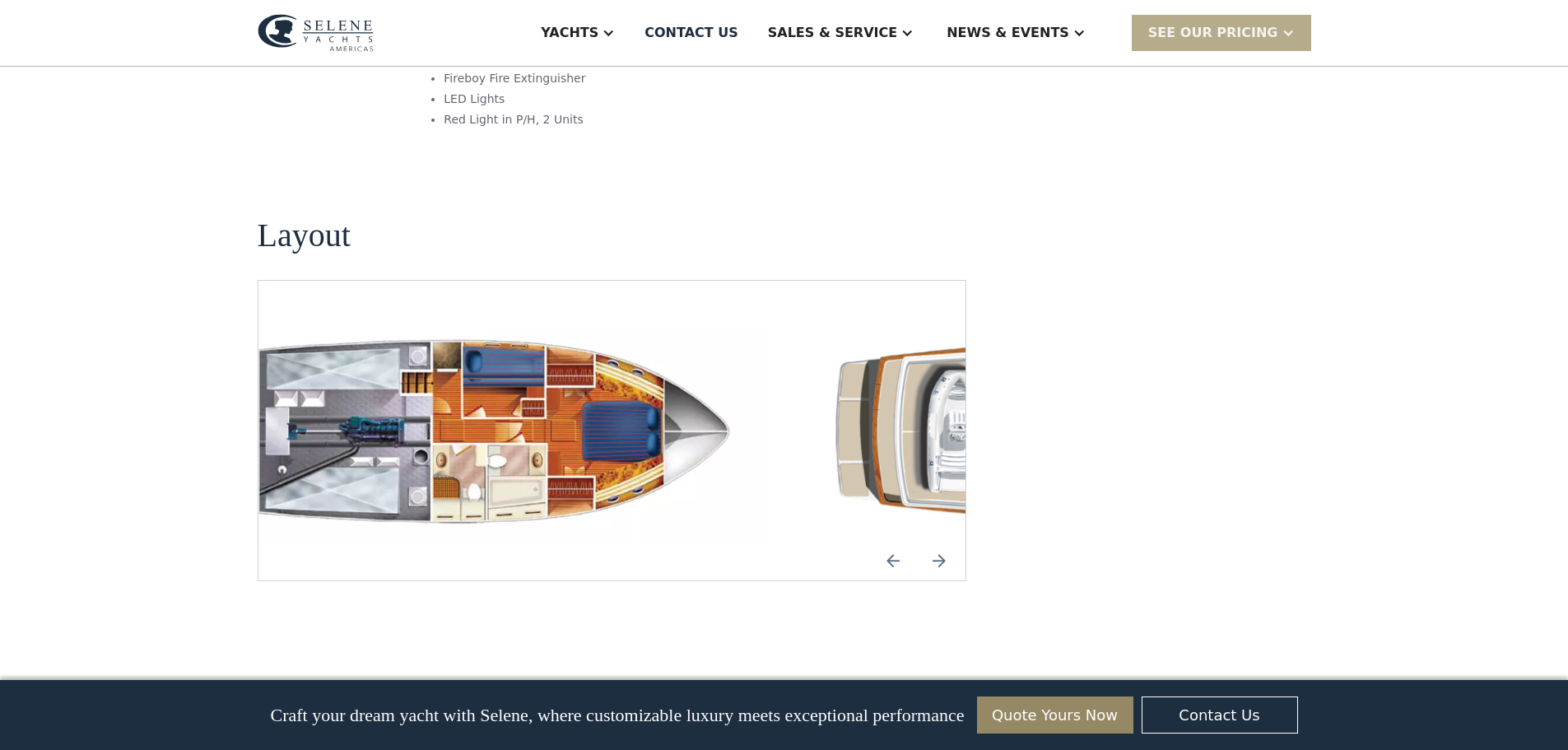
click at [425, 326] on img "open lightbox" at bounding box center [429, 430] width 682 height 220
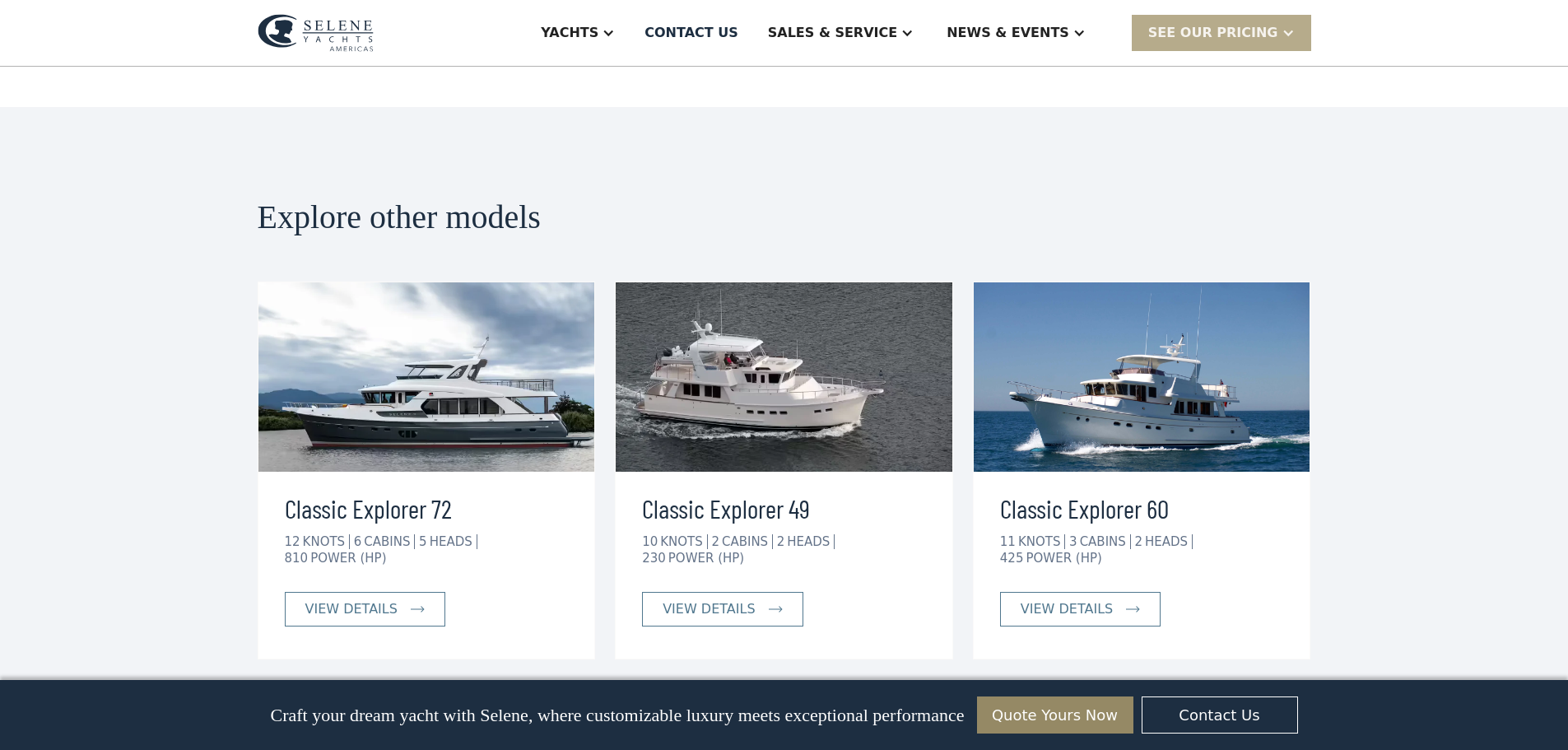
scroll to position [2799, 0]
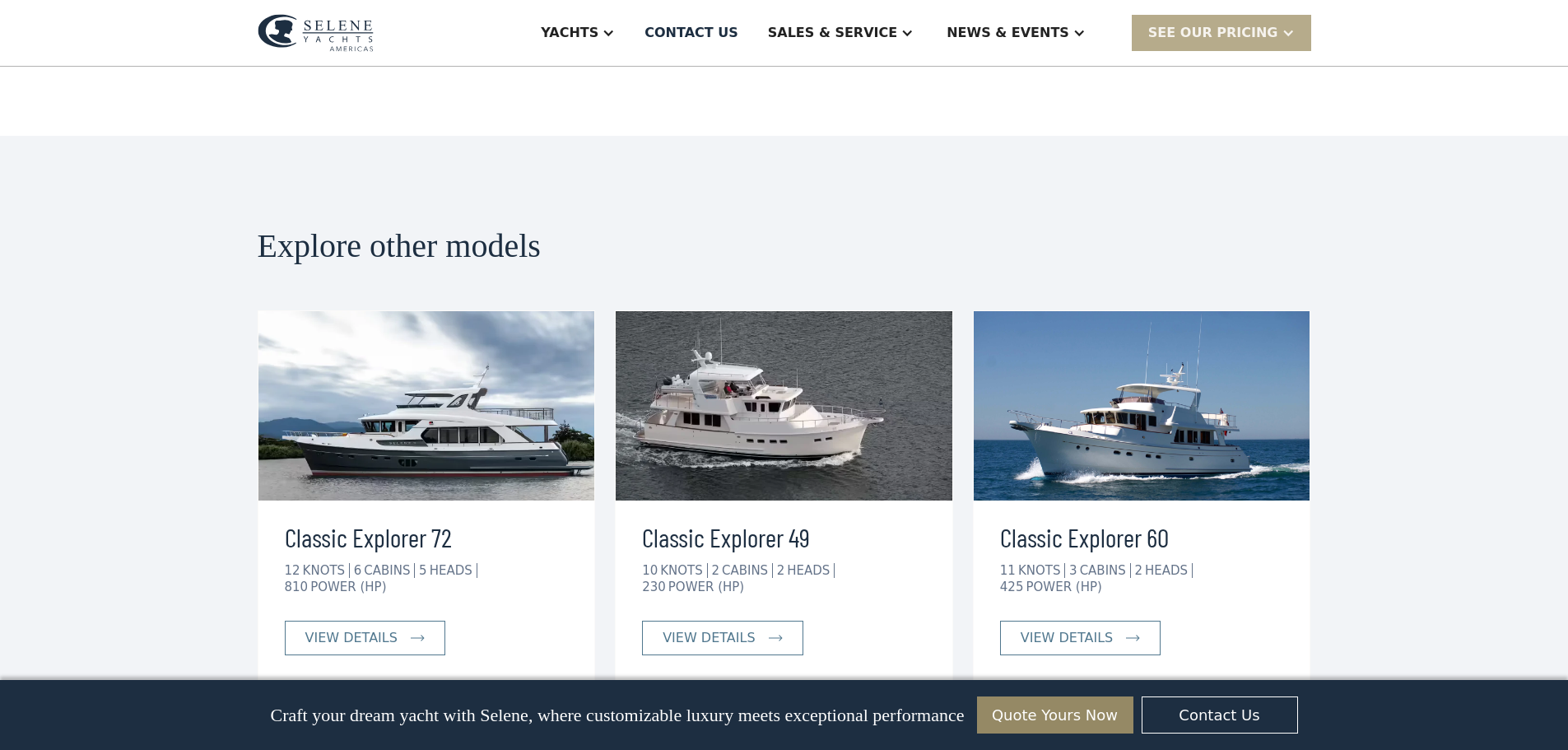
click at [810, 397] on img at bounding box center [784, 405] width 337 height 189
click at [696, 628] on div "view details" at bounding box center [708, 638] width 92 height 19
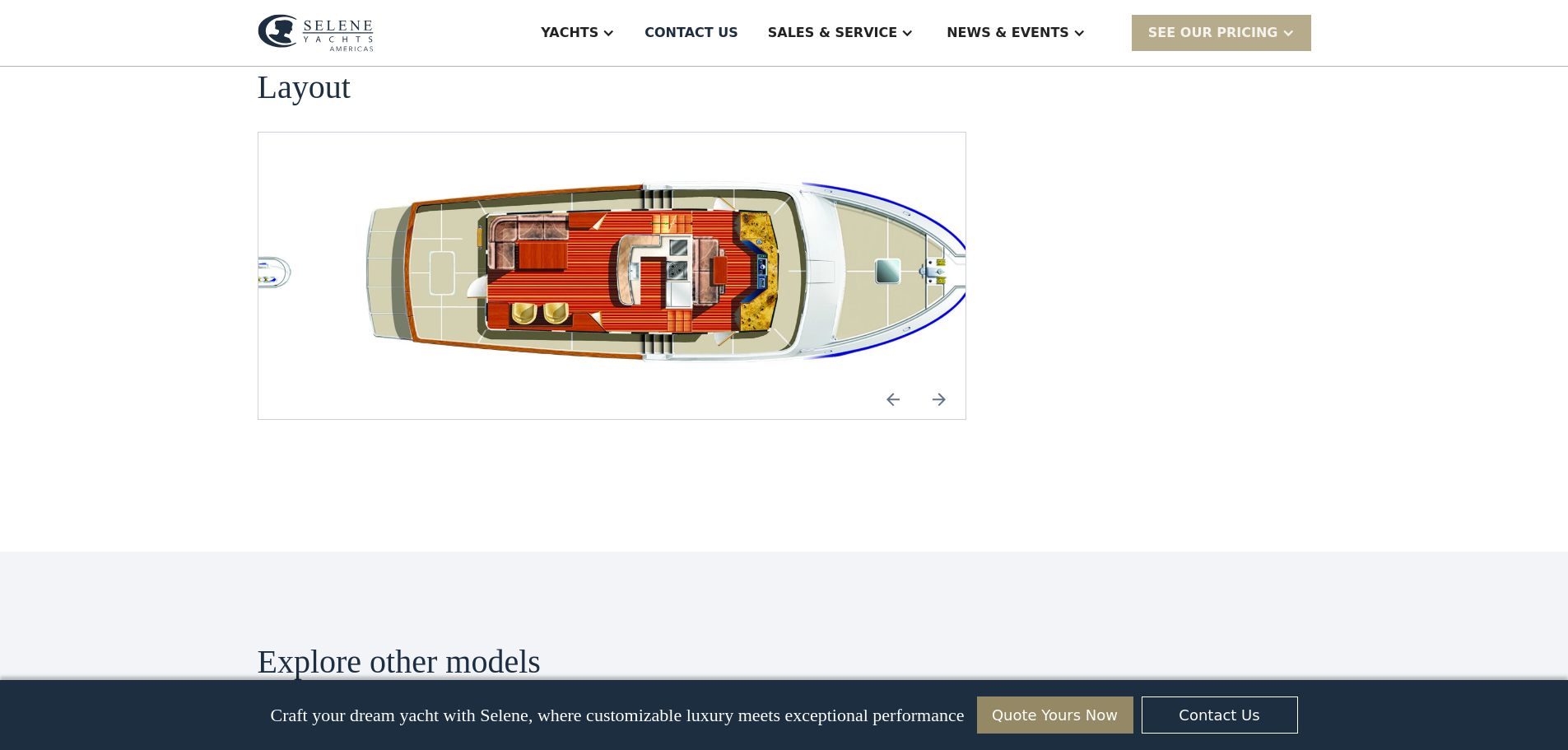
scroll to position [3129, 0]
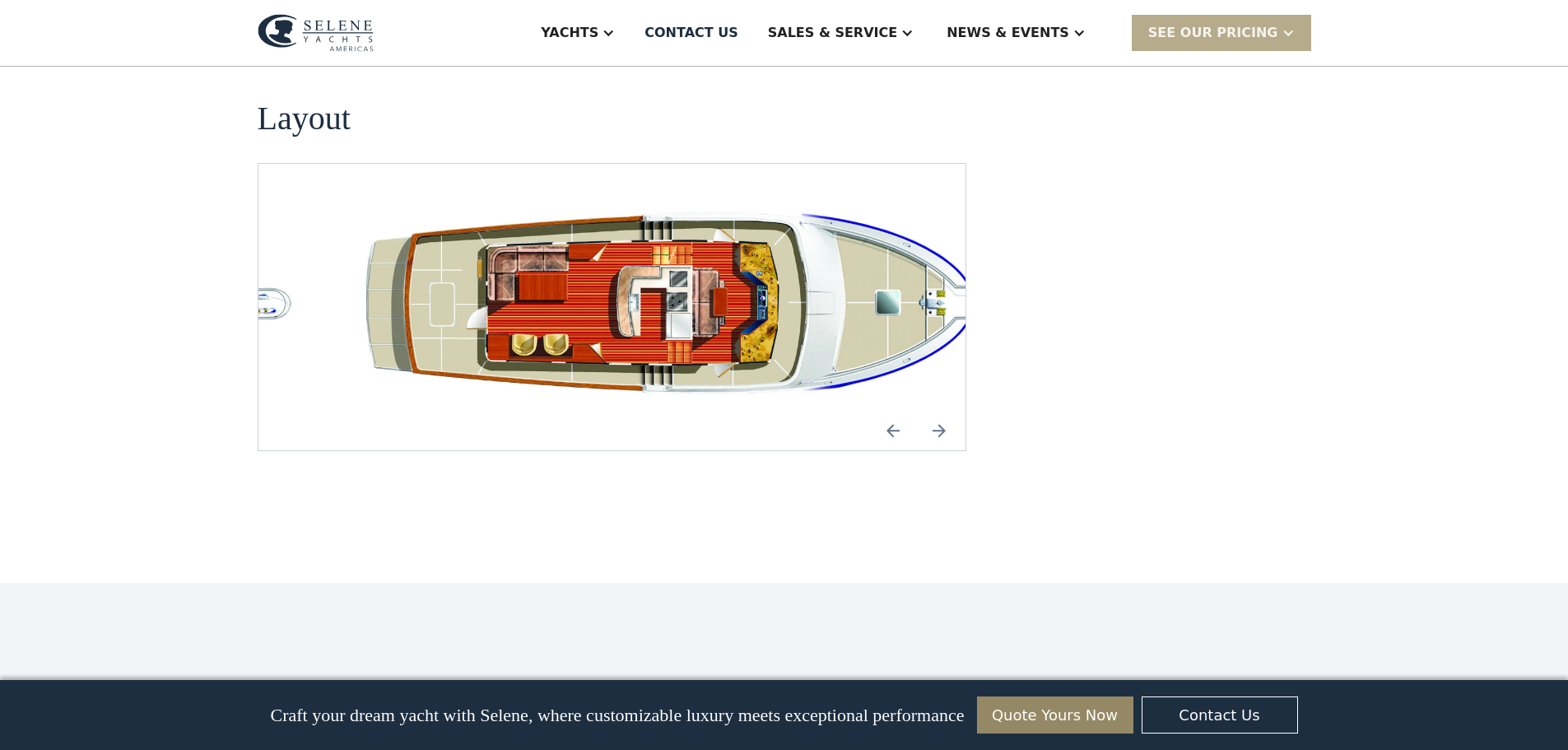
click at [502, 291] on img "open lightbox" at bounding box center [691, 307] width 682 height 207
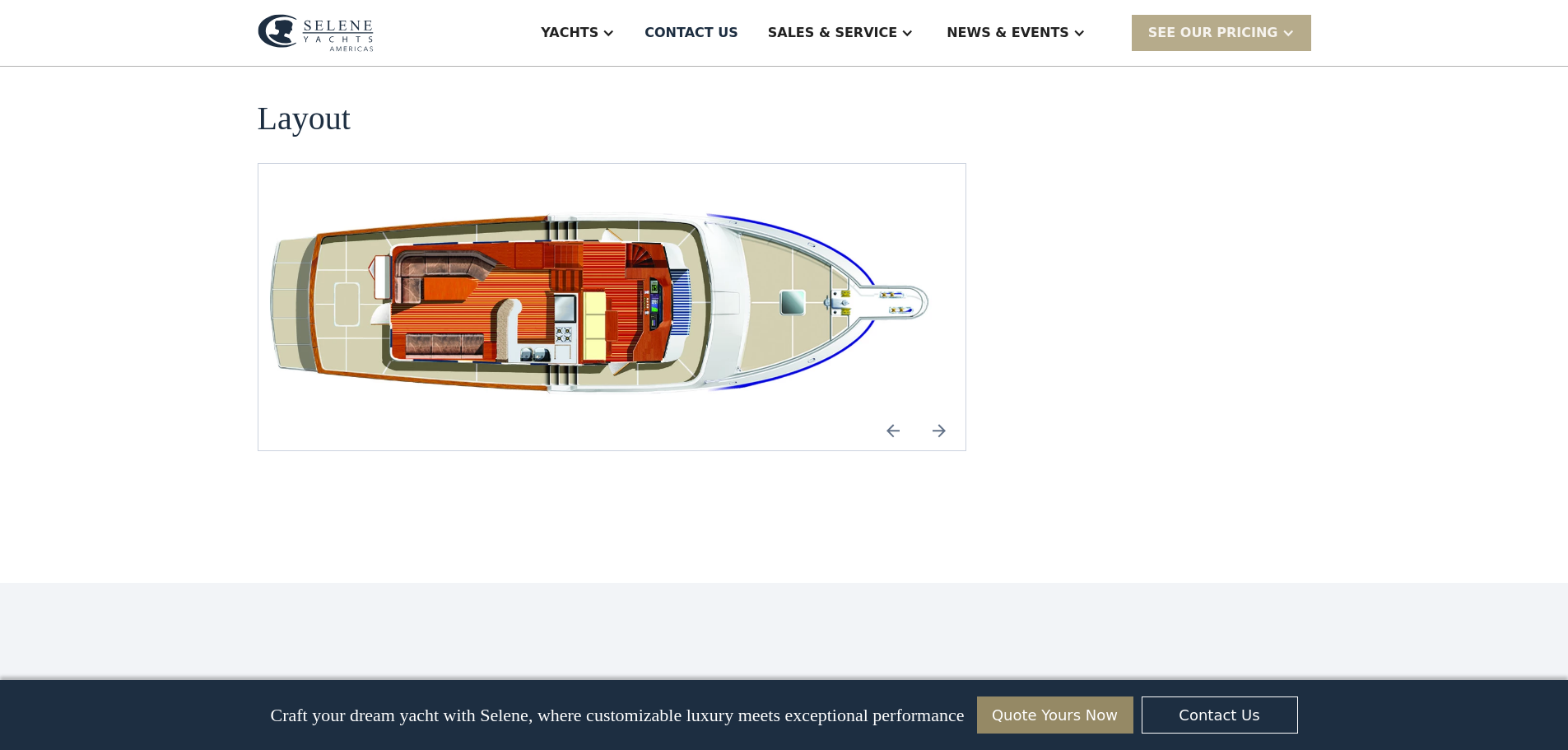
click at [577, 270] on img "open lightbox" at bounding box center [595, 307] width 682 height 207
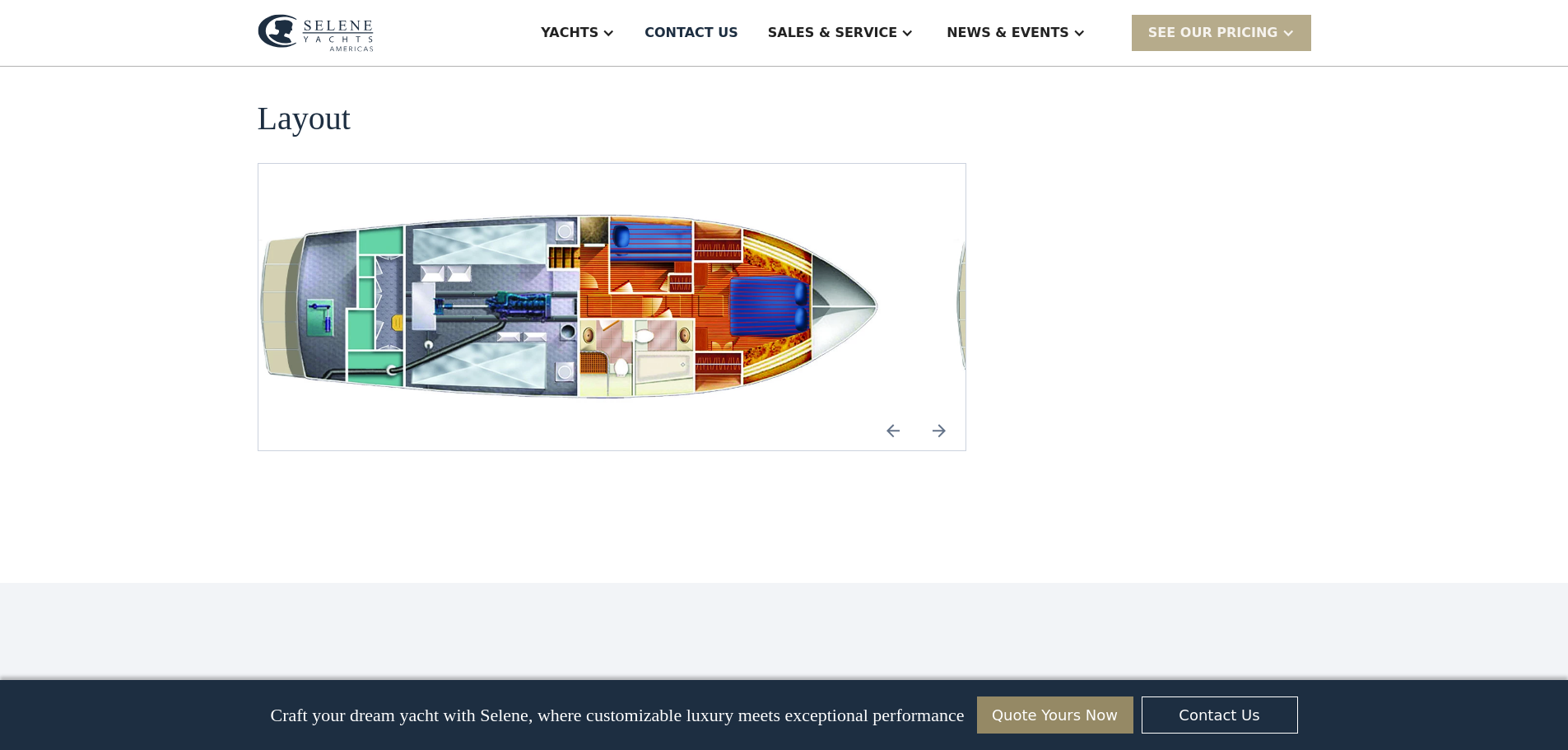
click at [414, 263] on img "open lightbox" at bounding box center [567, 307] width 682 height 207
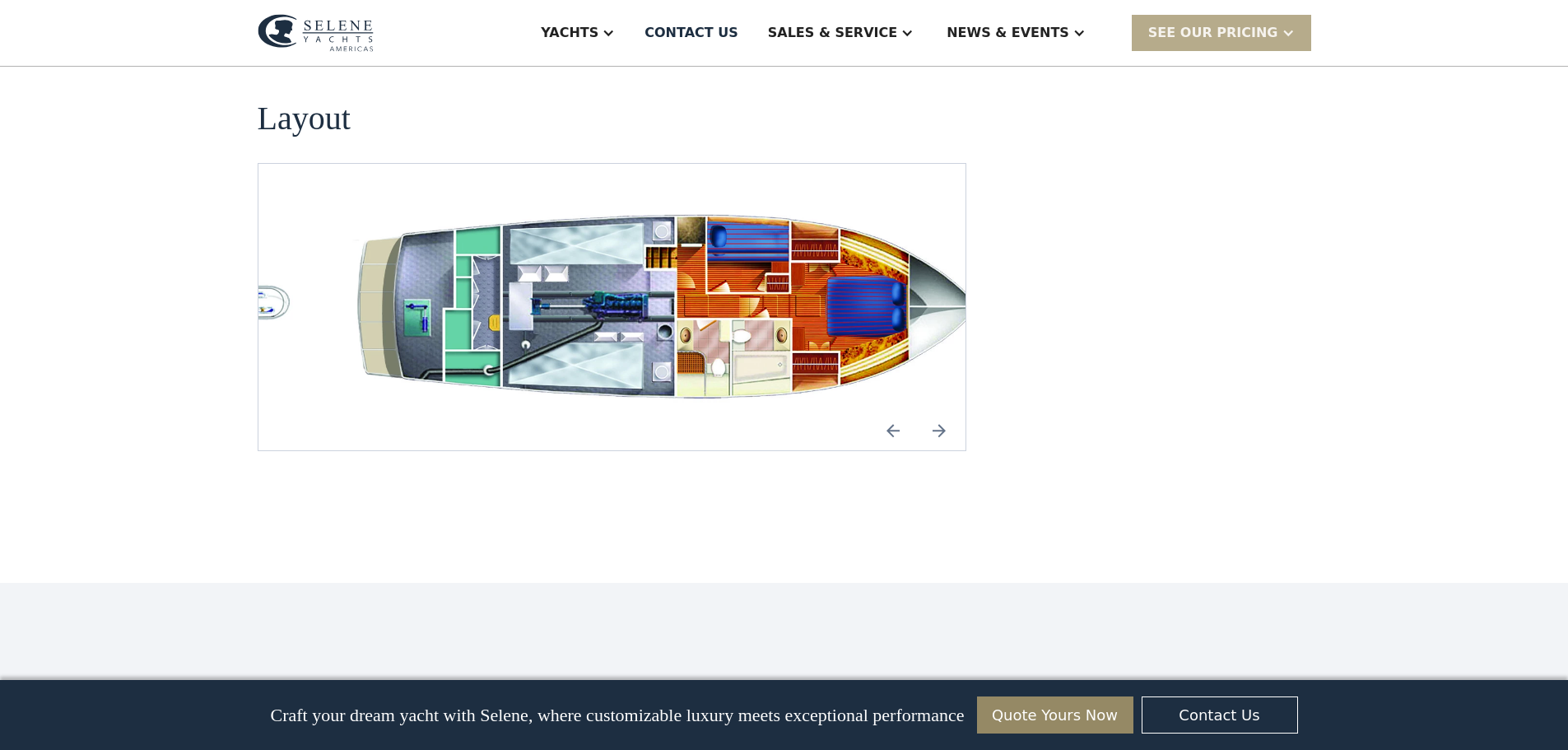
click at [330, 247] on img "open lightbox" at bounding box center [664, 307] width 682 height 207
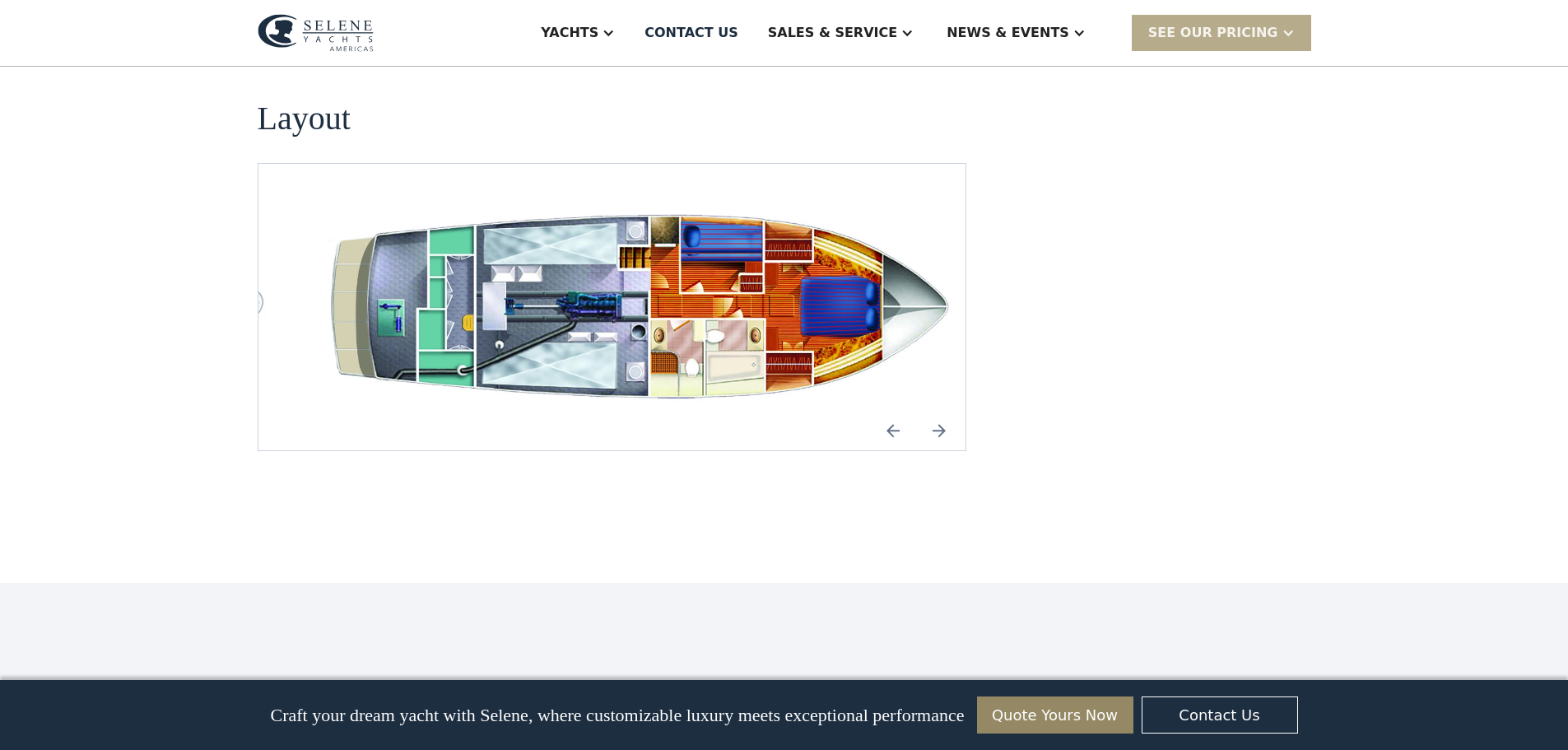
click at [931, 255] on img "open lightbox" at bounding box center [638, 307] width 682 height 207
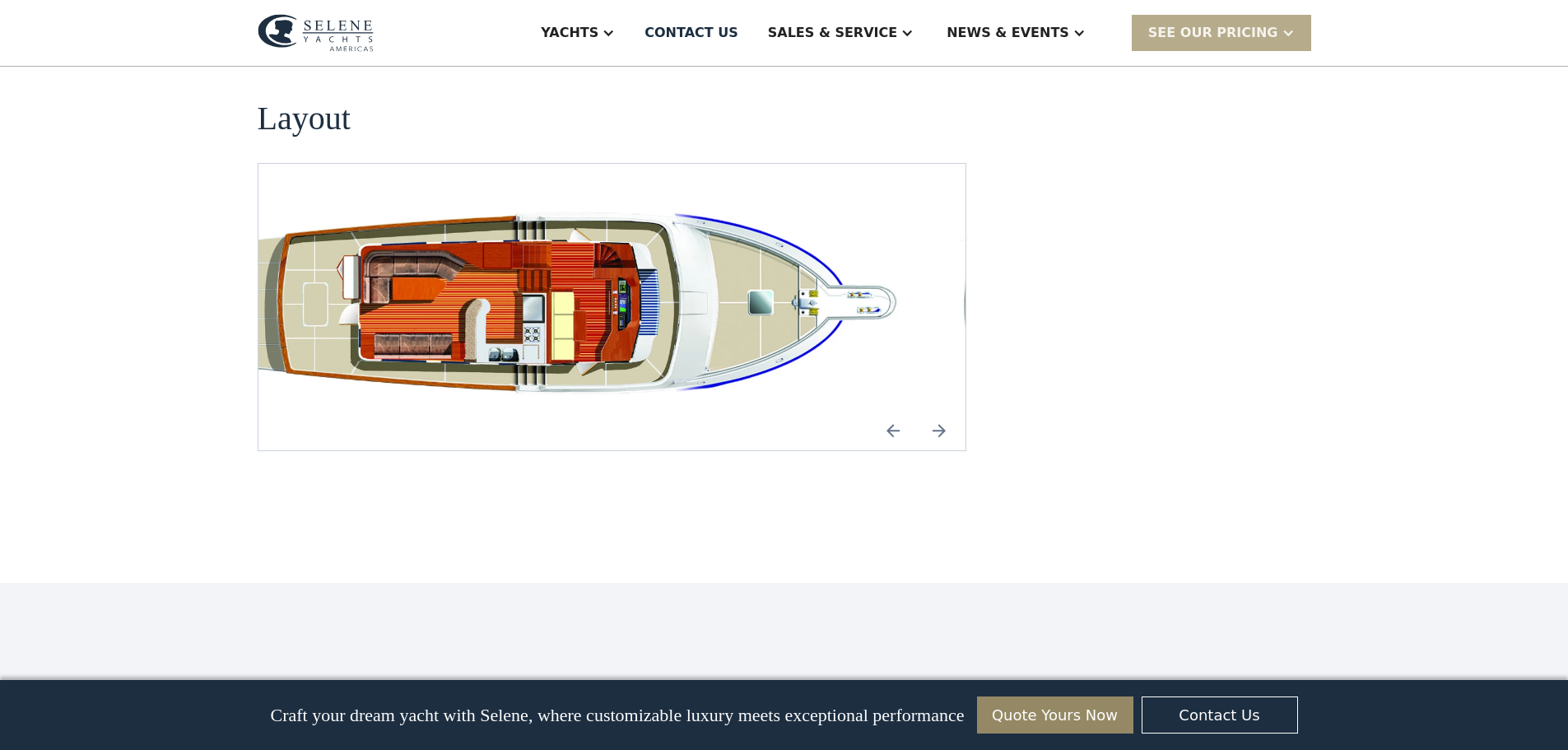
click at [721, 270] on img "open lightbox" at bounding box center [564, 307] width 682 height 207
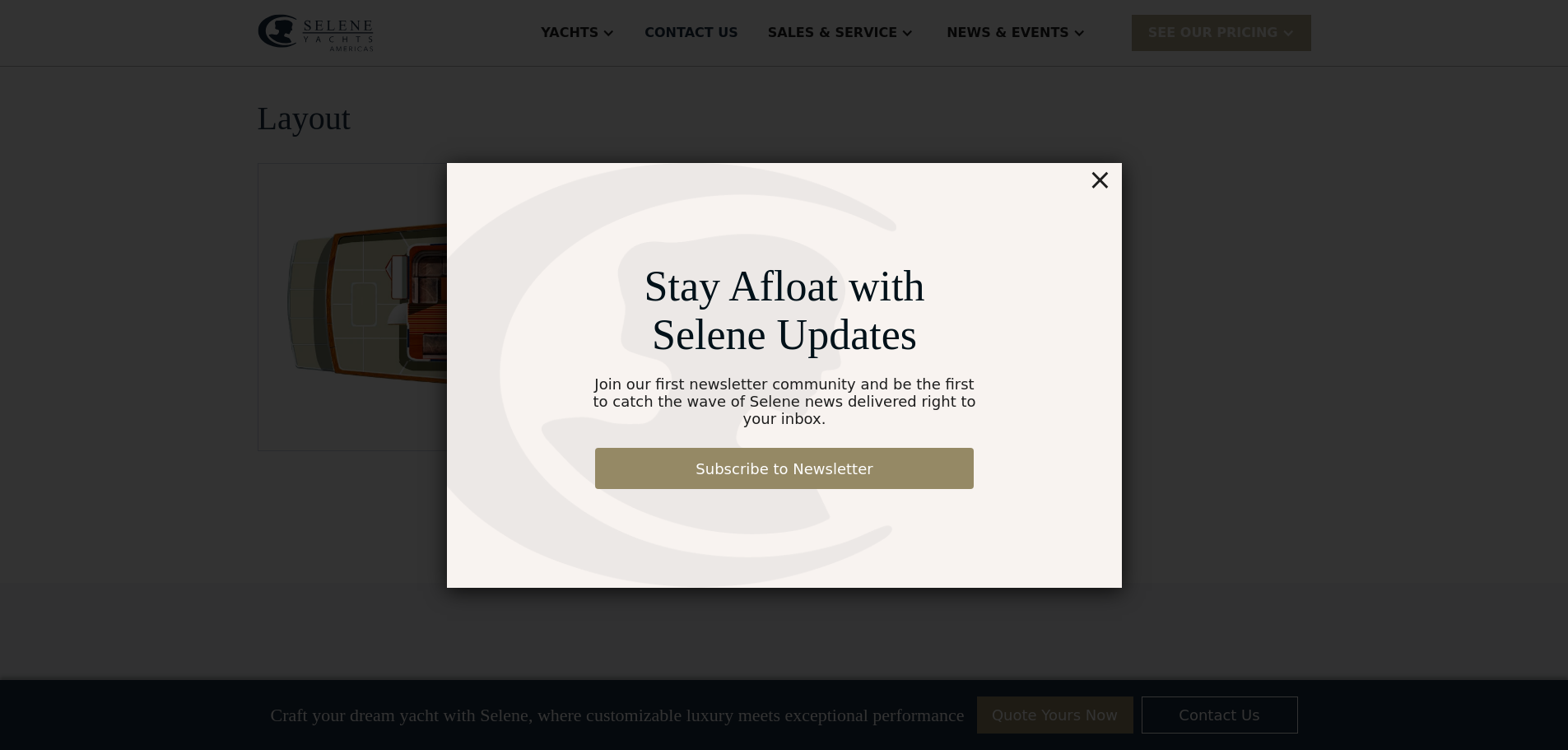
click at [1098, 185] on div "×" at bounding box center [1098, 179] width 24 height 33
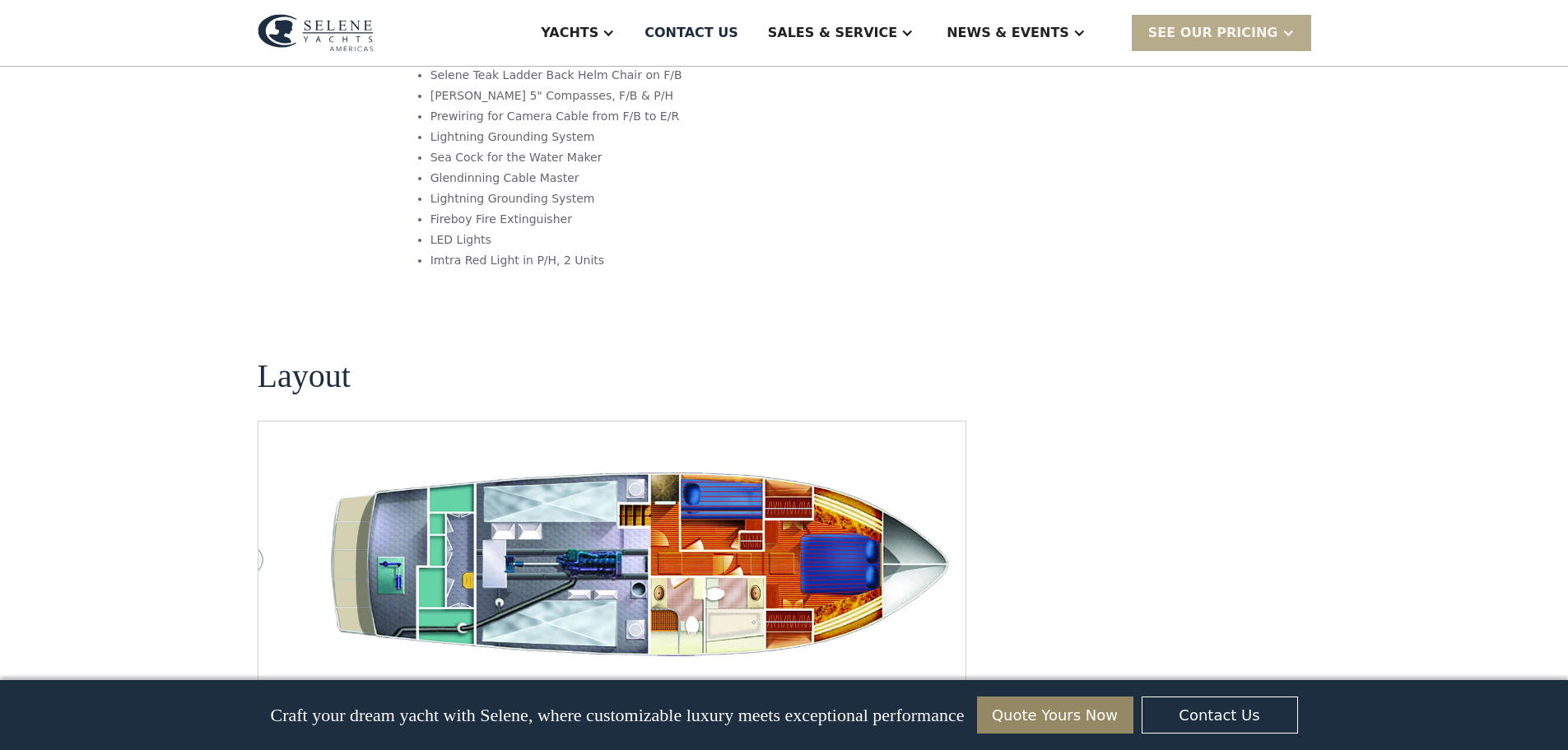
scroll to position [2717, 0]
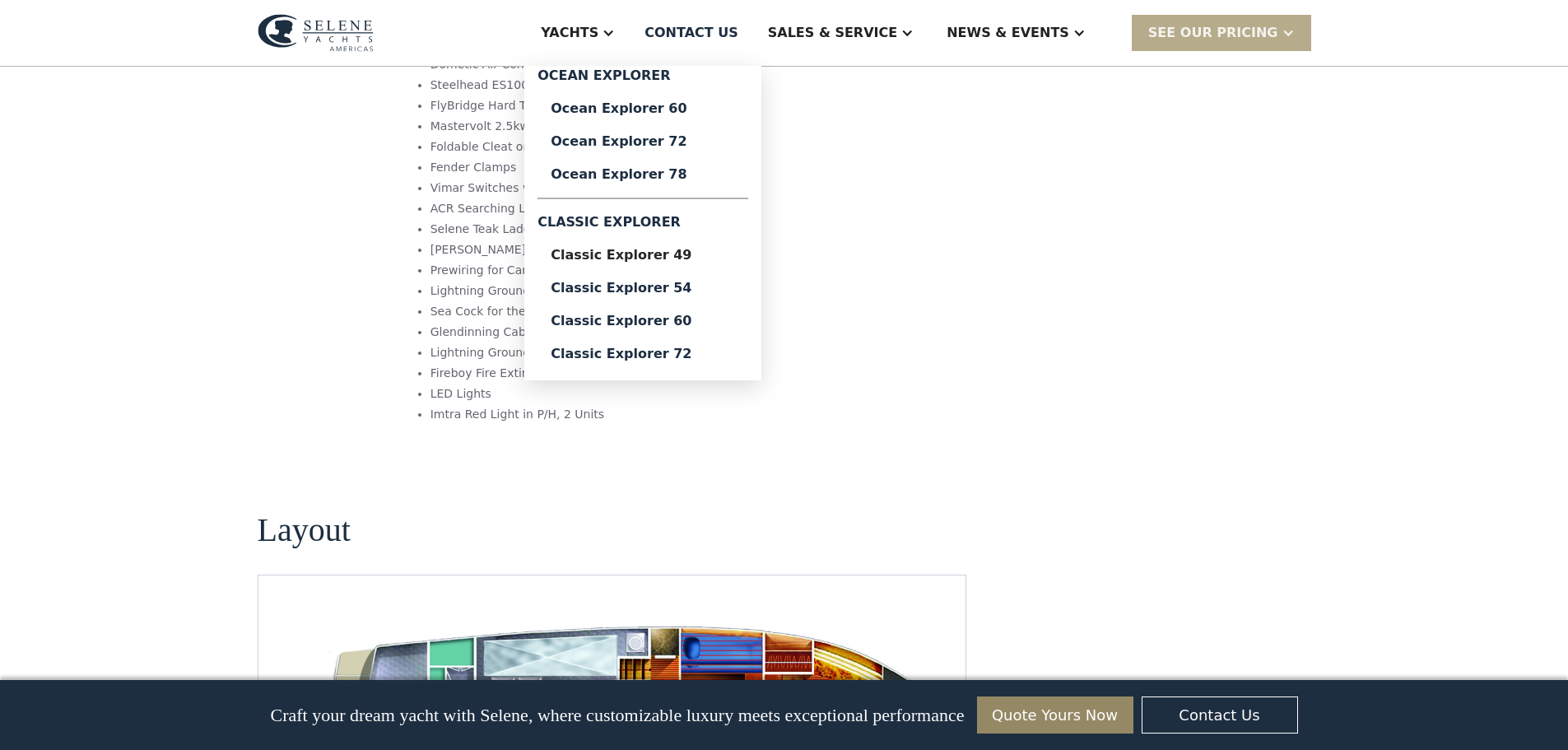
click at [598, 37] on div "Yachts" at bounding box center [569, 33] width 57 height 19
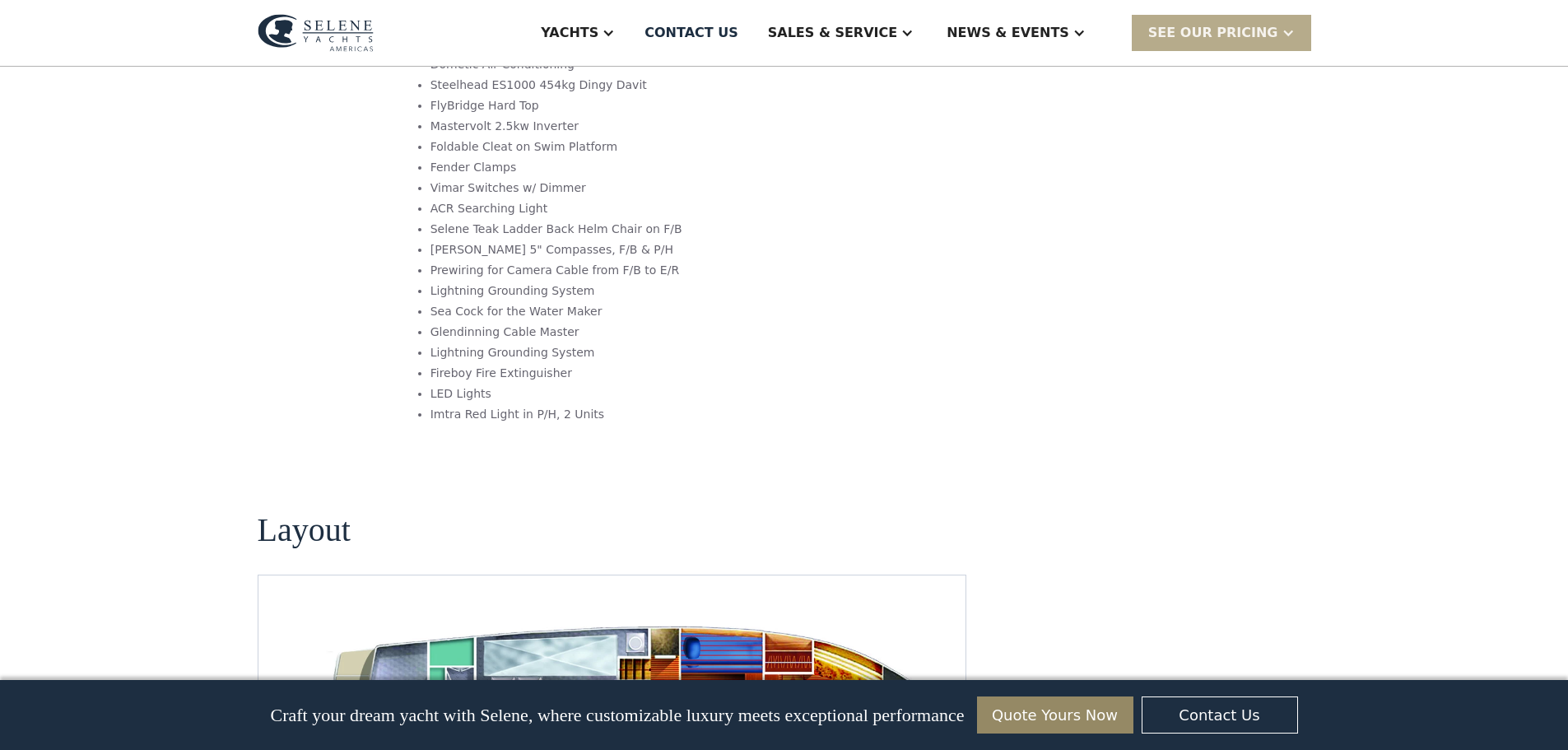
click at [598, 37] on div "Yachts" at bounding box center [569, 33] width 57 height 19
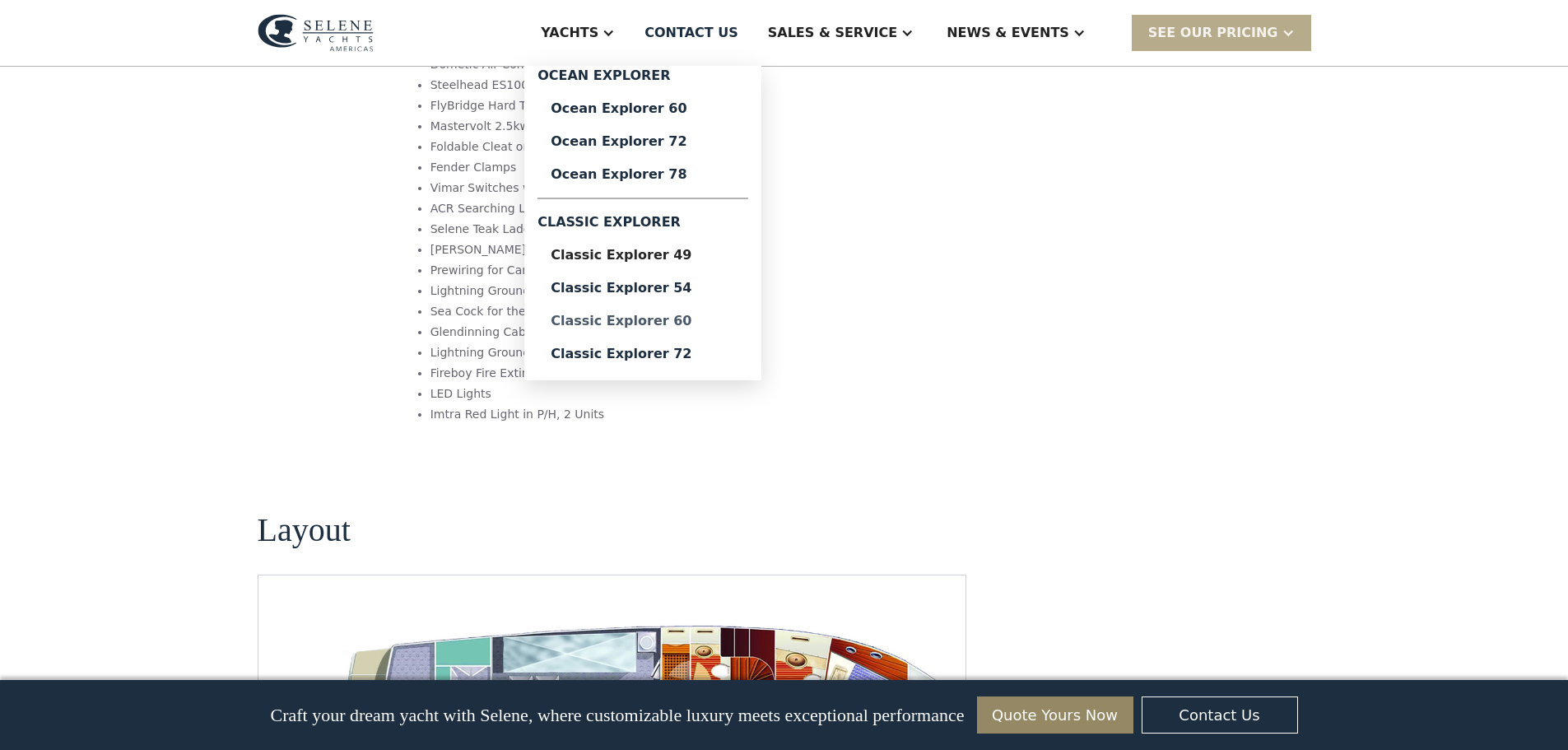
click at [692, 319] on div "Classic Explorer 60" at bounding box center [642, 321] width 184 height 13
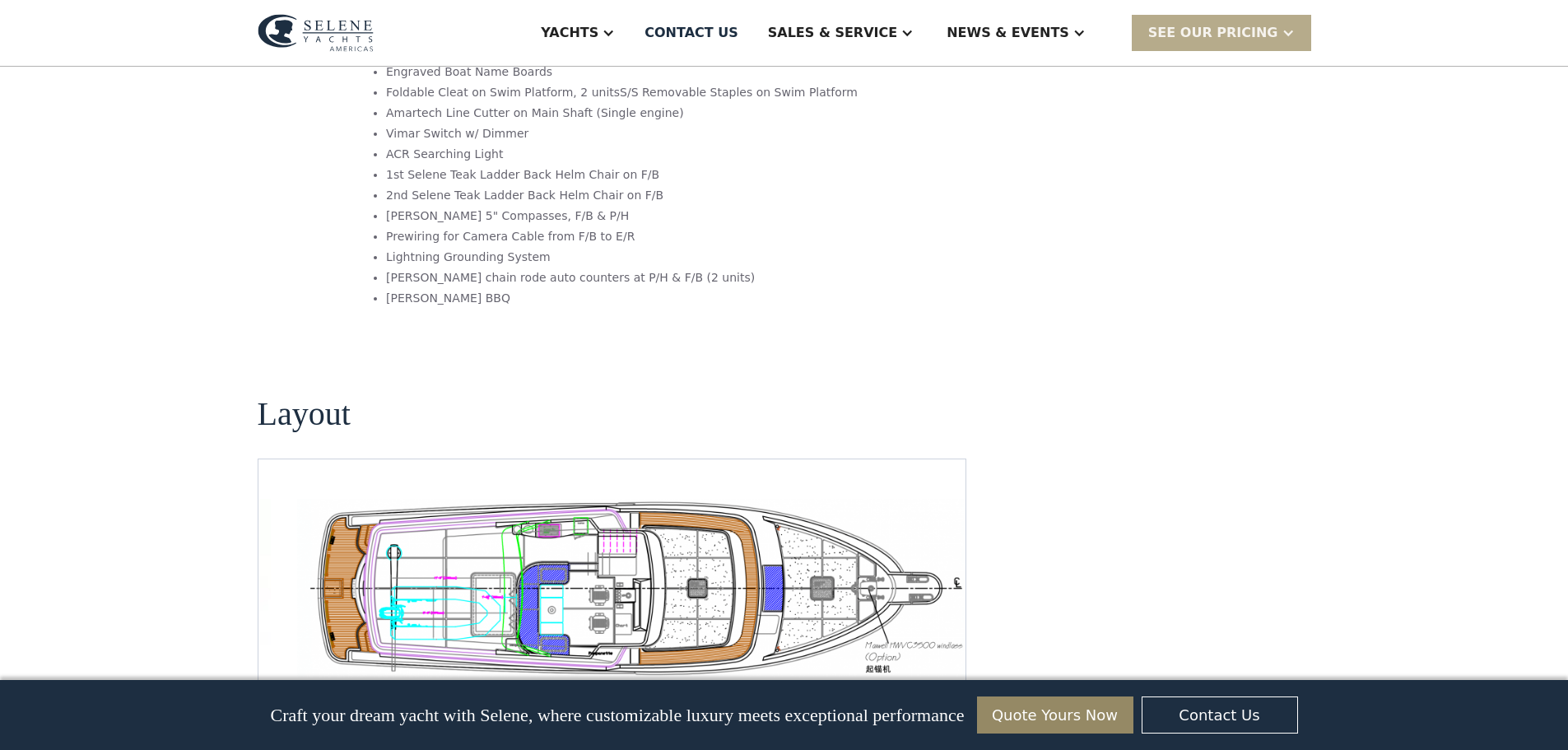
scroll to position [2964, 0]
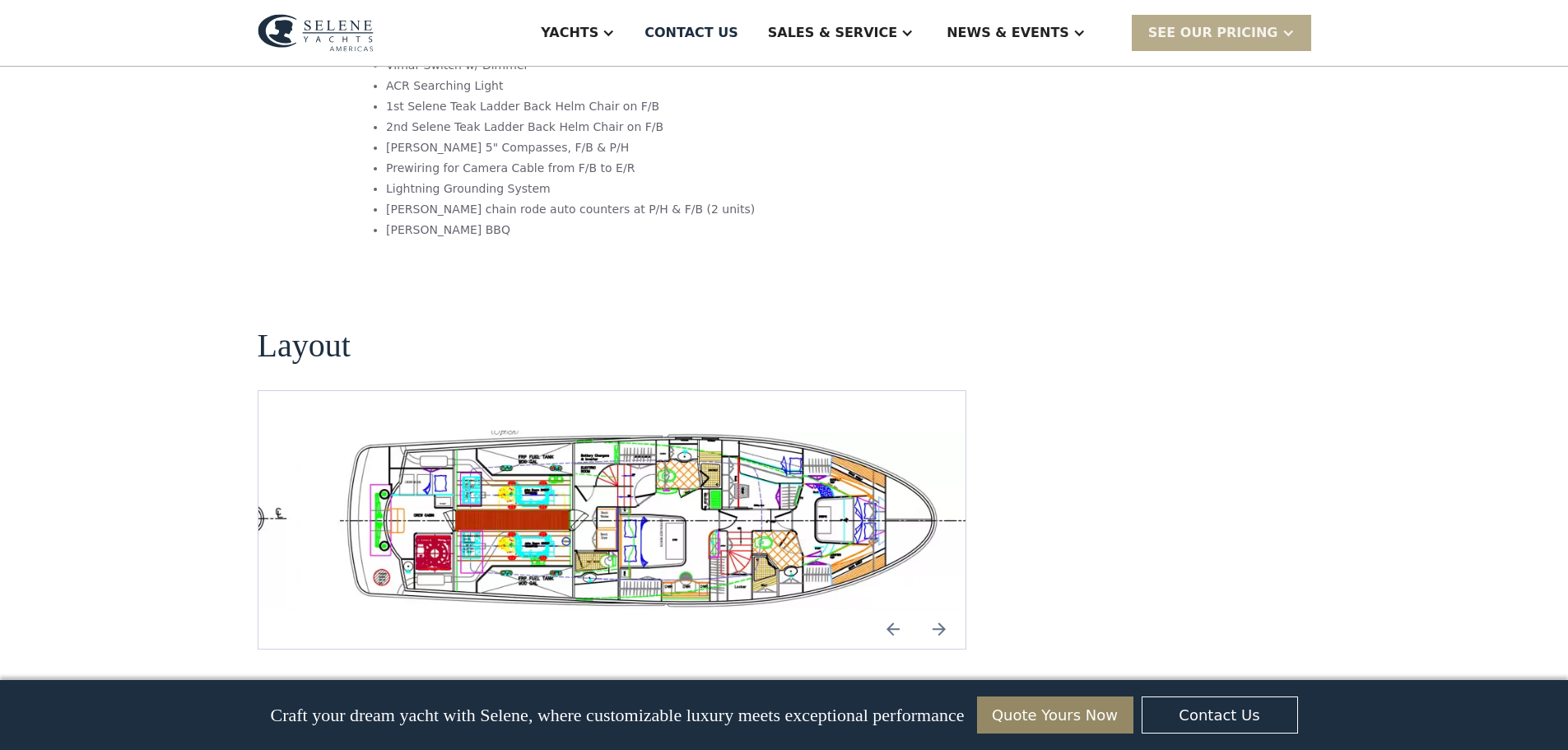
click at [766, 431] on img "open lightbox" at bounding box center [666, 520] width 682 height 179
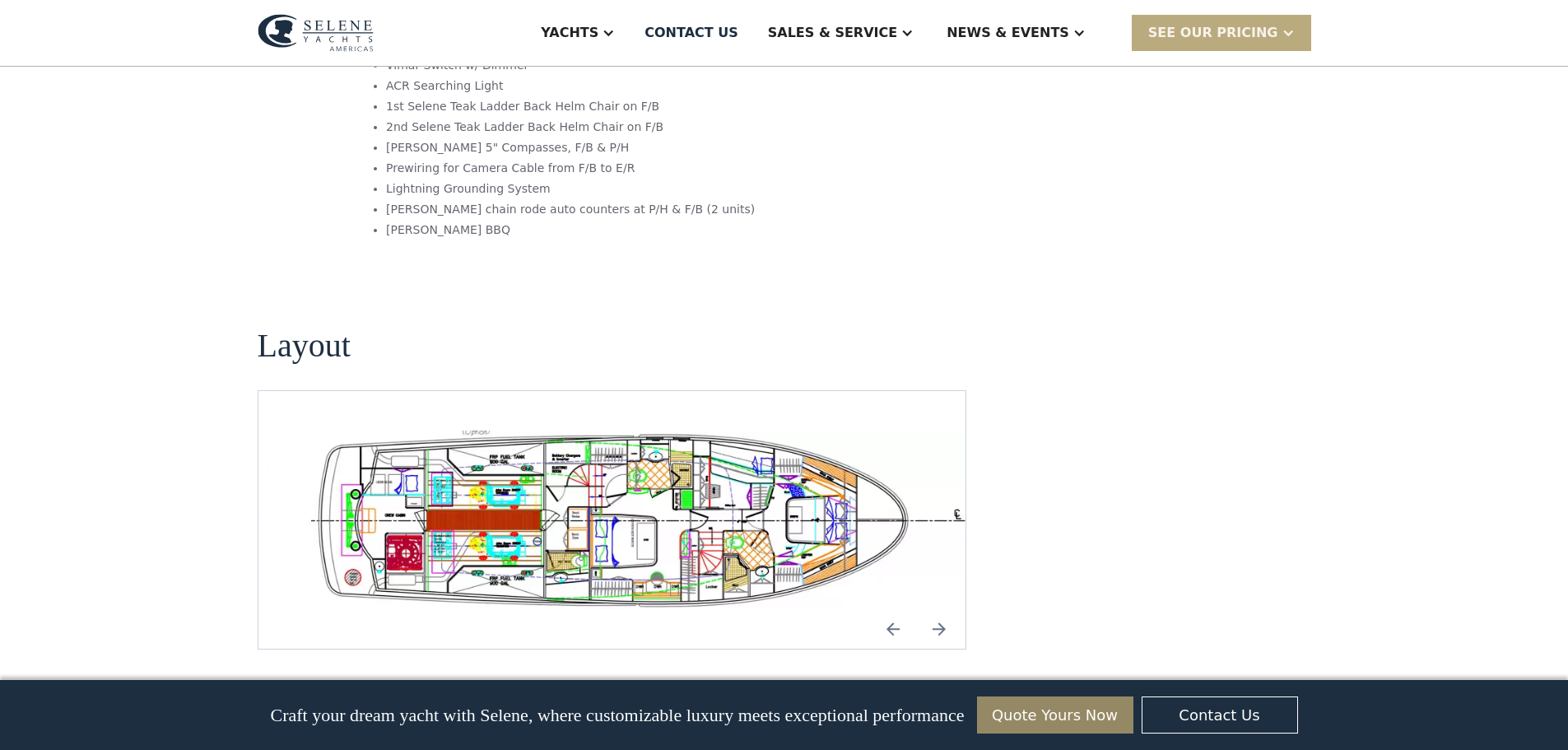
click at [1246, 35] on div "SEE Our Pricing" at bounding box center [1213, 33] width 130 height 19
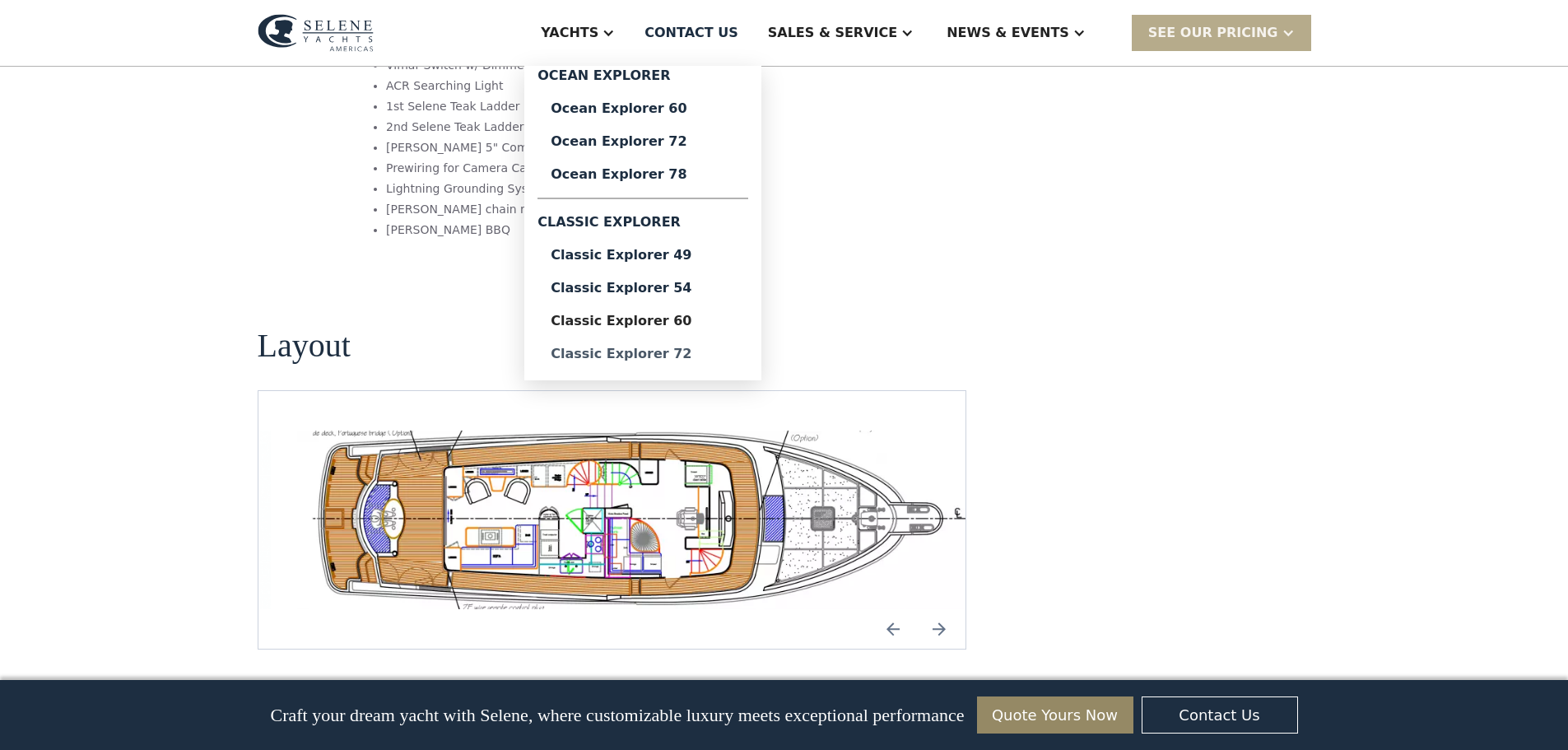
click at [680, 354] on div "Classic Explorer 72" at bounding box center [642, 353] width 184 height 13
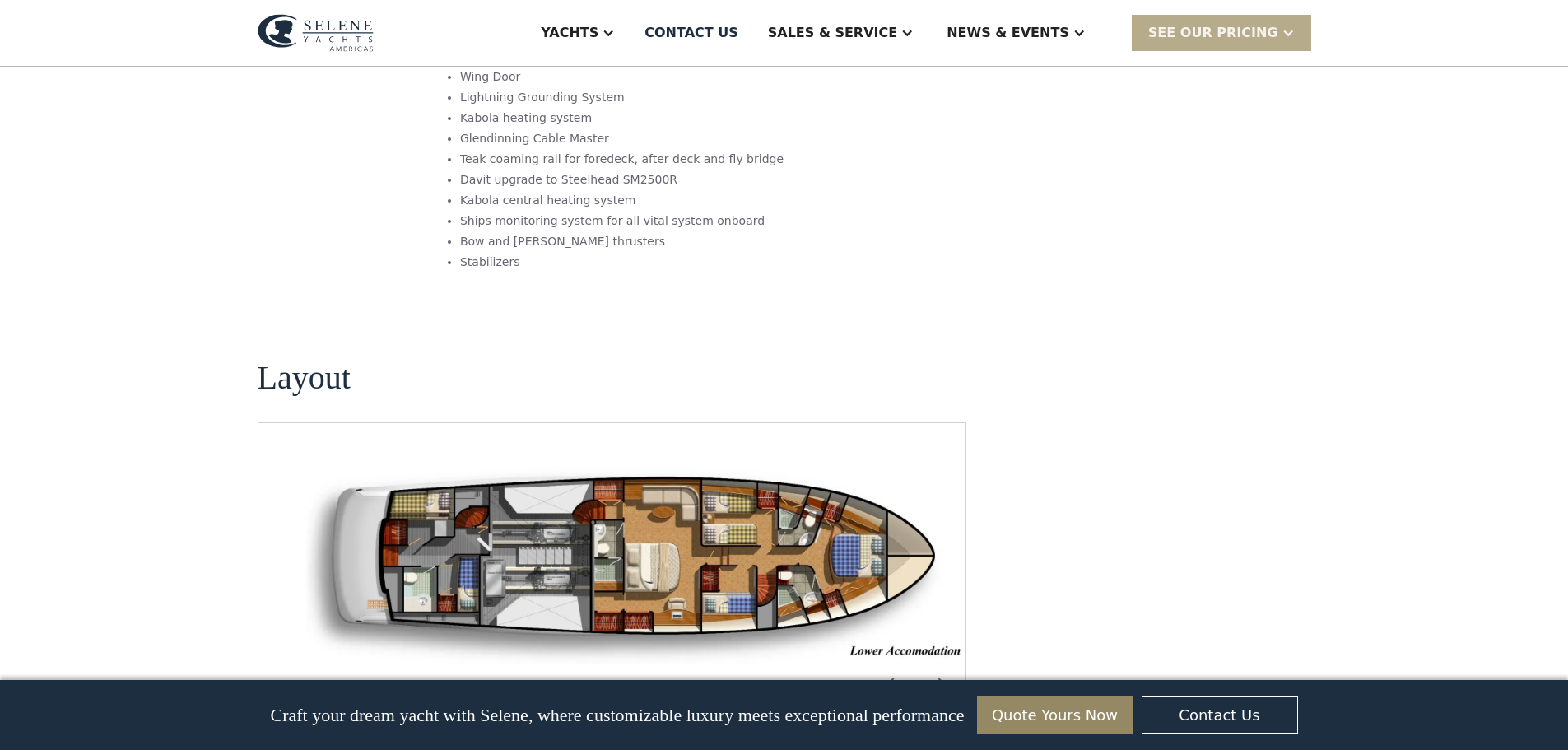
scroll to position [1894, 0]
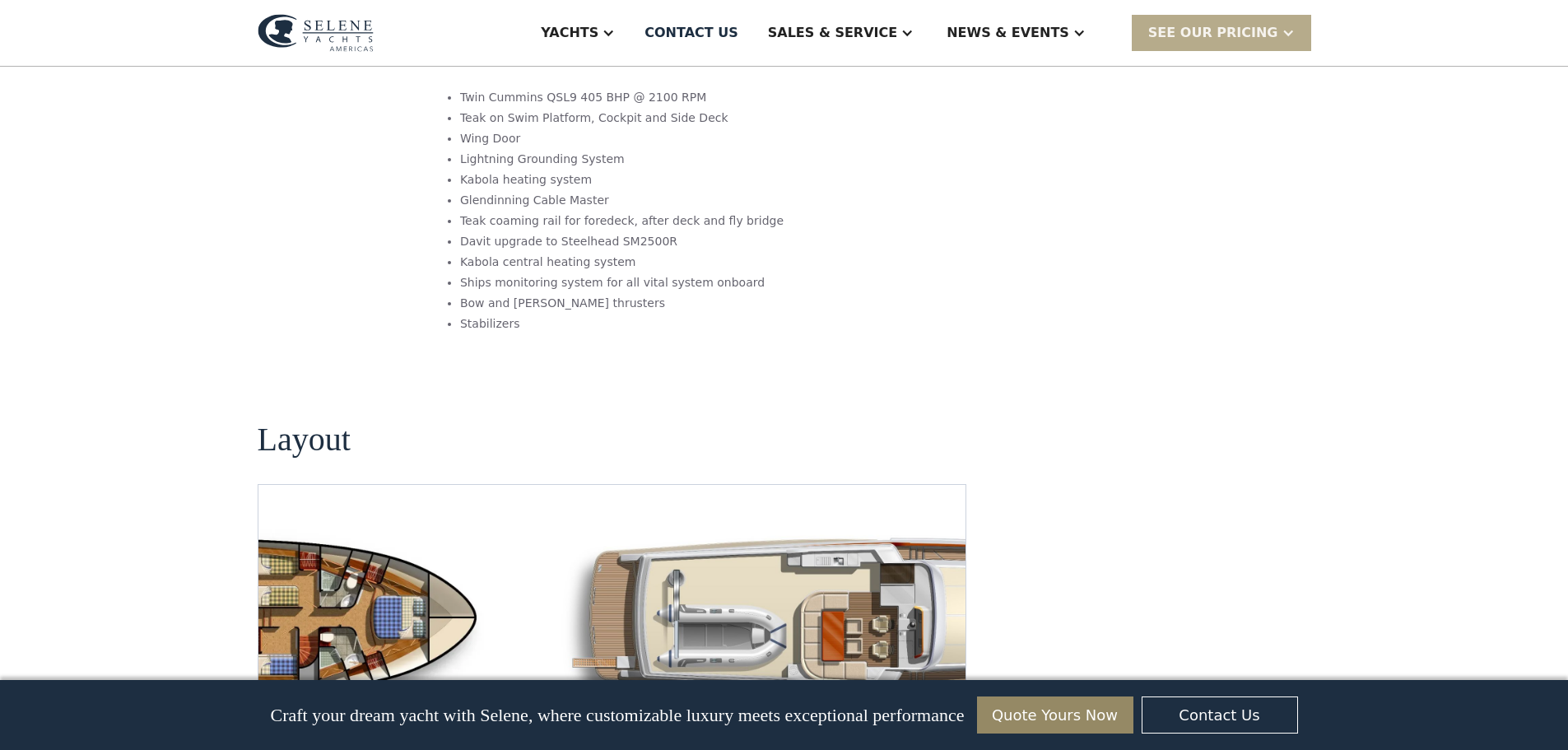
click at [521, 524] on img "open lightbox" at bounding box center [181, 626] width 682 height 203
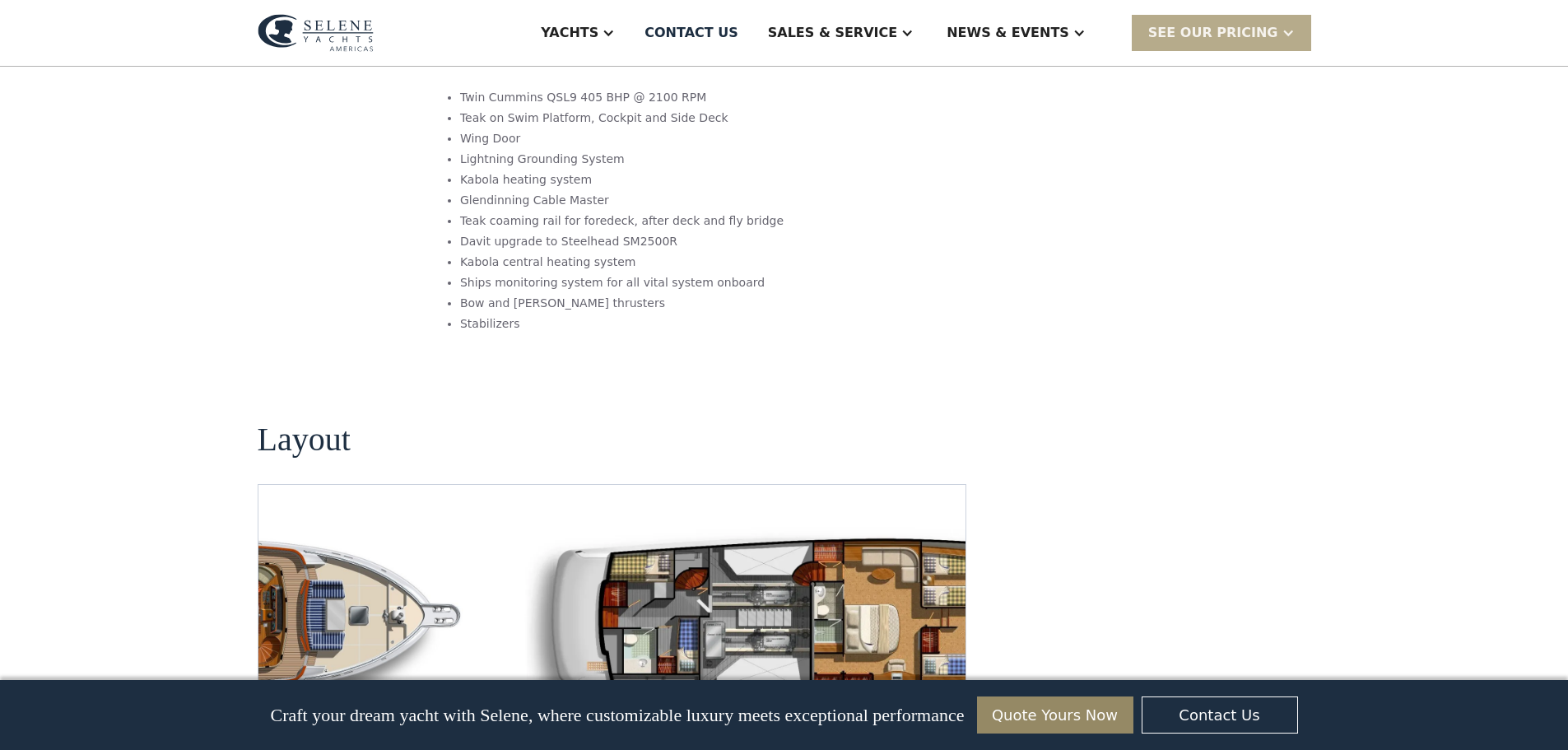
click at [867, 524] on img "open lightbox" at bounding box center [858, 626] width 682 height 203
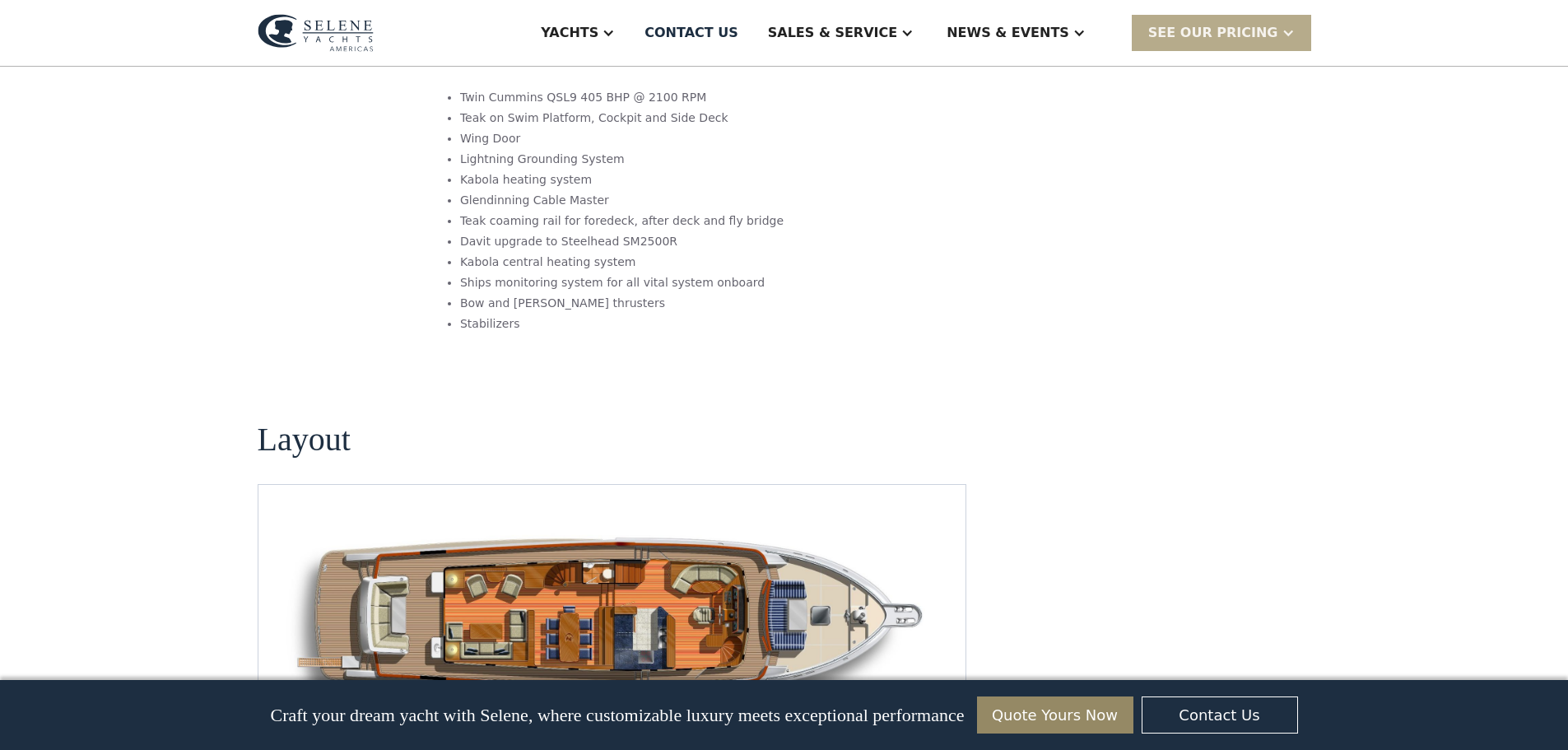
click at [935, 726] on img "Next slide" at bounding box center [939, 746] width 40 height 40
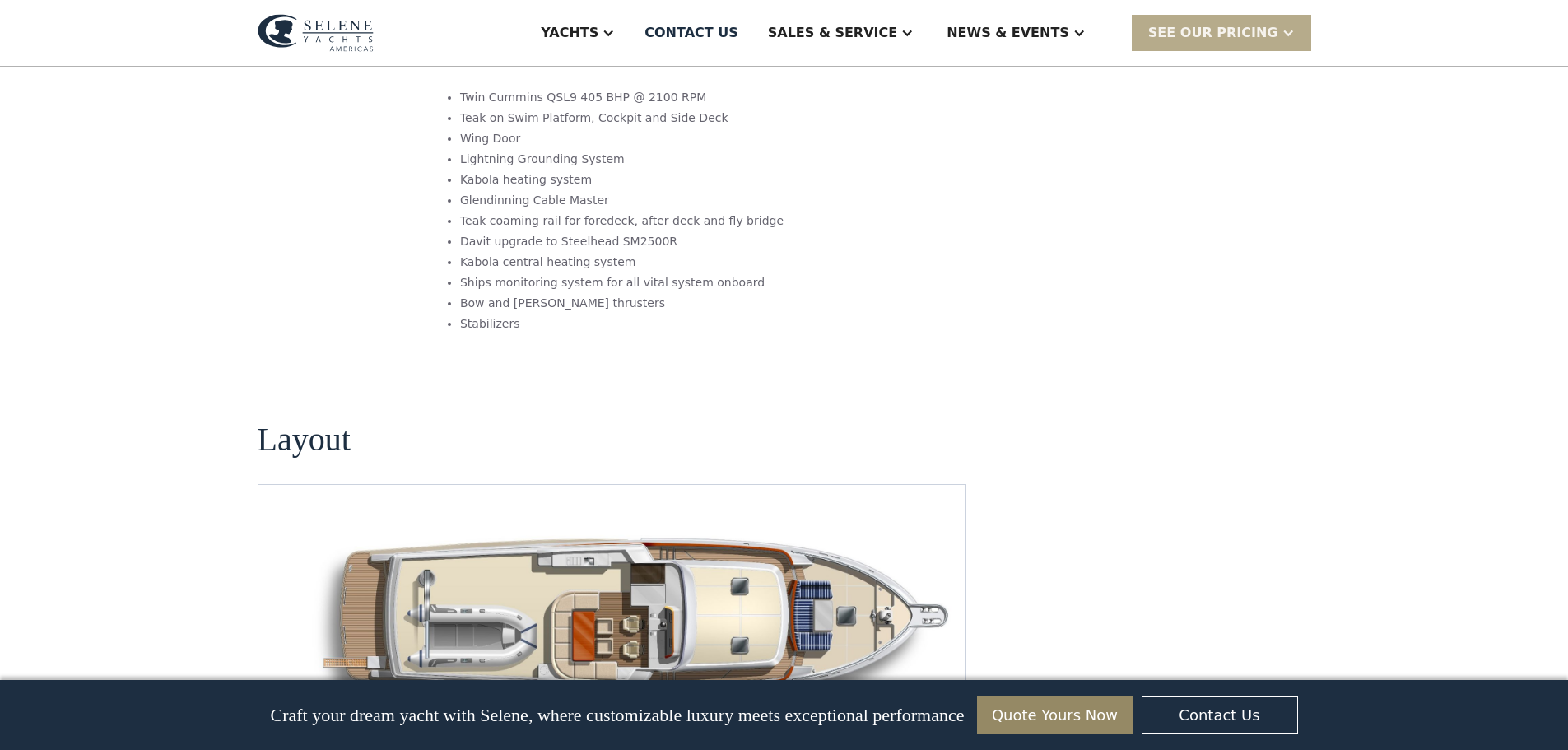
click at [935, 726] on img "Next slide" at bounding box center [939, 746] width 40 height 40
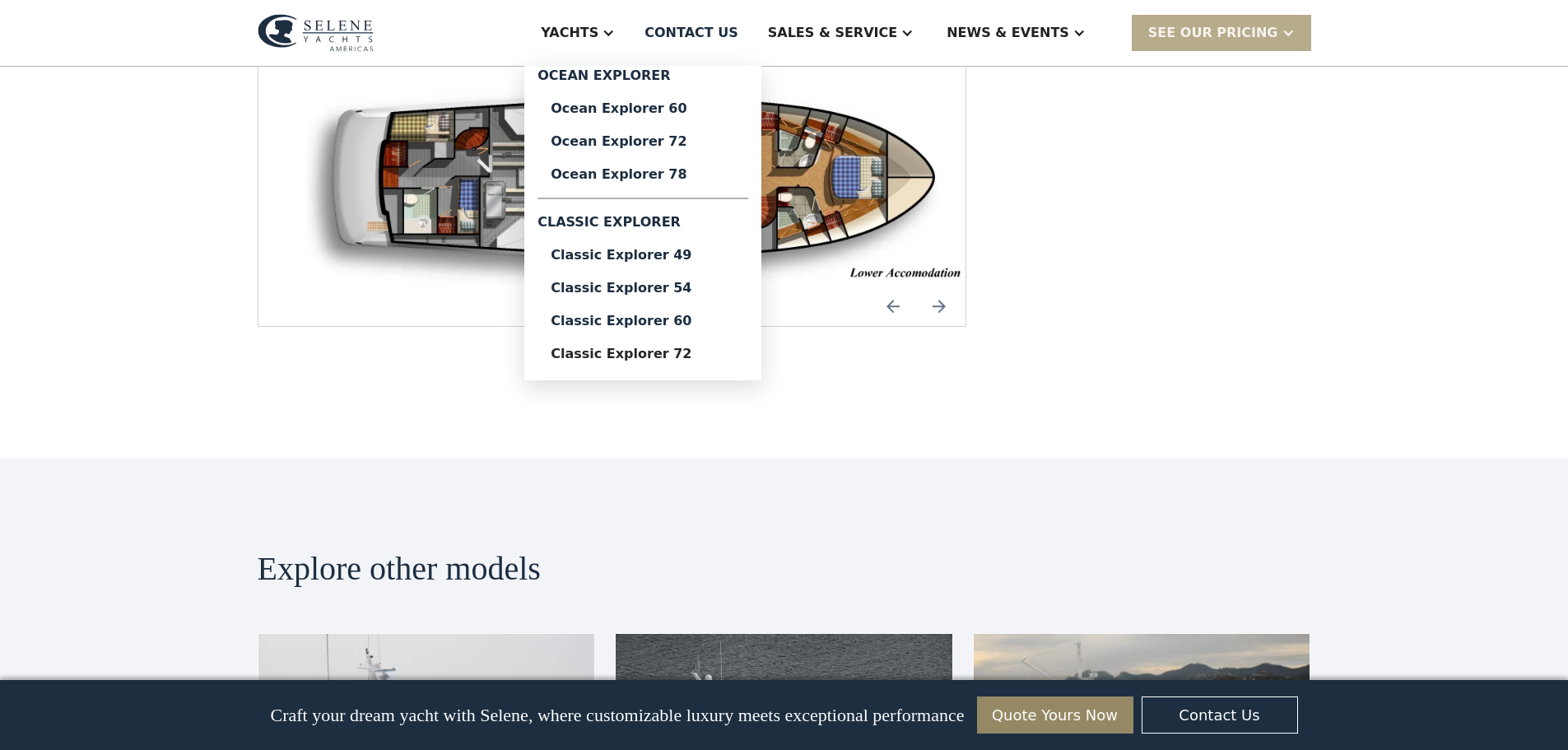
scroll to position [2304, 0]
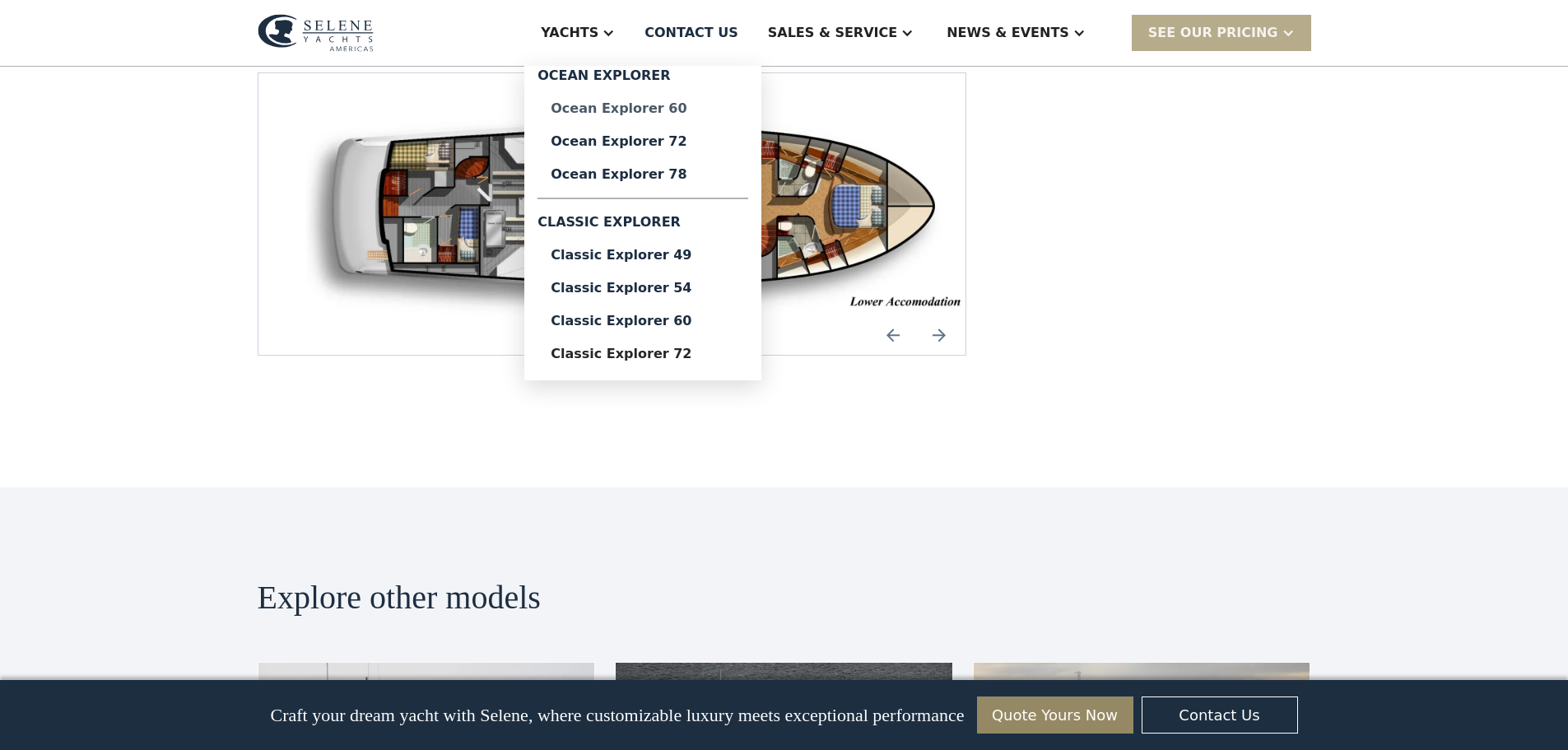
click at [675, 110] on div "Ocean Explorer 60" at bounding box center [642, 108] width 184 height 13
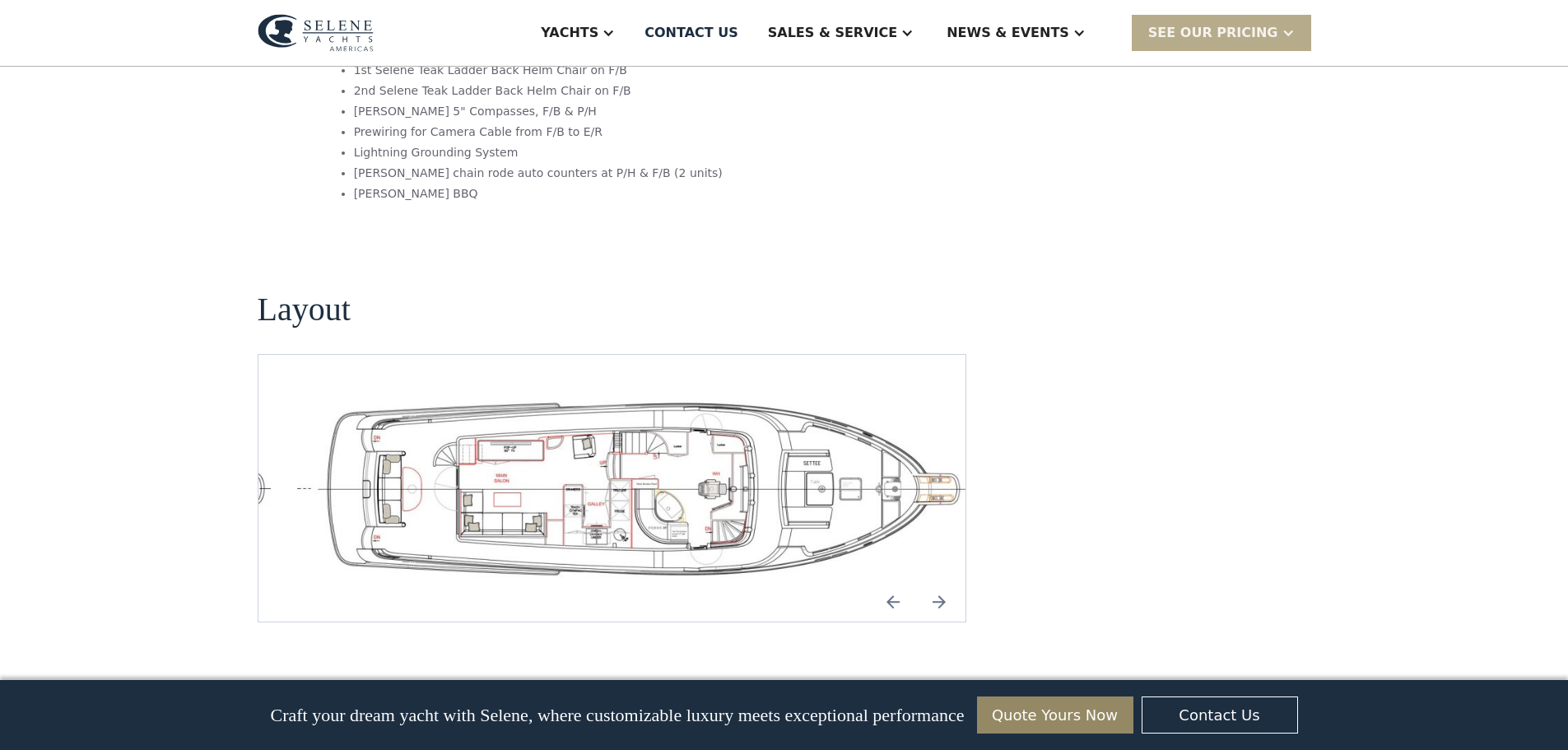
scroll to position [3376, 0]
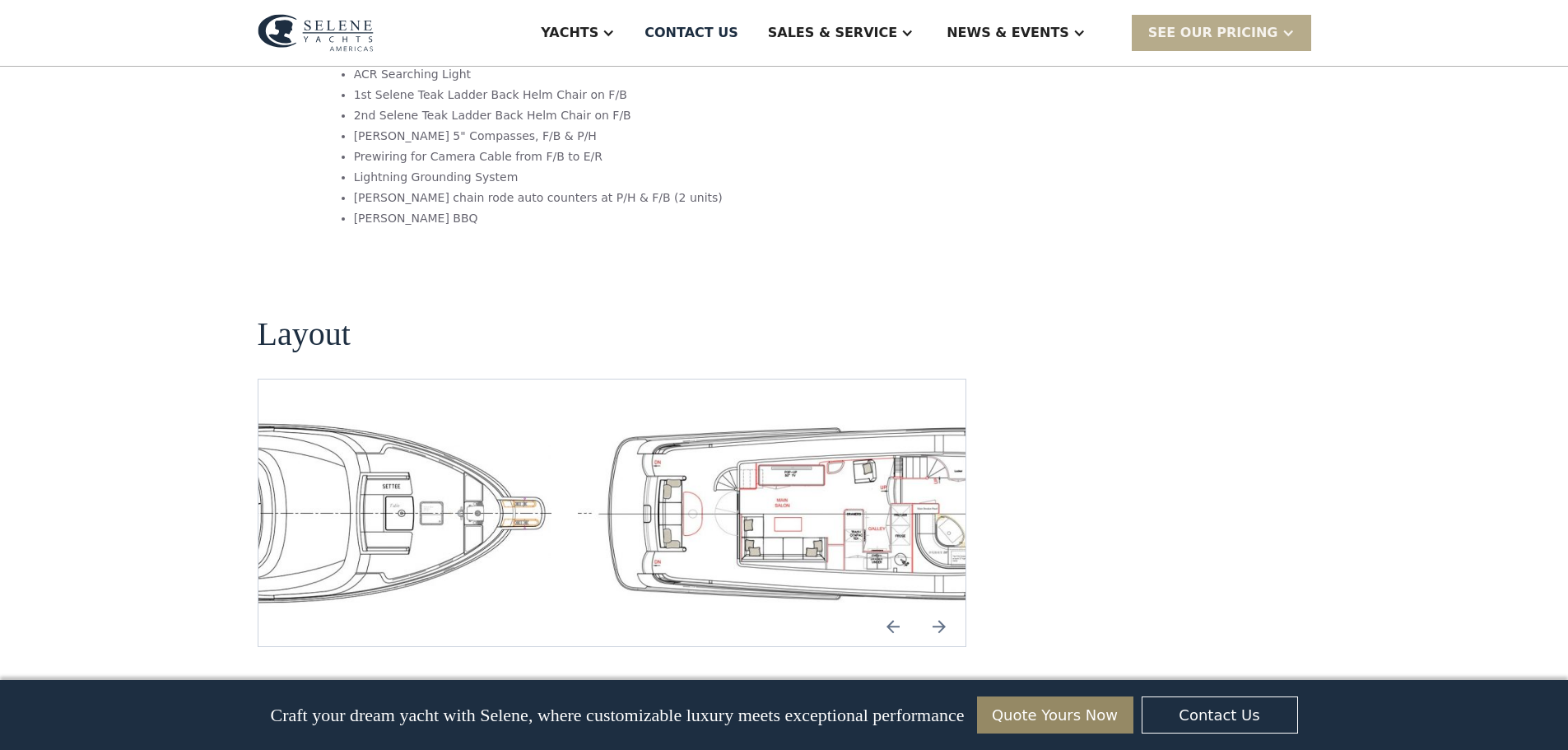
click at [268, 420] on img "open lightbox" at bounding box center [211, 513] width 682 height 188
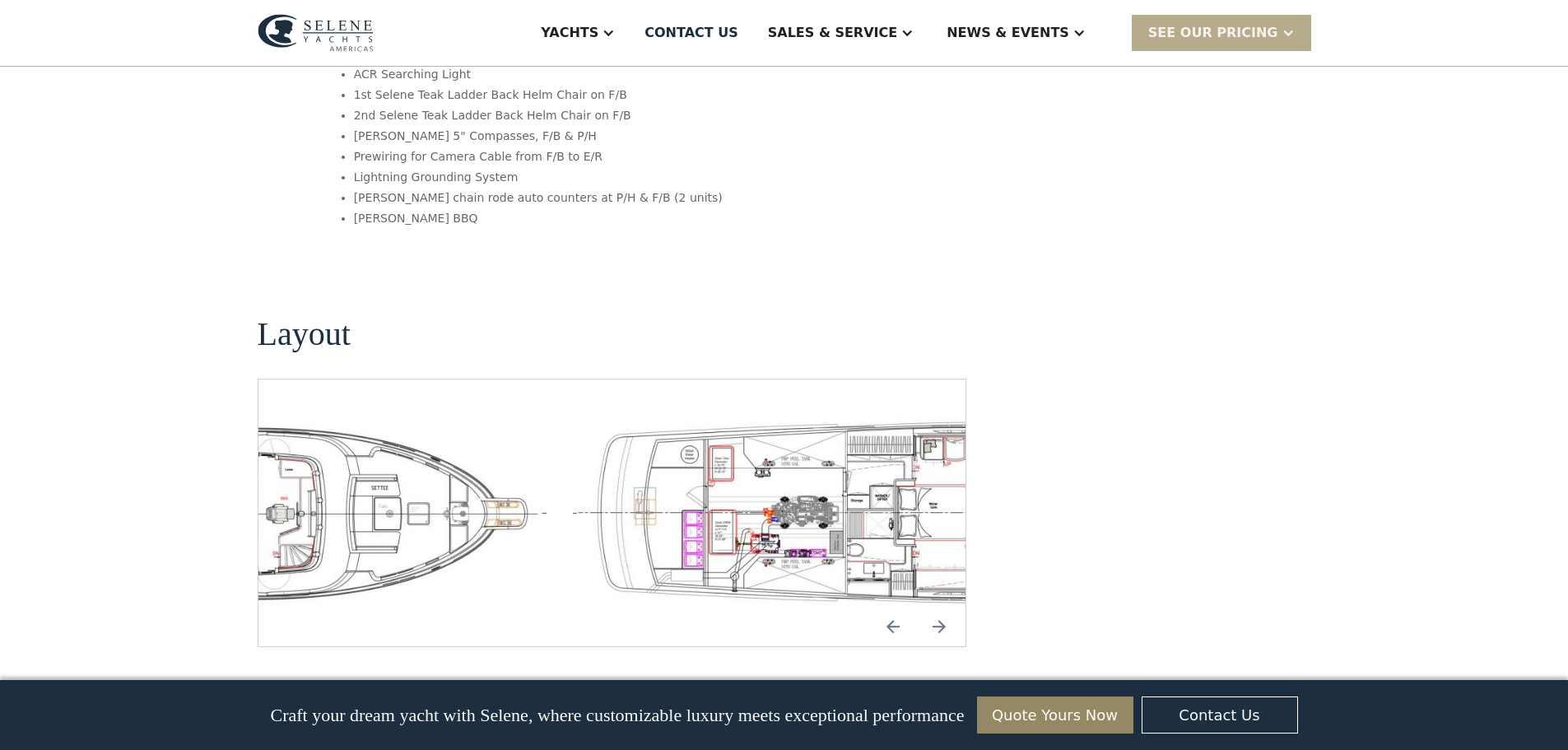
click at [286, 420] on img "open lightbox" at bounding box center [206, 513] width 682 height 188
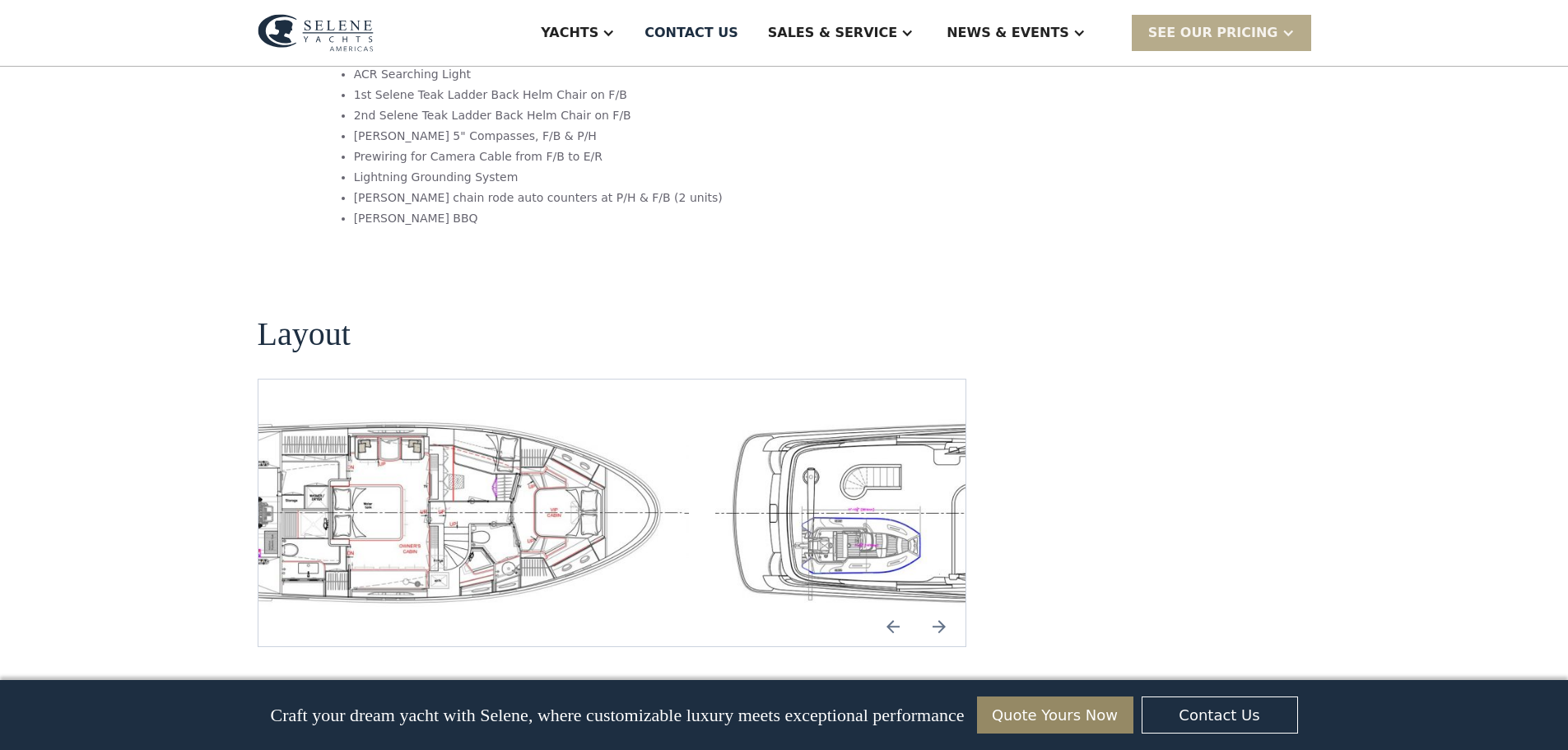
click at [497, 420] on img "open lightbox" at bounding box center [348, 513] width 682 height 188
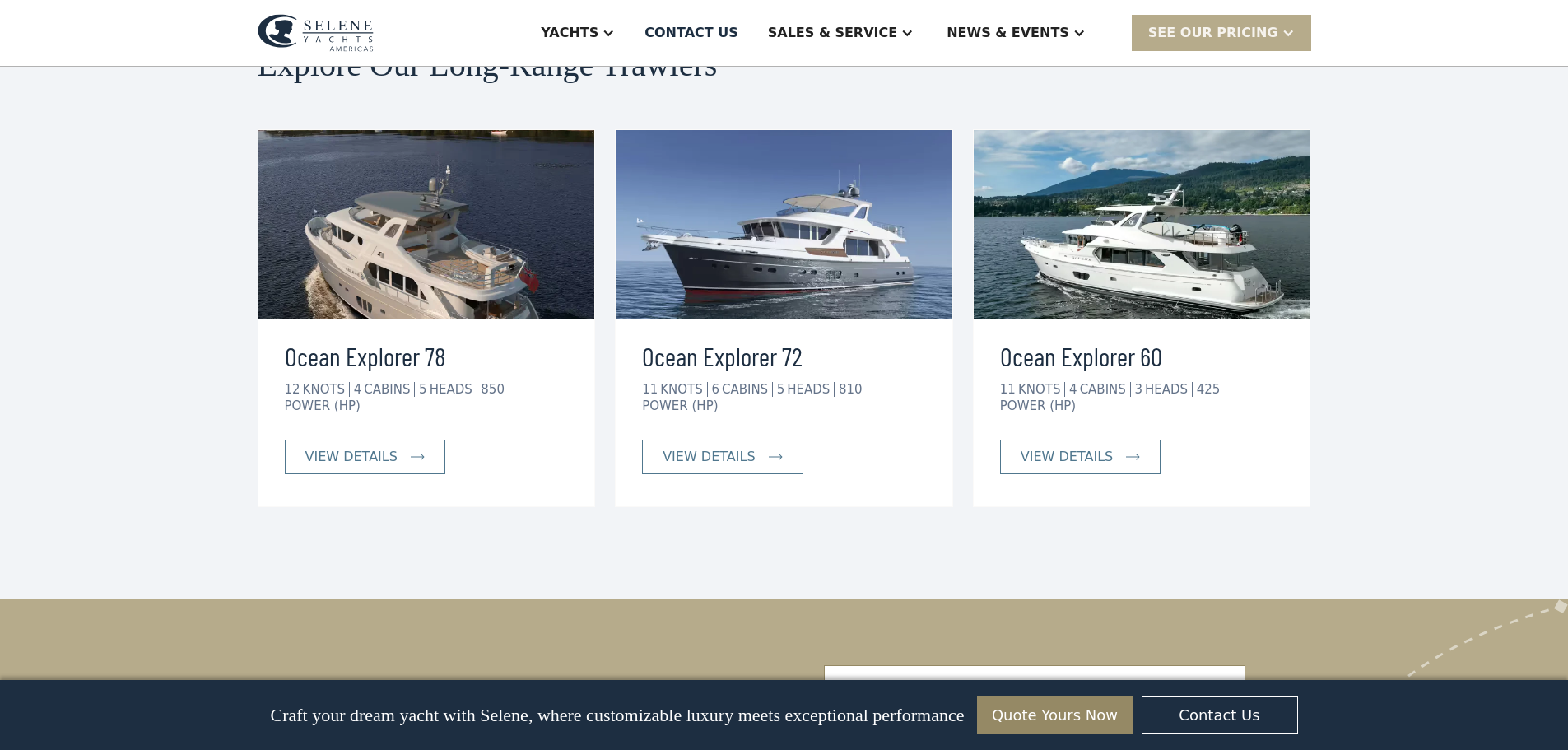
scroll to position [4034, 0]
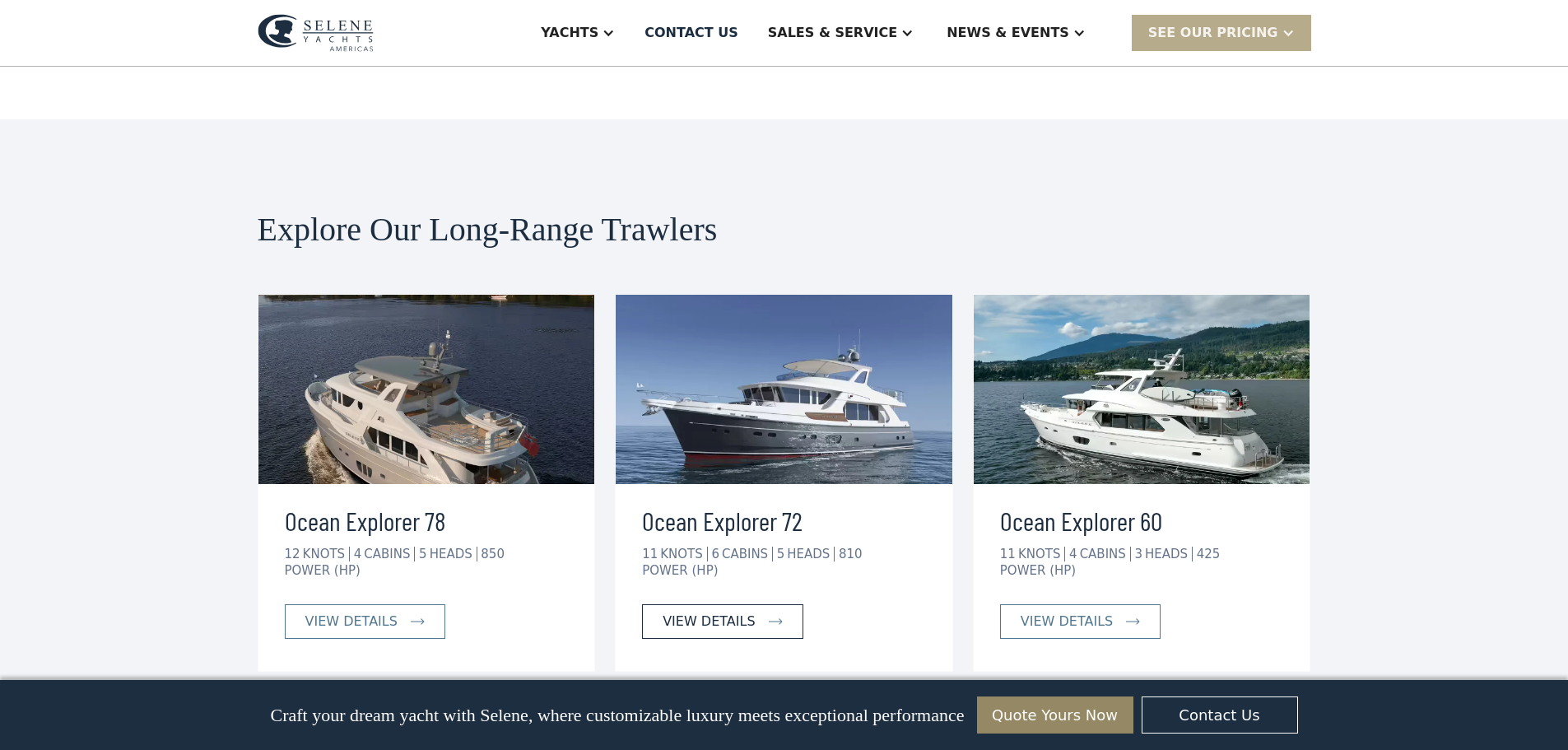
click at [723, 612] on div "view details" at bounding box center [708, 621] width 92 height 19
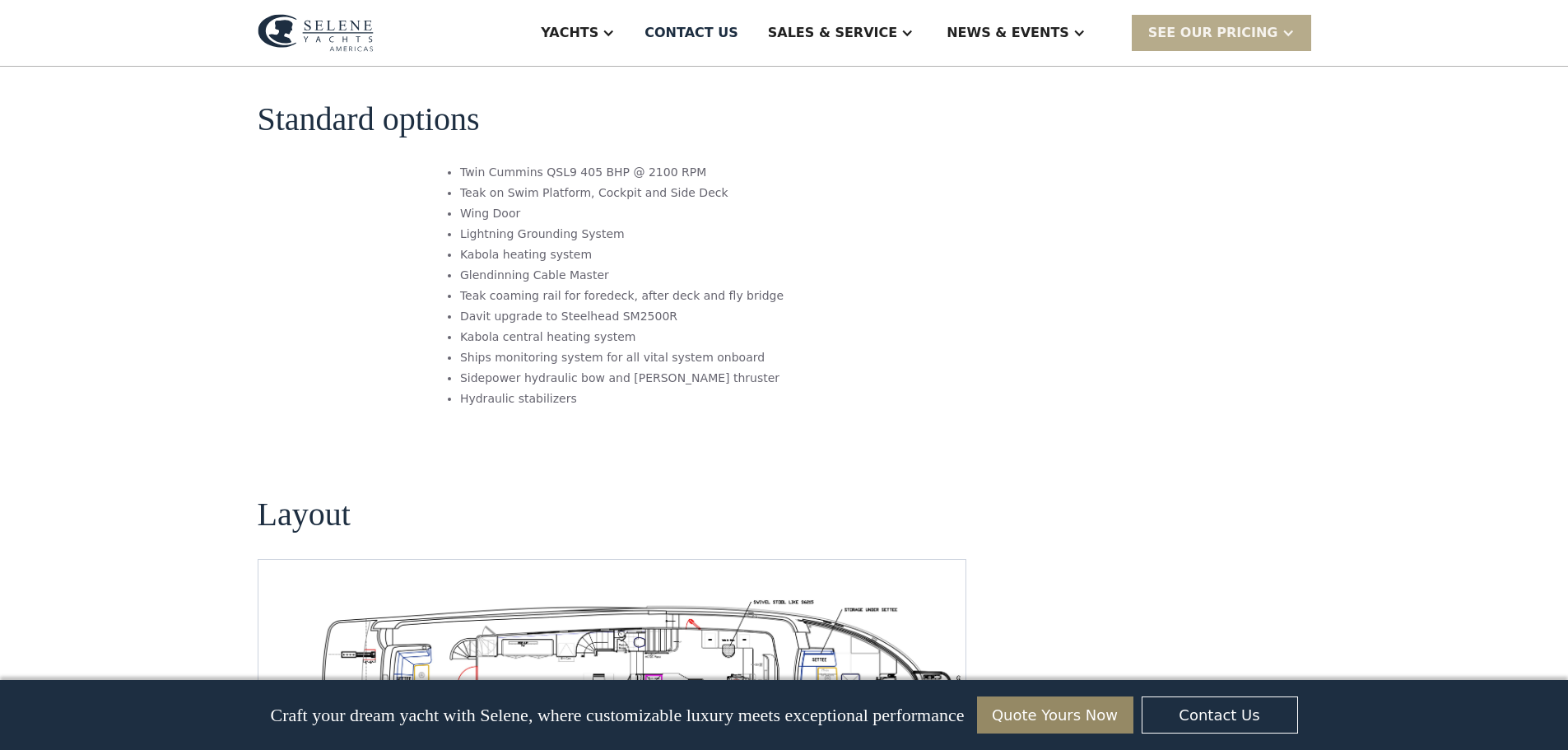
scroll to position [2717, 0]
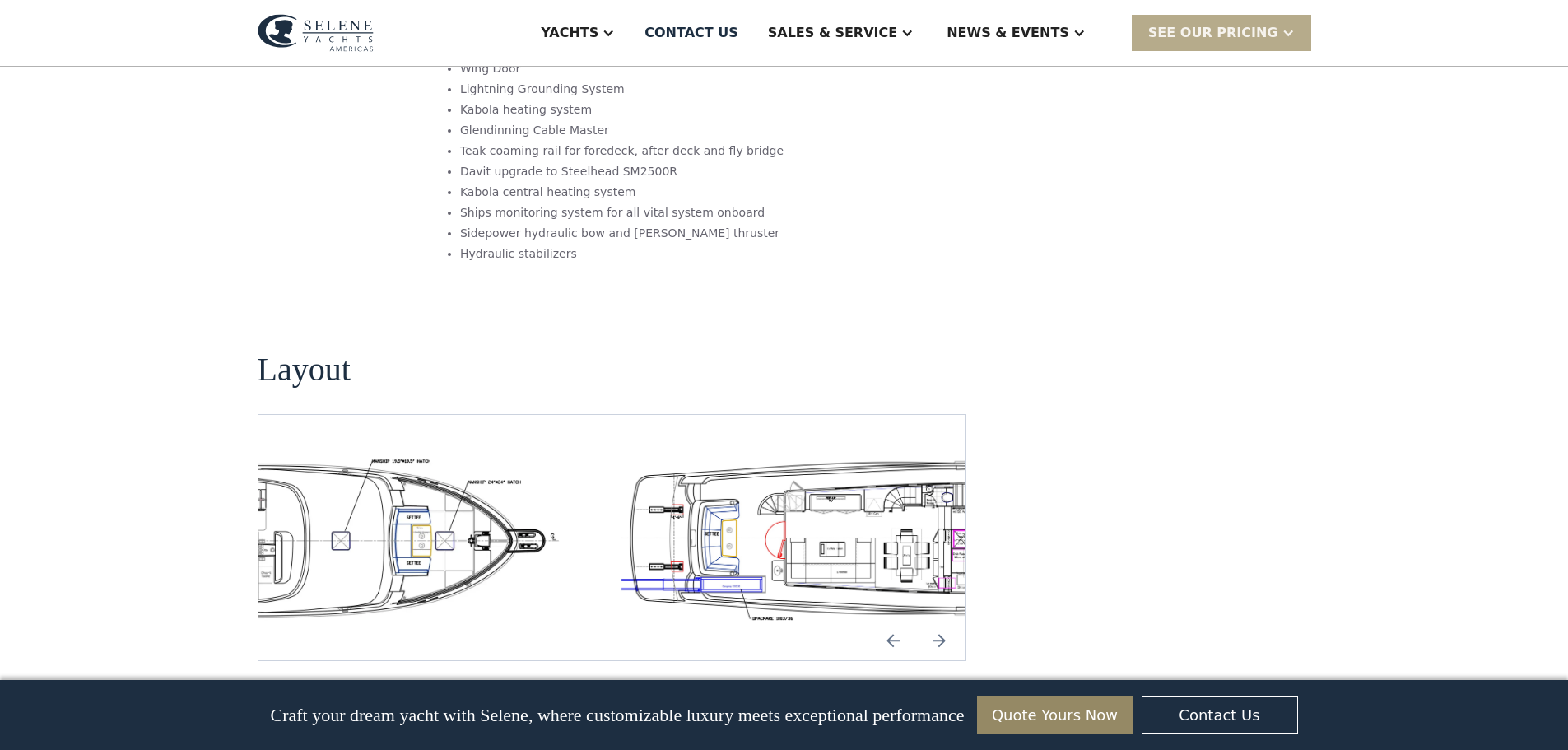
click at [270, 455] on img "open lightbox" at bounding box center [239, 538] width 682 height 167
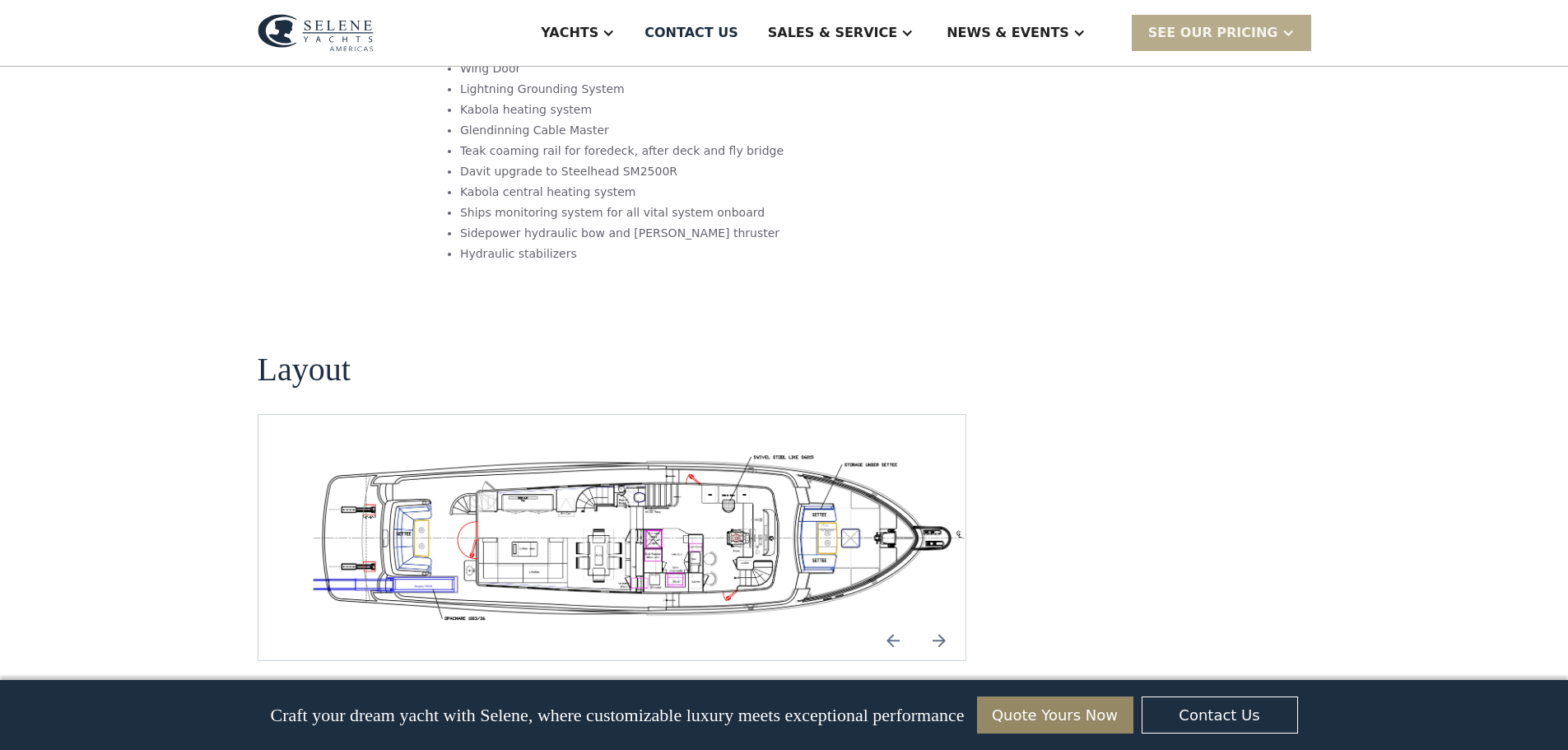
click at [830, 455] on img "open lightbox" at bounding box center [638, 538] width 682 height 167
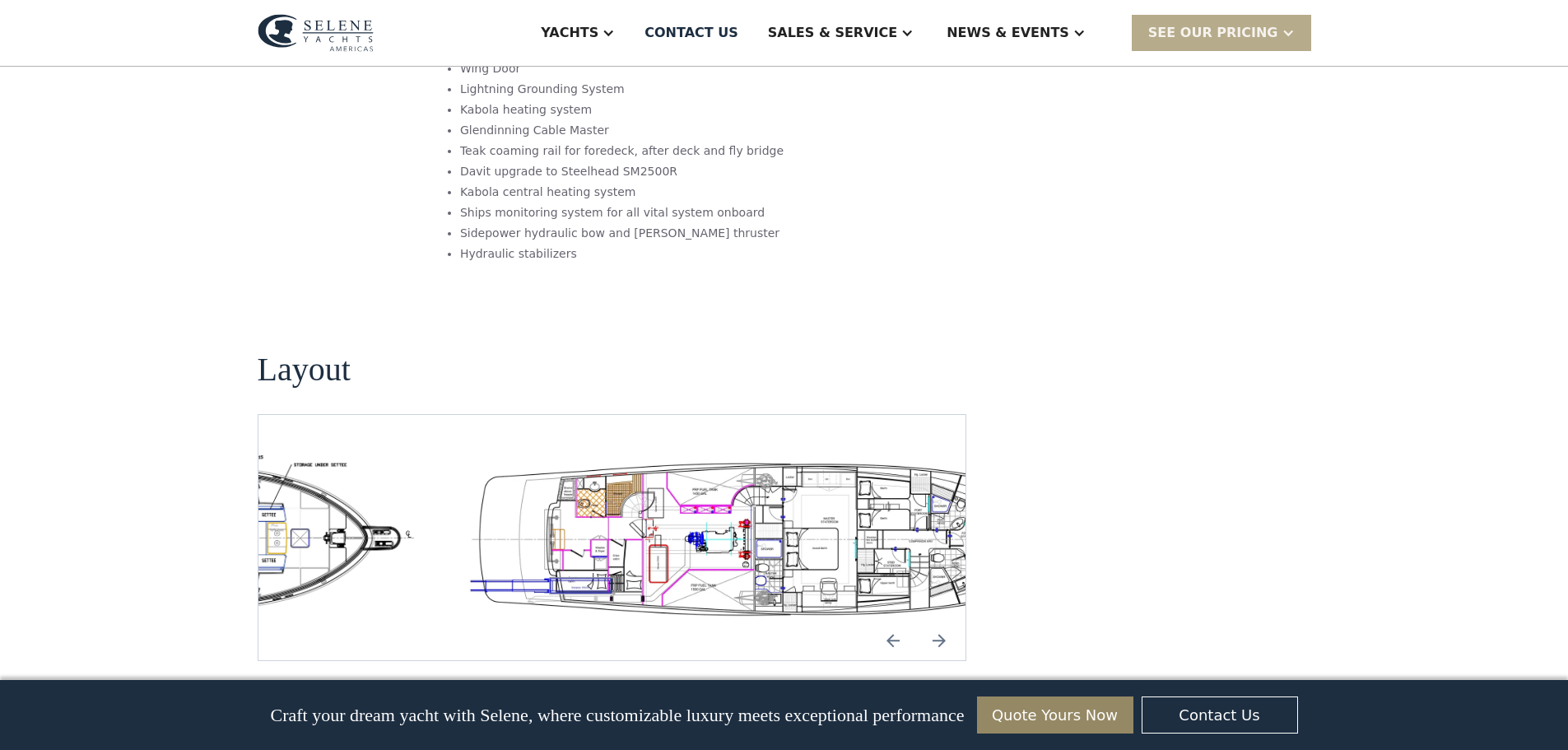
click at [898, 455] on img "open lightbox" at bounding box center [795, 538] width 682 height 167
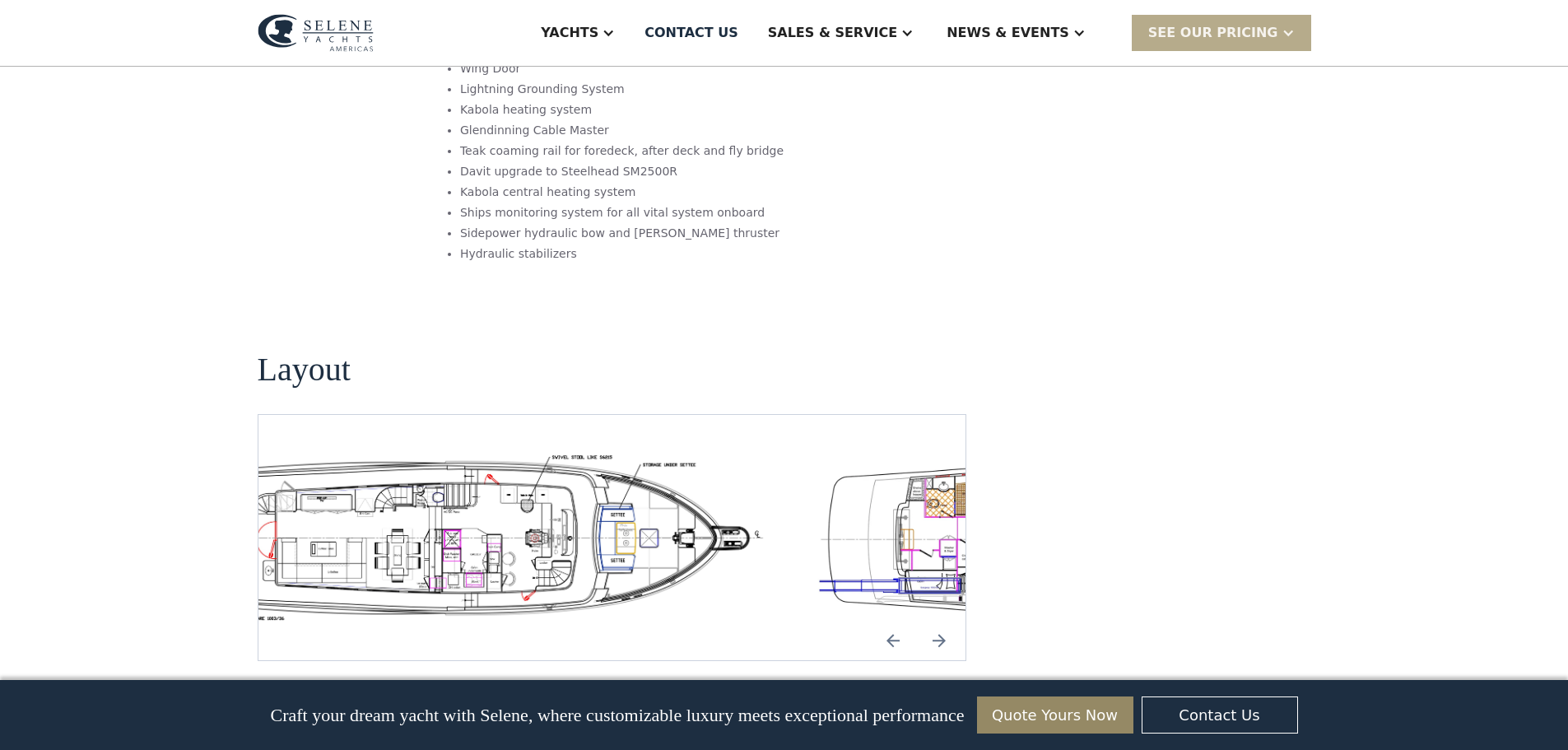
click at [496, 455] on img "open lightbox" at bounding box center [437, 538] width 682 height 167
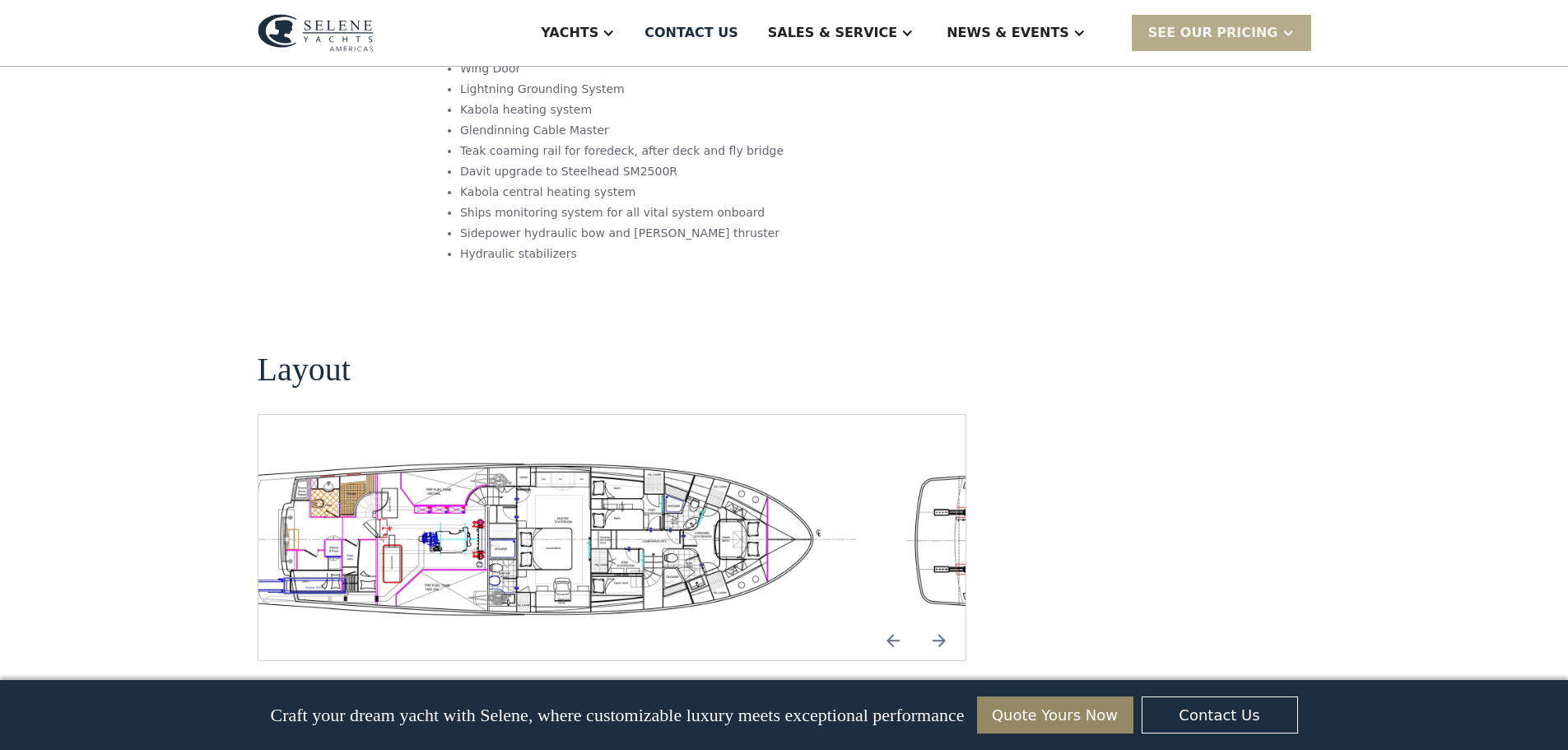
click at [503, 455] on img "open lightbox" at bounding box center [529, 538] width 682 height 167
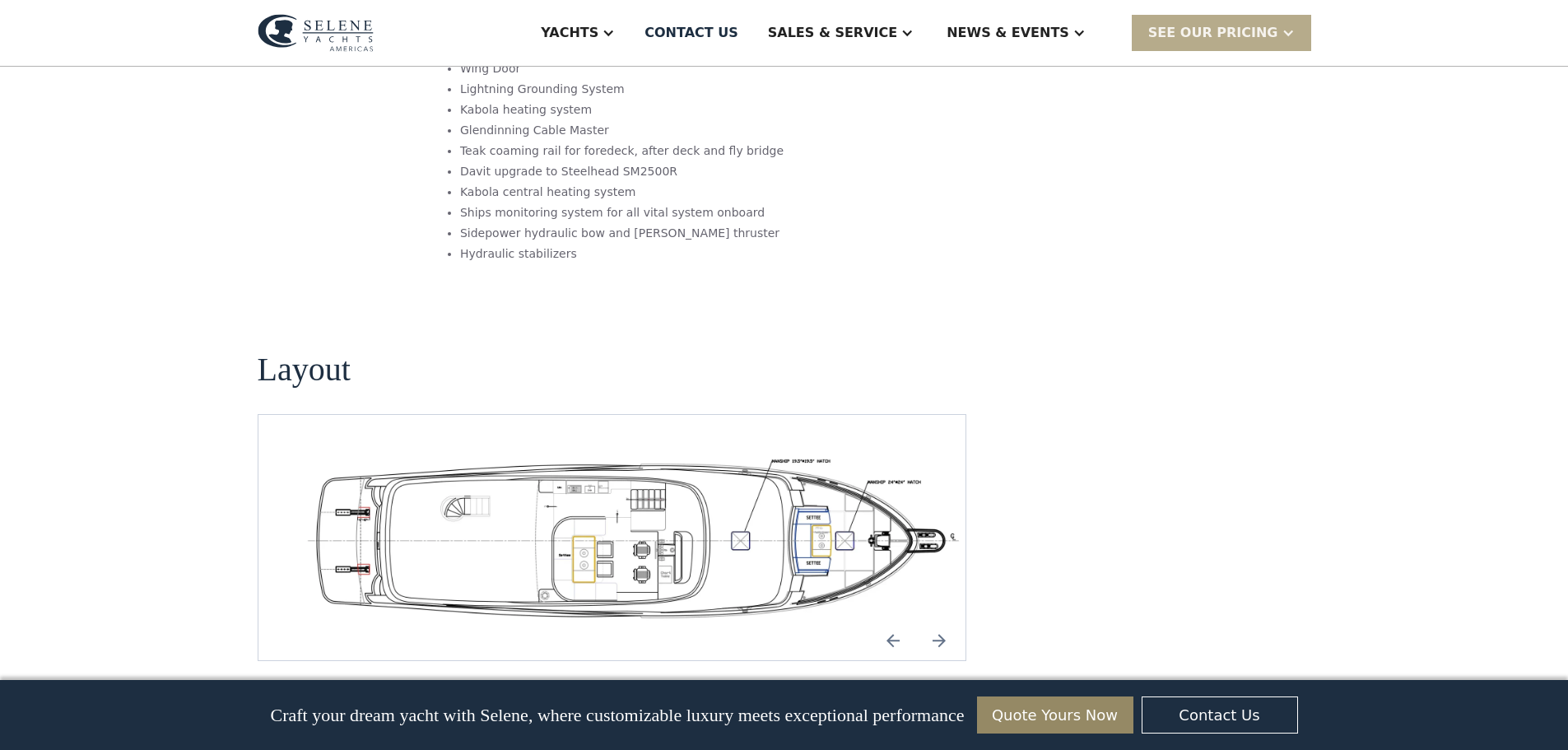
click at [544, 455] on img "open lightbox" at bounding box center [638, 538] width 682 height 167
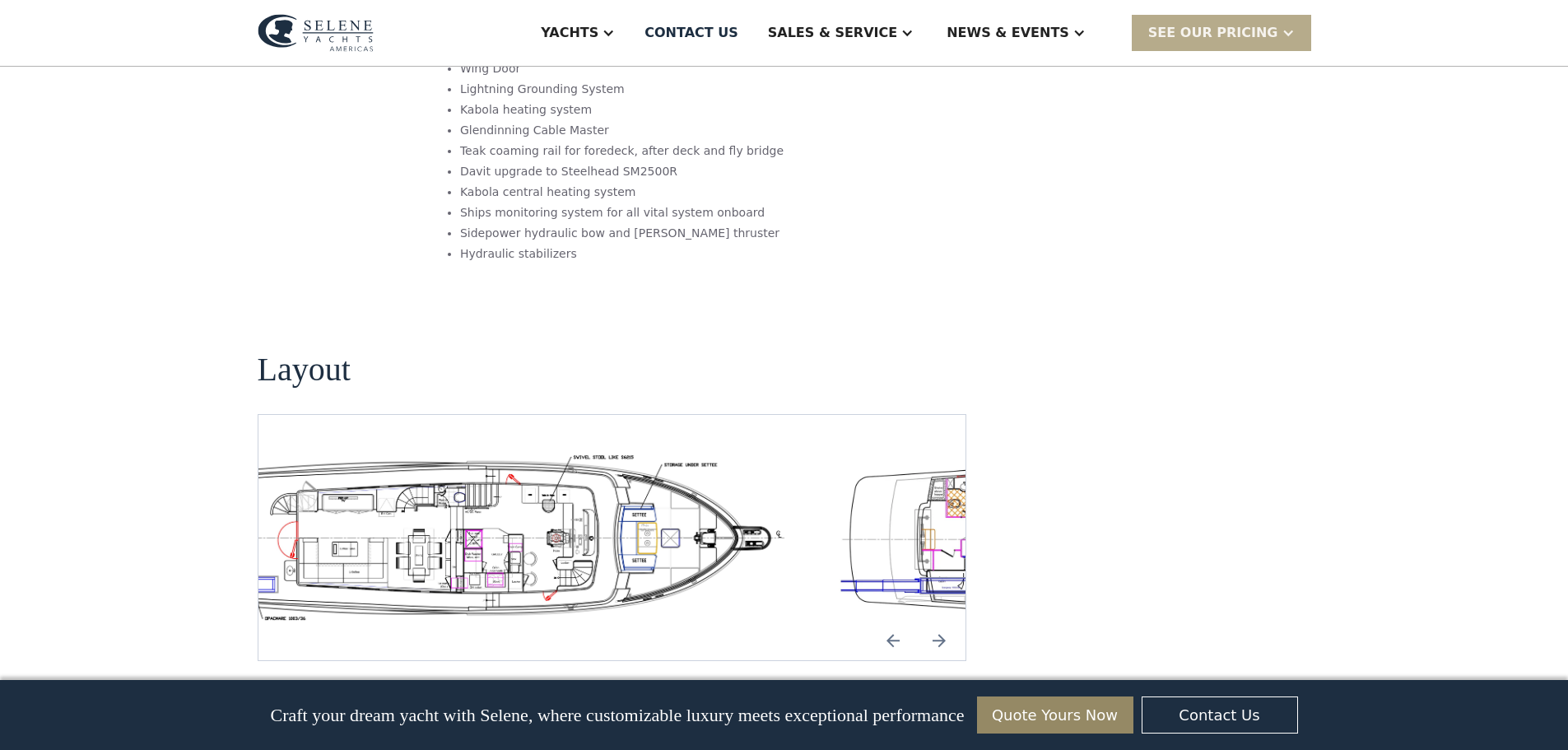
click at [559, 455] on img "open lightbox" at bounding box center [459, 538] width 682 height 167
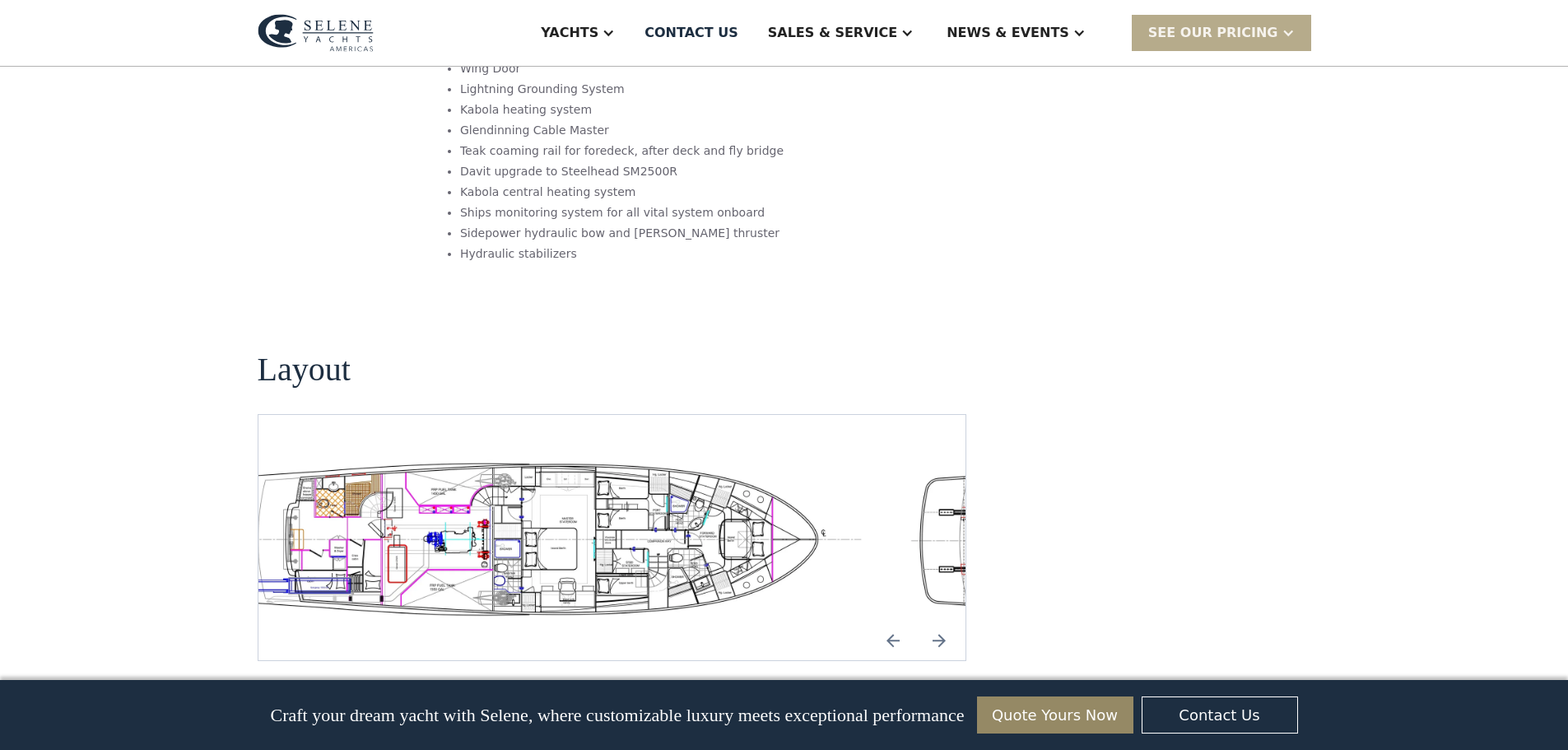
click at [348, 455] on img "open lightbox" at bounding box center [535, 538] width 682 height 167
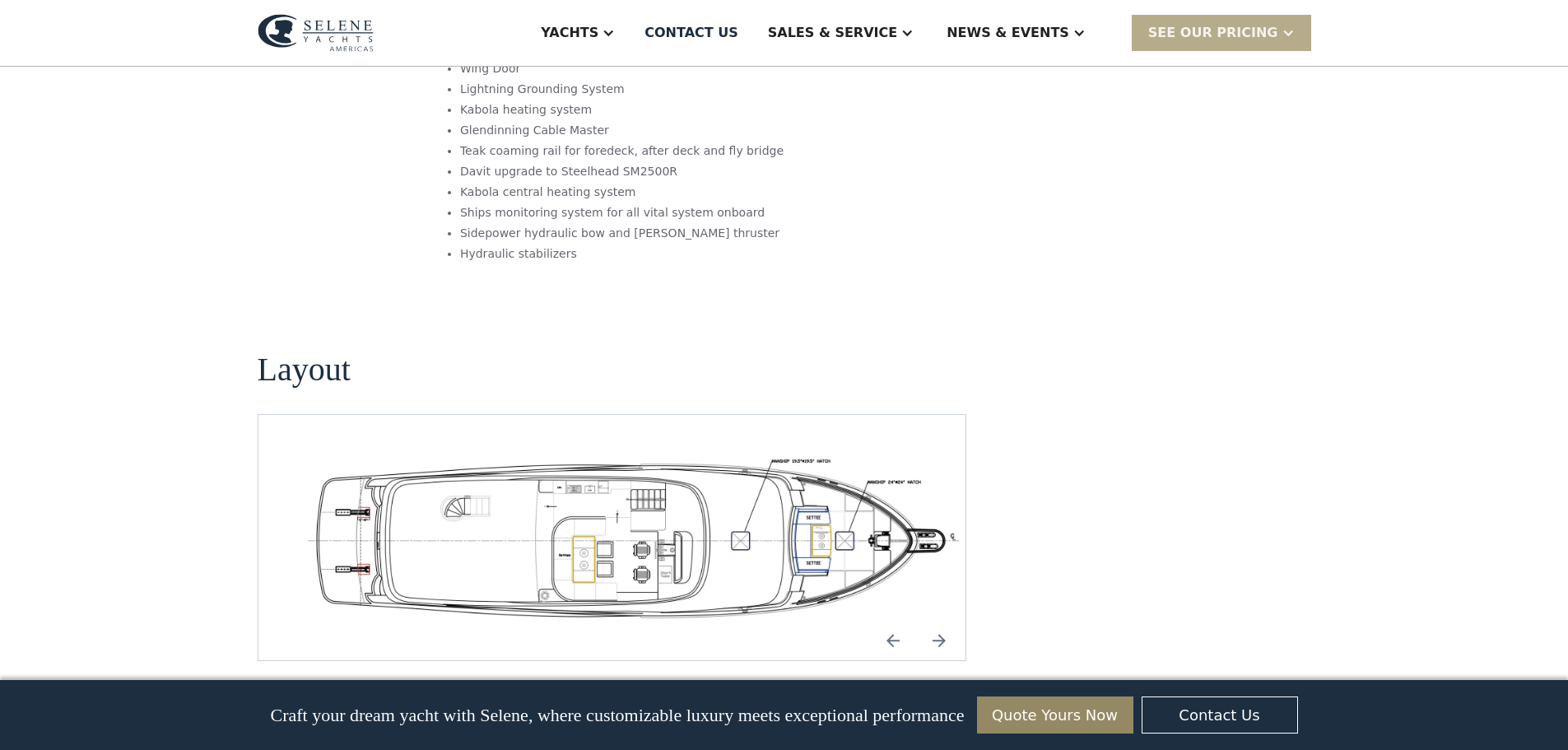
click at [338, 455] on img "open lightbox" at bounding box center [638, 538] width 682 height 167
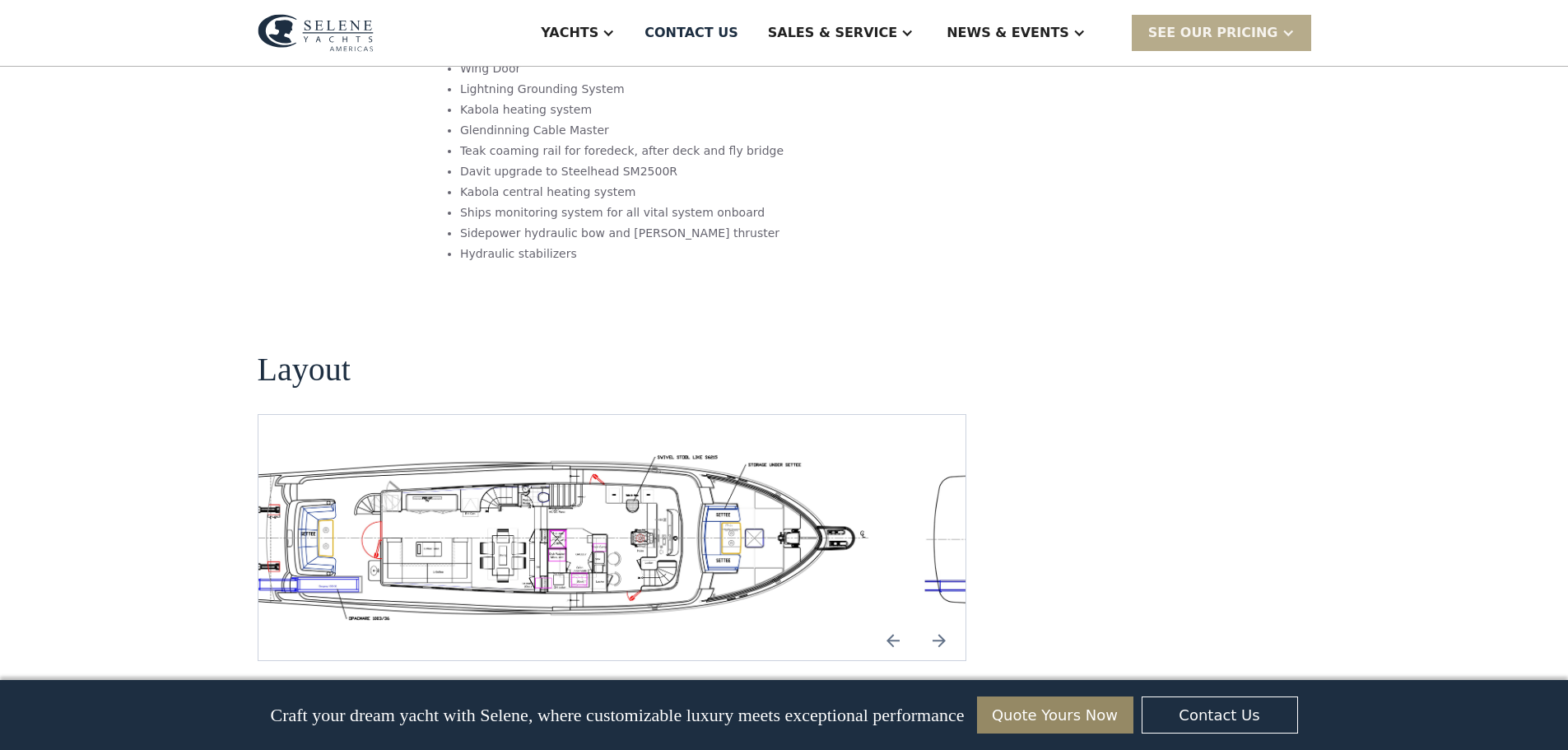
click at [447, 455] on img "open lightbox" at bounding box center [543, 538] width 682 height 167
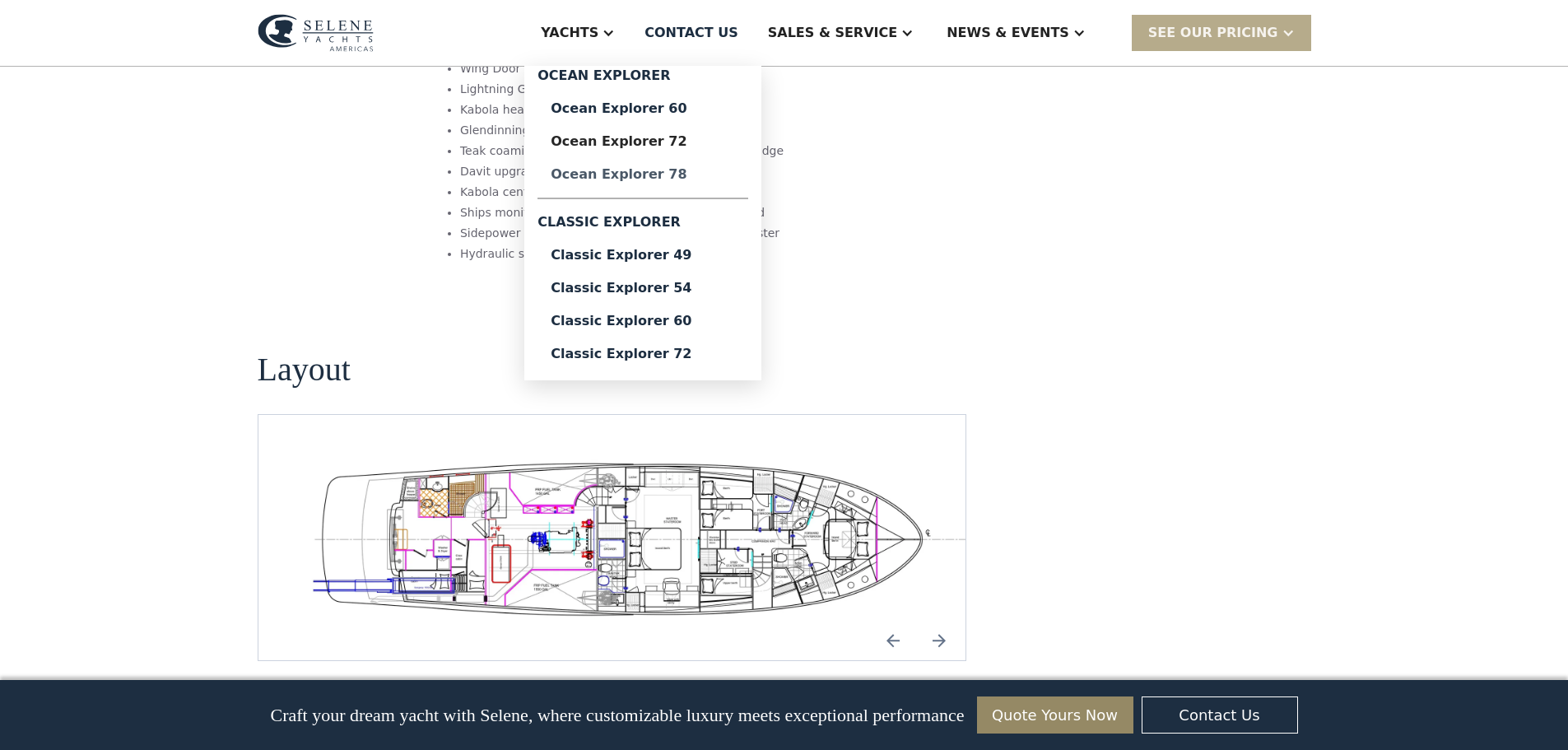
click at [691, 169] on div "Ocean Explorer 78" at bounding box center [642, 175] width 184 height 13
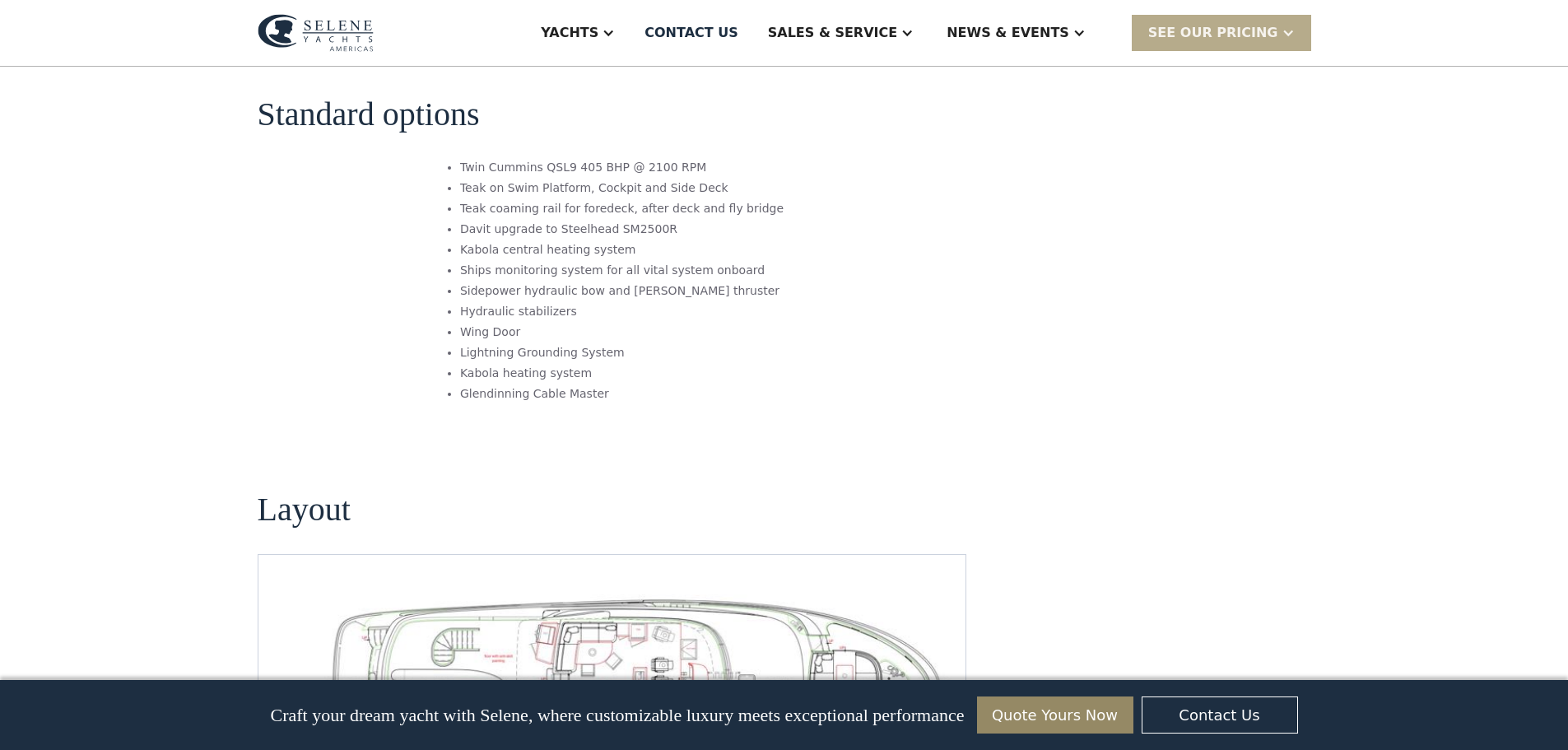
scroll to position [2224, 0]
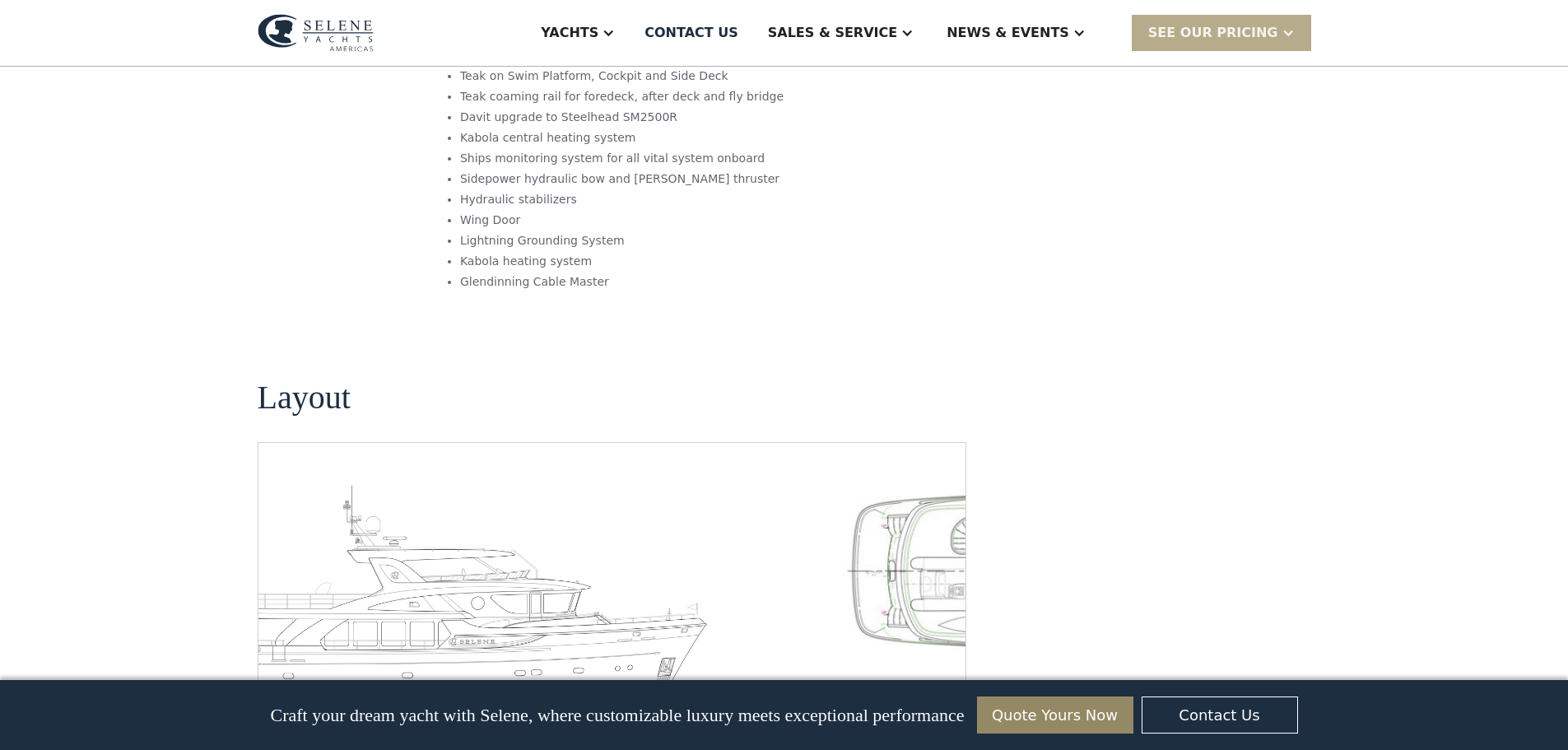
click at [407, 497] on img "open lightbox" at bounding box center [449, 599] width 682 height 235
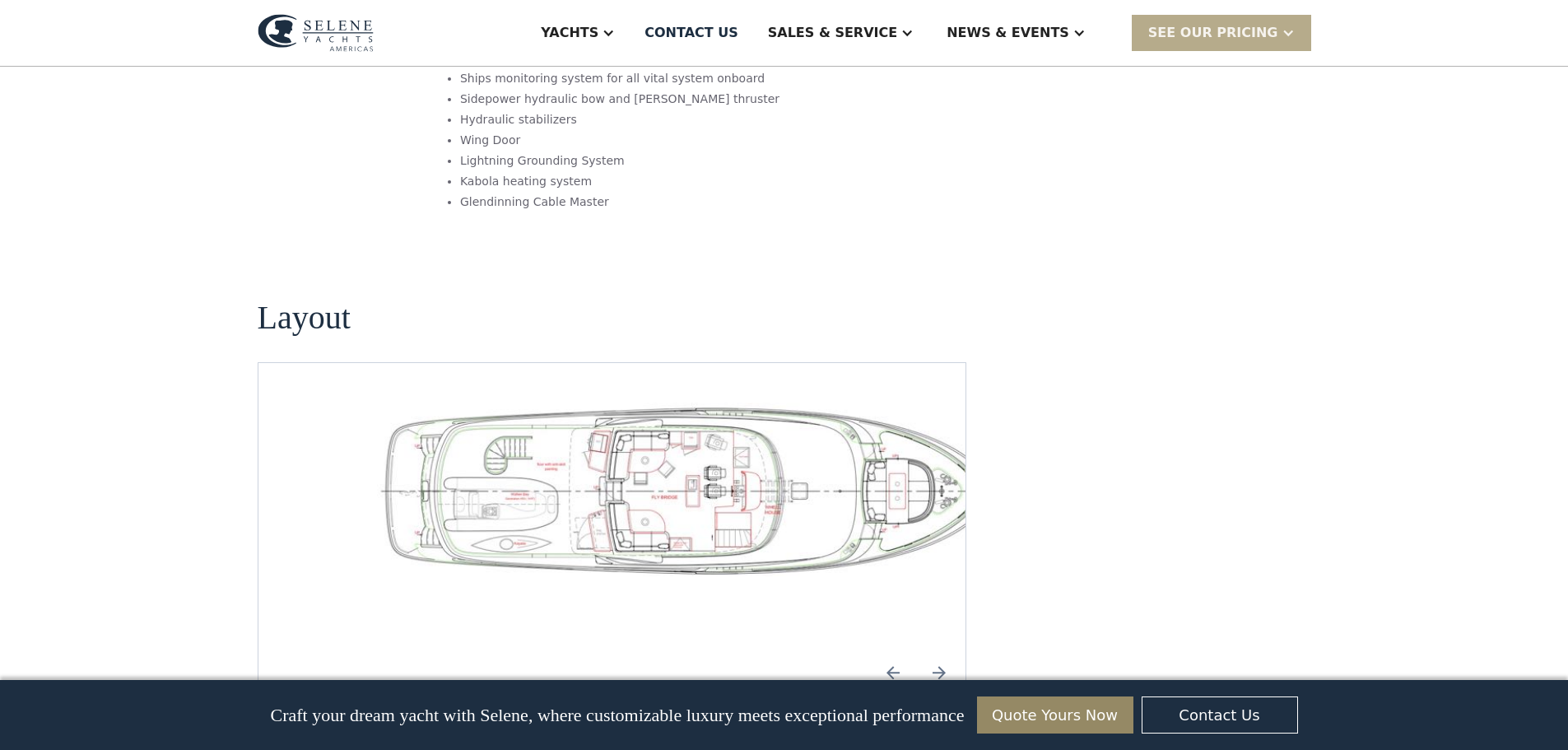
scroll to position [2306, 0]
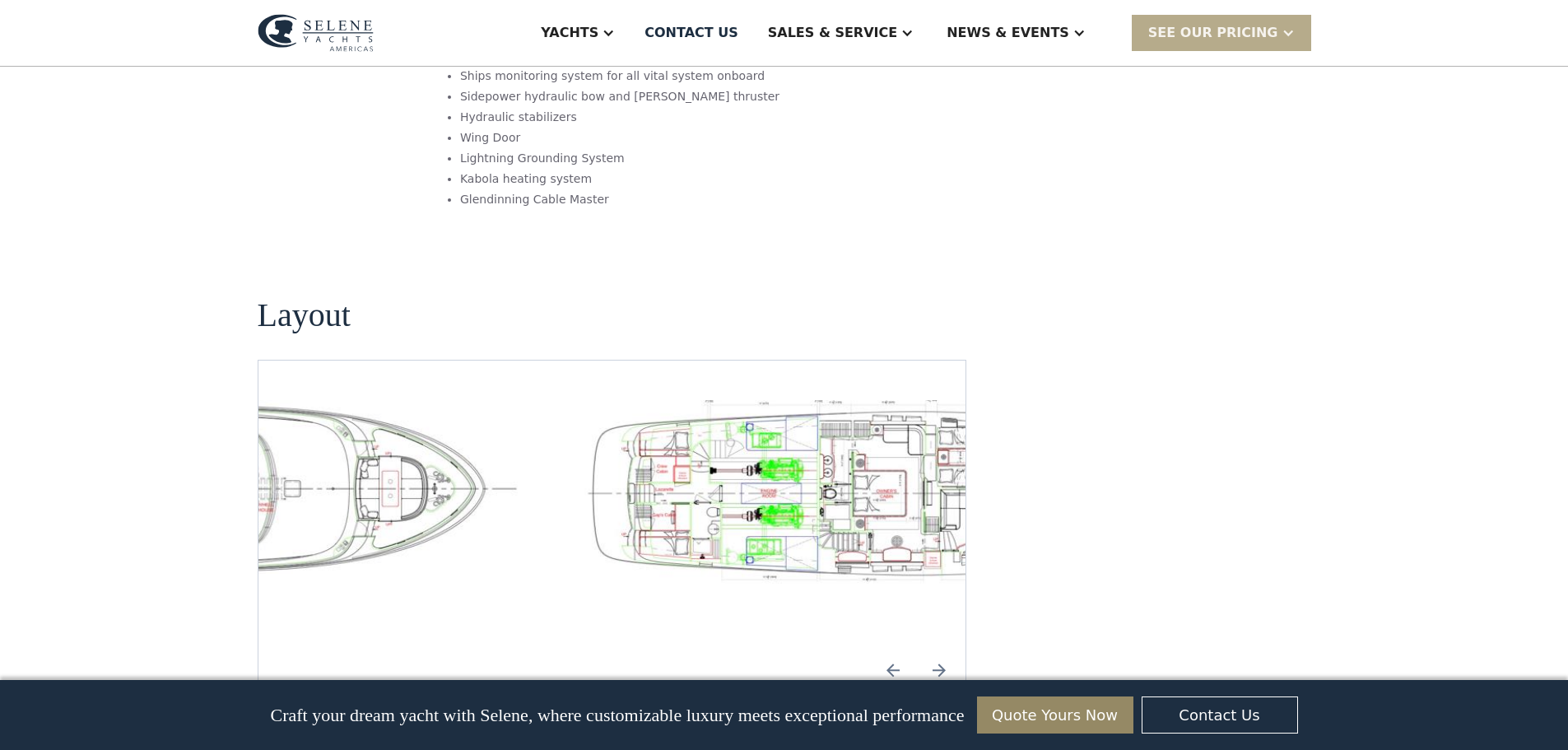
click at [290, 414] on img "open lightbox" at bounding box center [184, 486] width 682 height 174
